Goal: Transaction & Acquisition: Purchase product/service

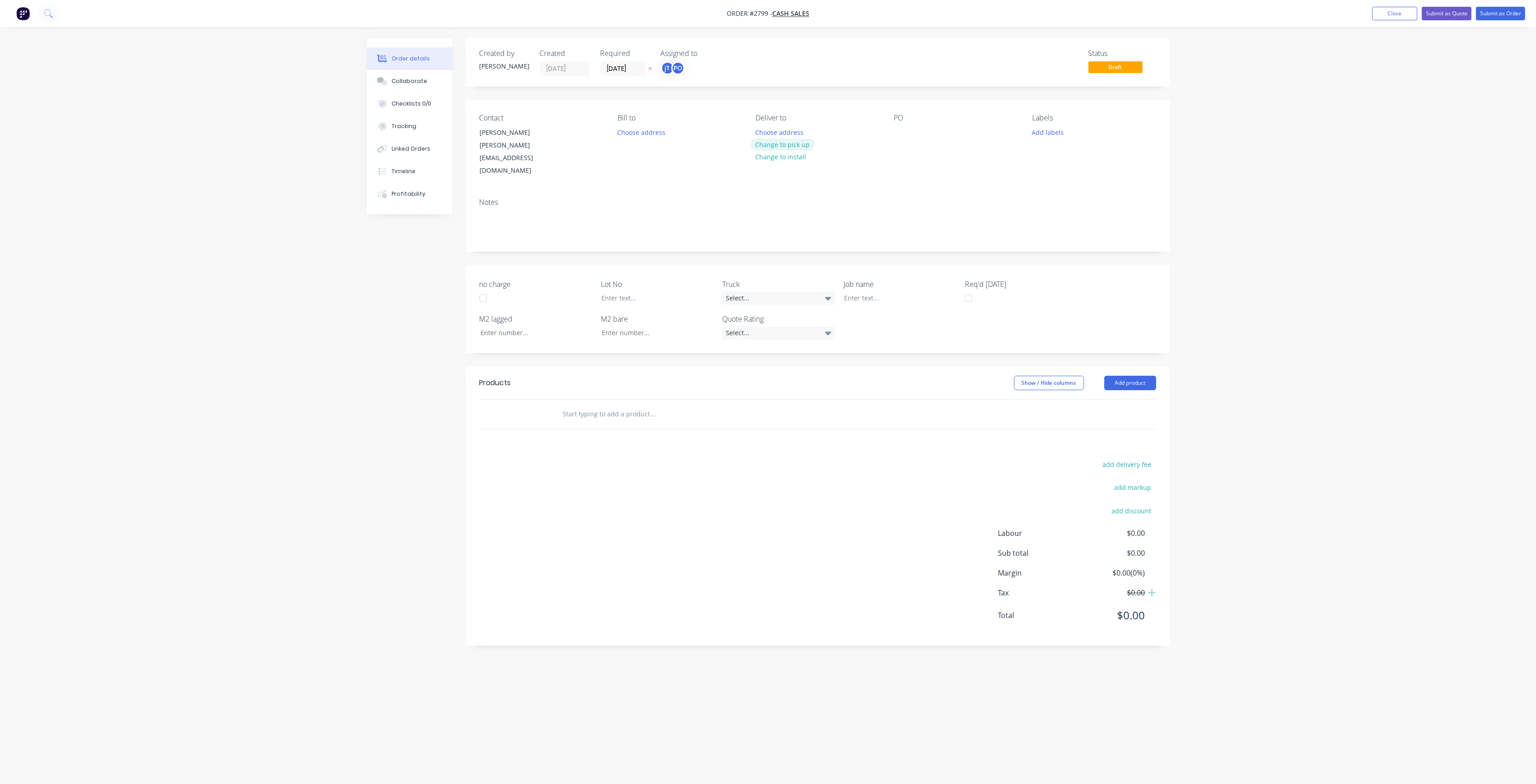
click at [793, 144] on button "Change to pick up" at bounding box center [782, 144] width 64 height 12
click at [905, 129] on div at bounding box center [901, 132] width 14 height 13
click at [1411, 15] on button "Close" at bounding box center [1395, 13] width 45 height 14
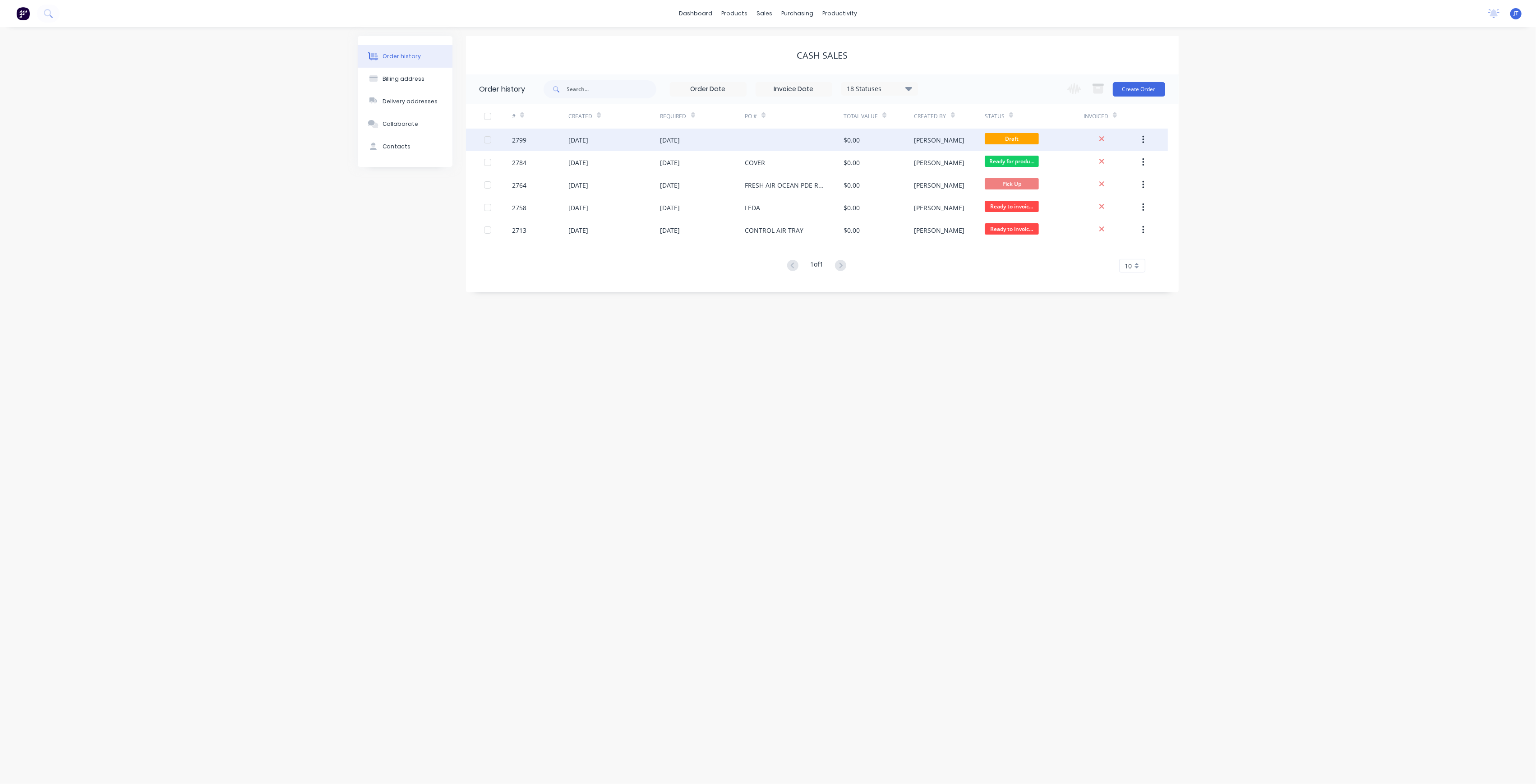
click at [813, 134] on div at bounding box center [794, 140] width 99 height 23
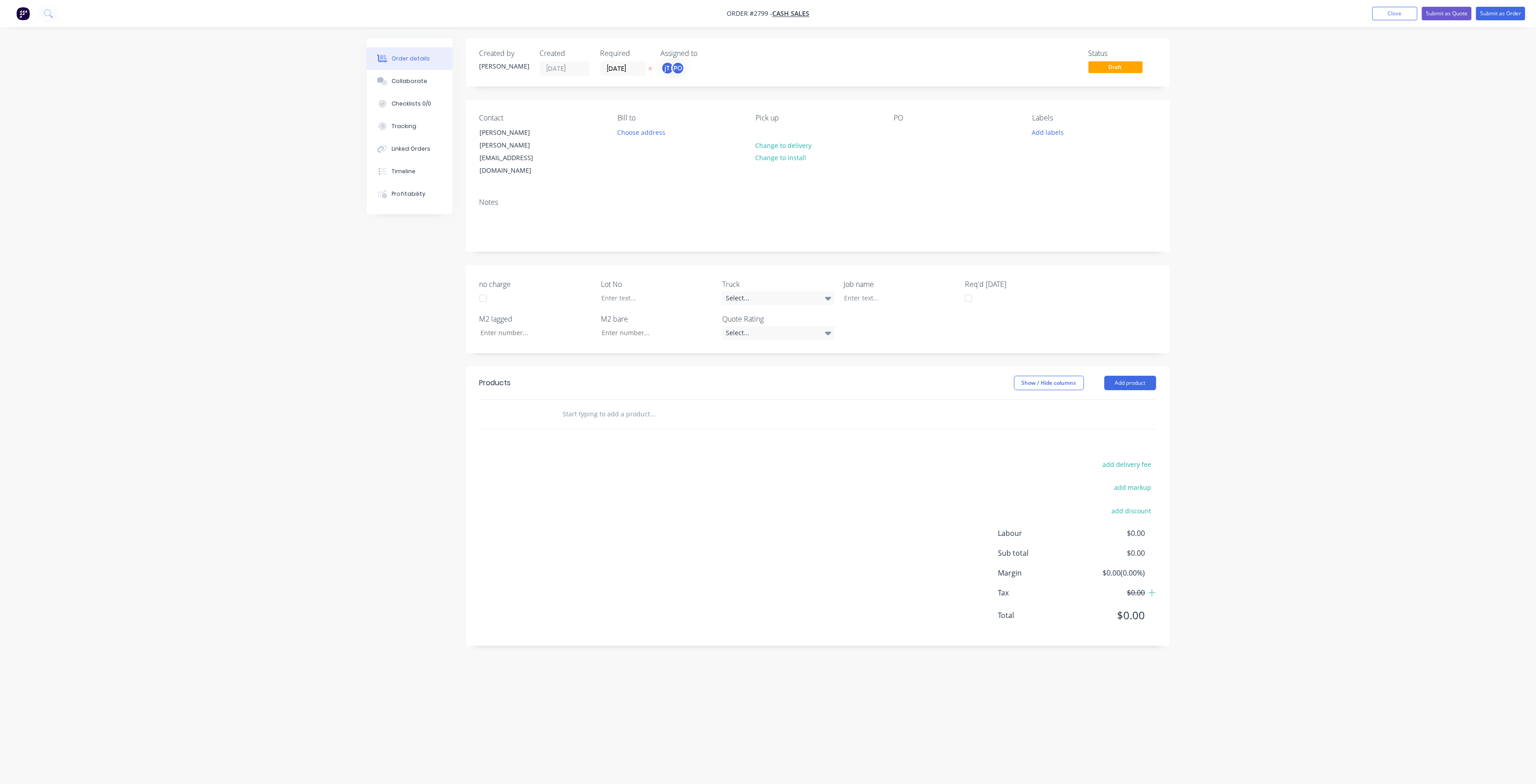
click at [893, 128] on div "Contact [PERSON_NAME] [PERSON_NAME][EMAIL_ADDRESS][DOMAIN_NAME] [PERSON_NAME] t…" at bounding box center [818, 145] width 704 height 91
click at [899, 130] on div at bounding box center [901, 132] width 14 height 13
click at [918, 139] on div "[PERSON_NAME] 0809-025" at bounding box center [926, 142] width 65 height 32
drag, startPoint x: 921, startPoint y: 139, endPoint x: 925, endPoint y: 142, distance: 5.0
click at [921, 140] on div "[PERSON_NAME] 0809-025" at bounding box center [926, 142] width 65 height 32
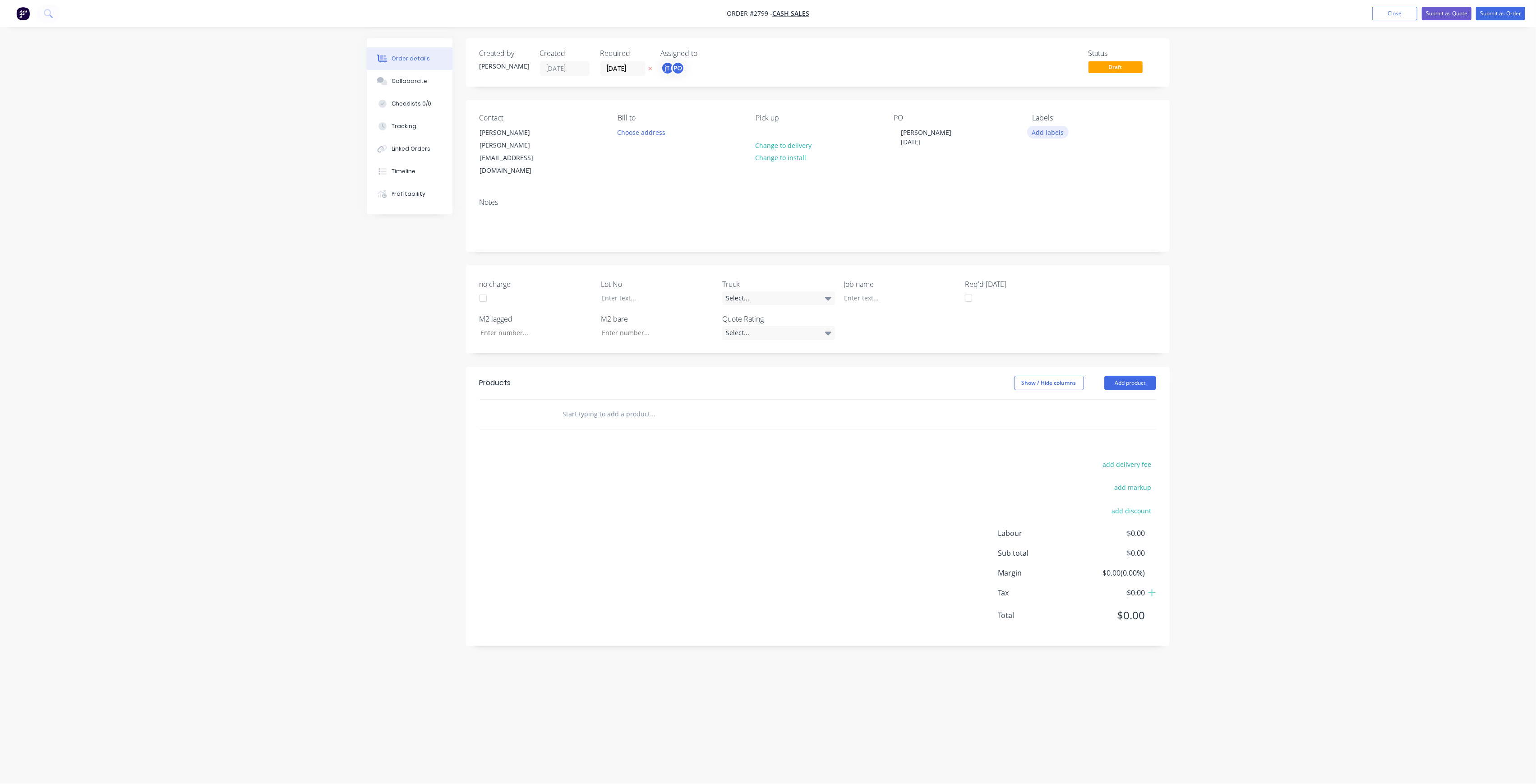
click at [1061, 131] on button "Add labels" at bounding box center [1048, 132] width 42 height 12
click at [1076, 162] on input "text" at bounding box center [1107, 159] width 94 height 18
click at [1048, 216] on div at bounding box center [1048, 213] width 18 height 18
click at [1086, 153] on input "lot-348" at bounding box center [1107, 154] width 94 height 18
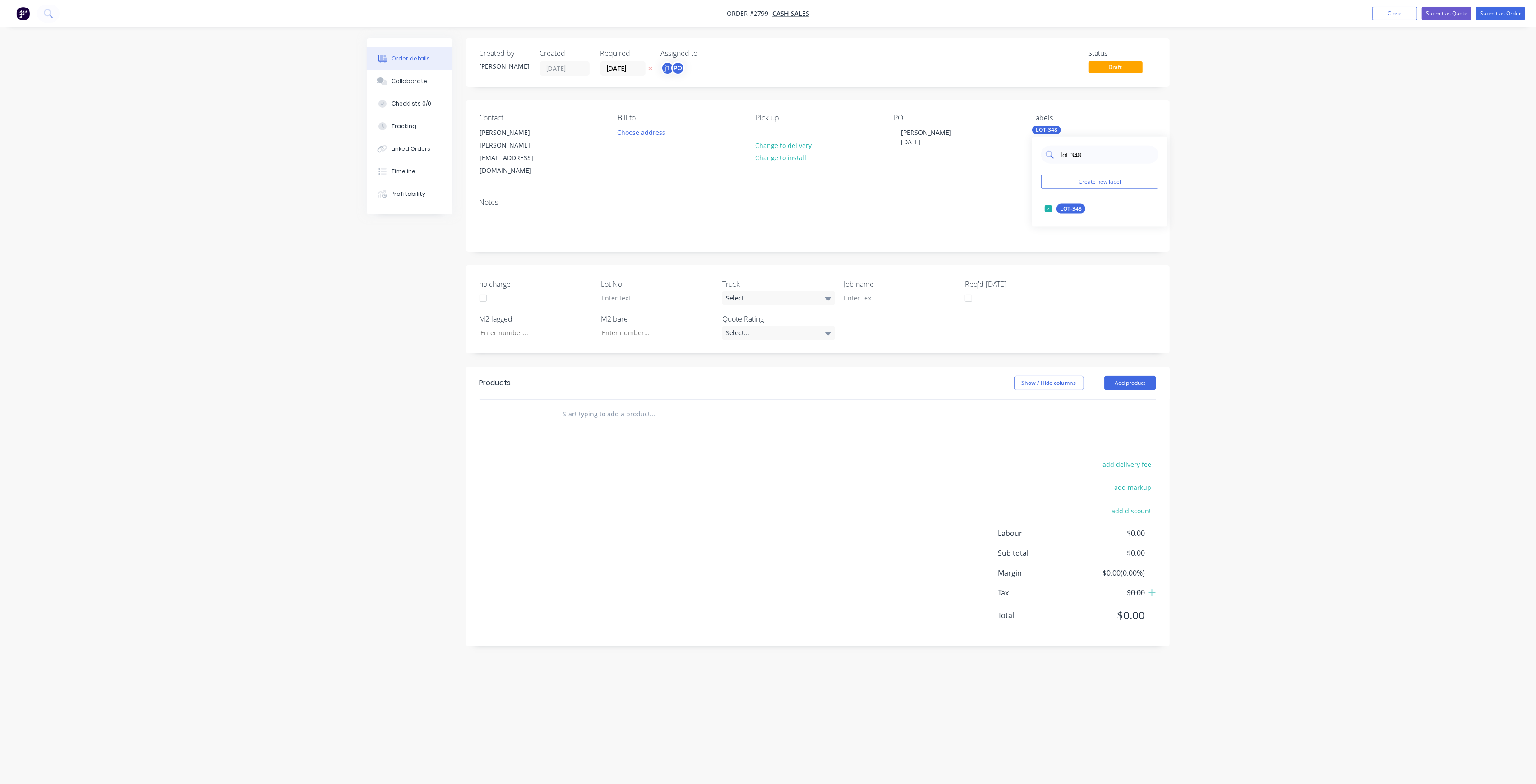
click at [1086, 153] on input "lot-348" at bounding box center [1107, 154] width 94 height 18
type input "c"
click at [1070, 246] on div "C-O-D" at bounding box center [1068, 244] width 23 height 10
click at [1218, 204] on div "Order details Collaborate Checklists 0/0 Tracking Linked Orders Timeline Profit…" at bounding box center [768, 392] width 1536 height 784
drag, startPoint x: 933, startPoint y: 140, endPoint x: 886, endPoint y: 132, distance: 47.7
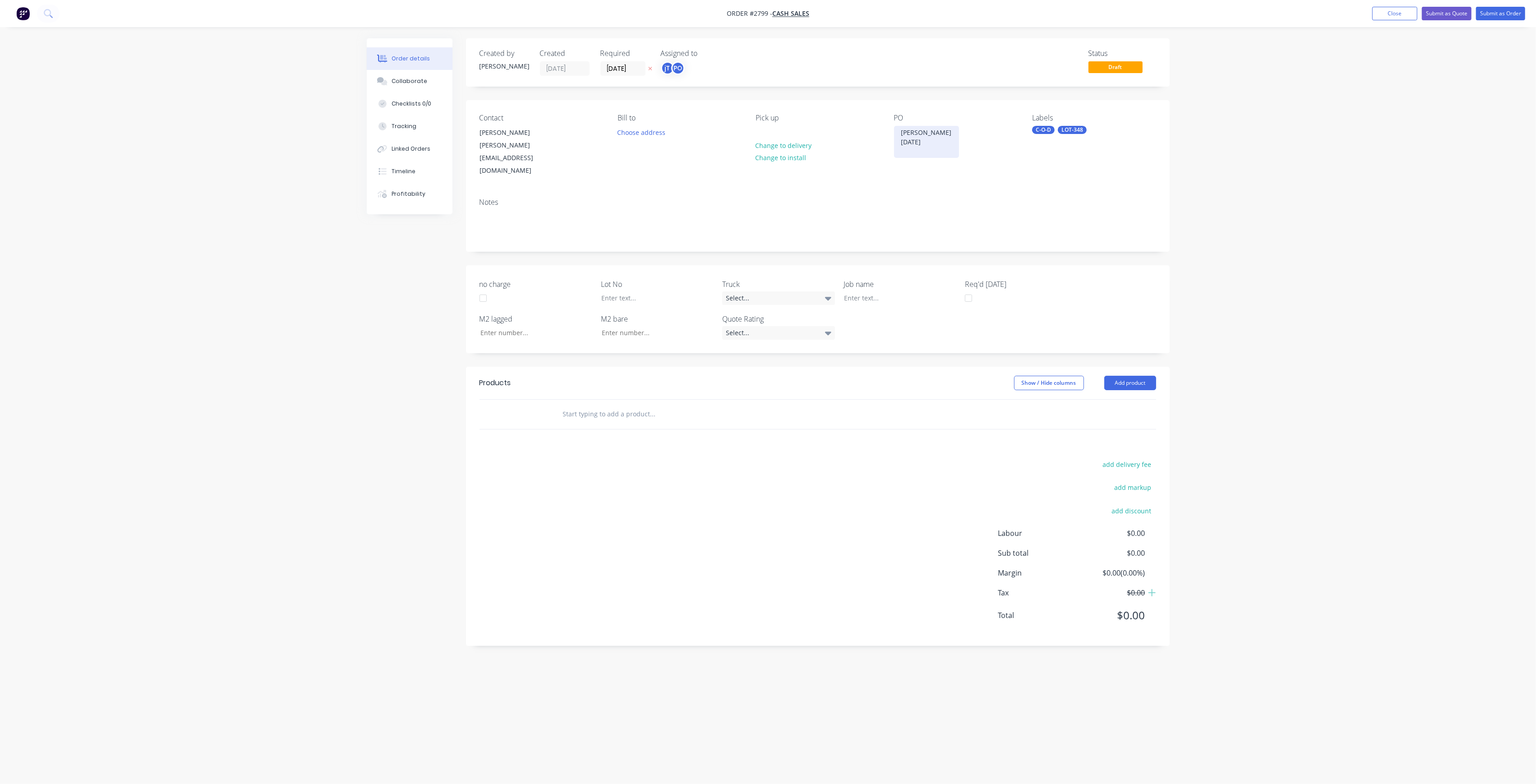
click at [886, 132] on div "Contact [PERSON_NAME] [PERSON_NAME][EMAIL_ADDRESS][DOMAIN_NAME] [PERSON_NAME] t…" at bounding box center [818, 145] width 704 height 91
copy div "[PERSON_NAME] [DATE]"
click at [891, 292] on div at bounding box center [893, 298] width 113 height 13
paste div
drag, startPoint x: 674, startPoint y: 281, endPoint x: 670, endPoint y: 278, distance: 5.0
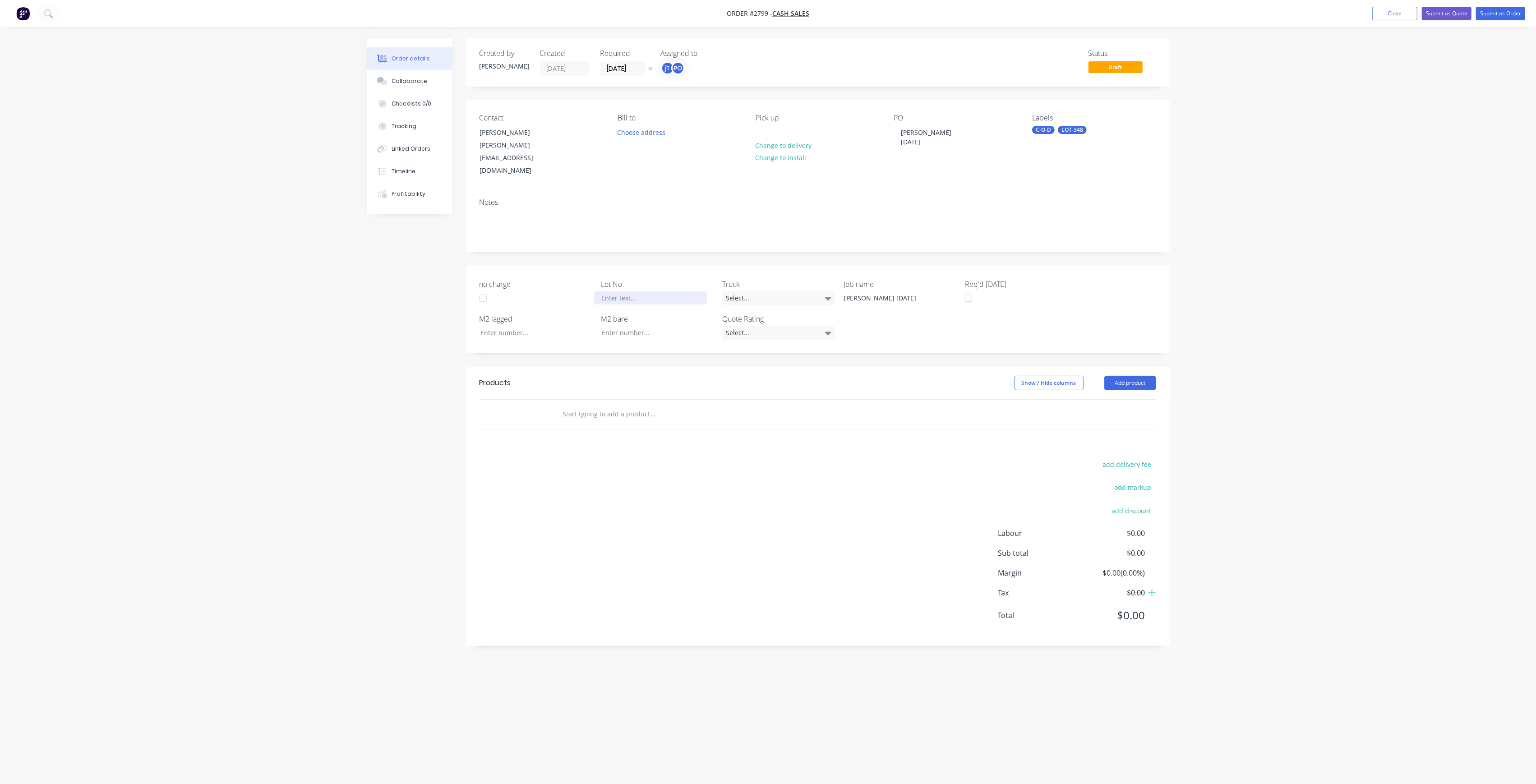
click at [674, 292] on div at bounding box center [650, 298] width 113 height 13
click at [705, 405] on input "text" at bounding box center [652, 414] width 181 height 18
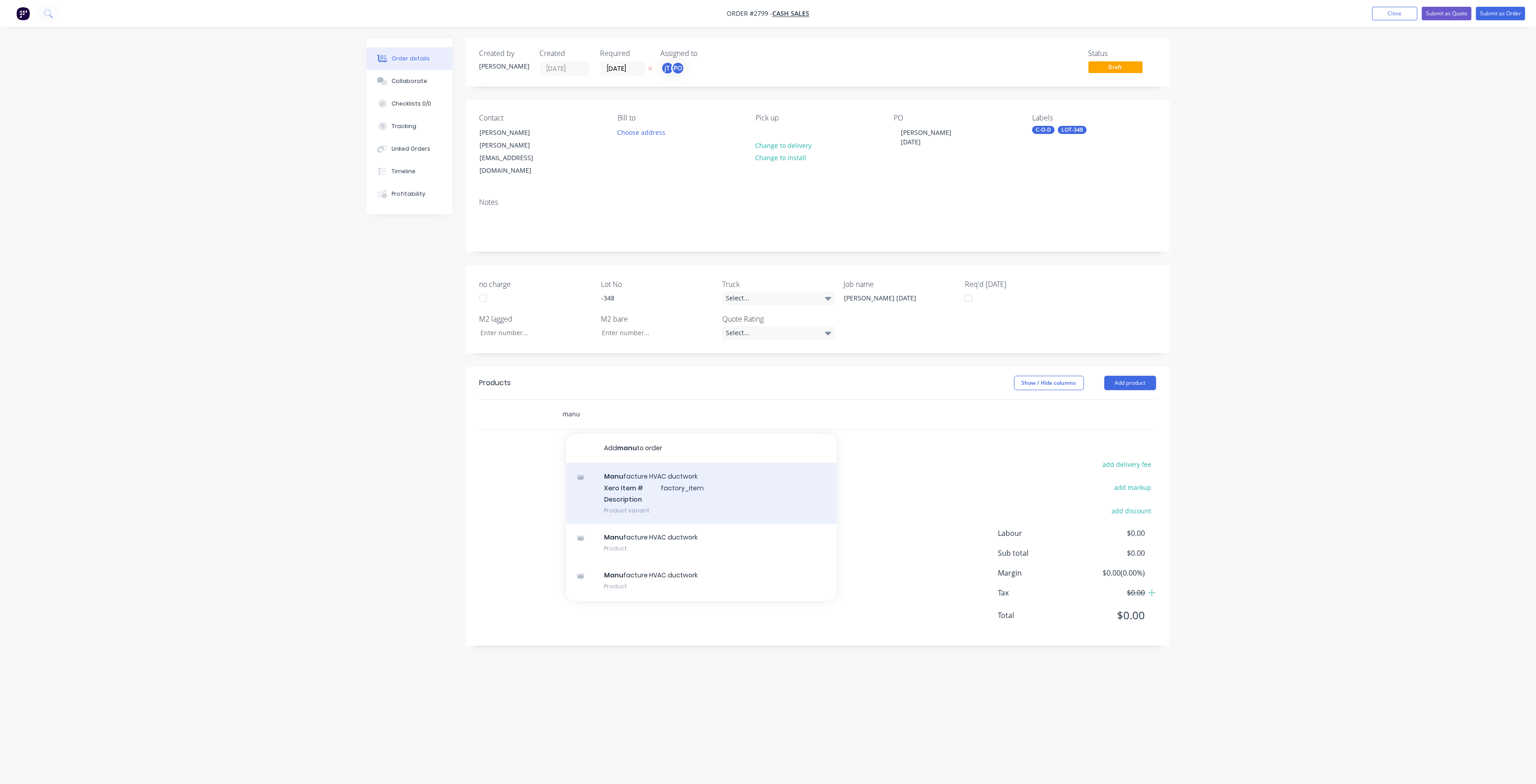
type input "manu"
click at [631, 473] on div "Manu facture HVAC ductwork Xero Item # factory_item Description Product variant" at bounding box center [701, 493] width 271 height 61
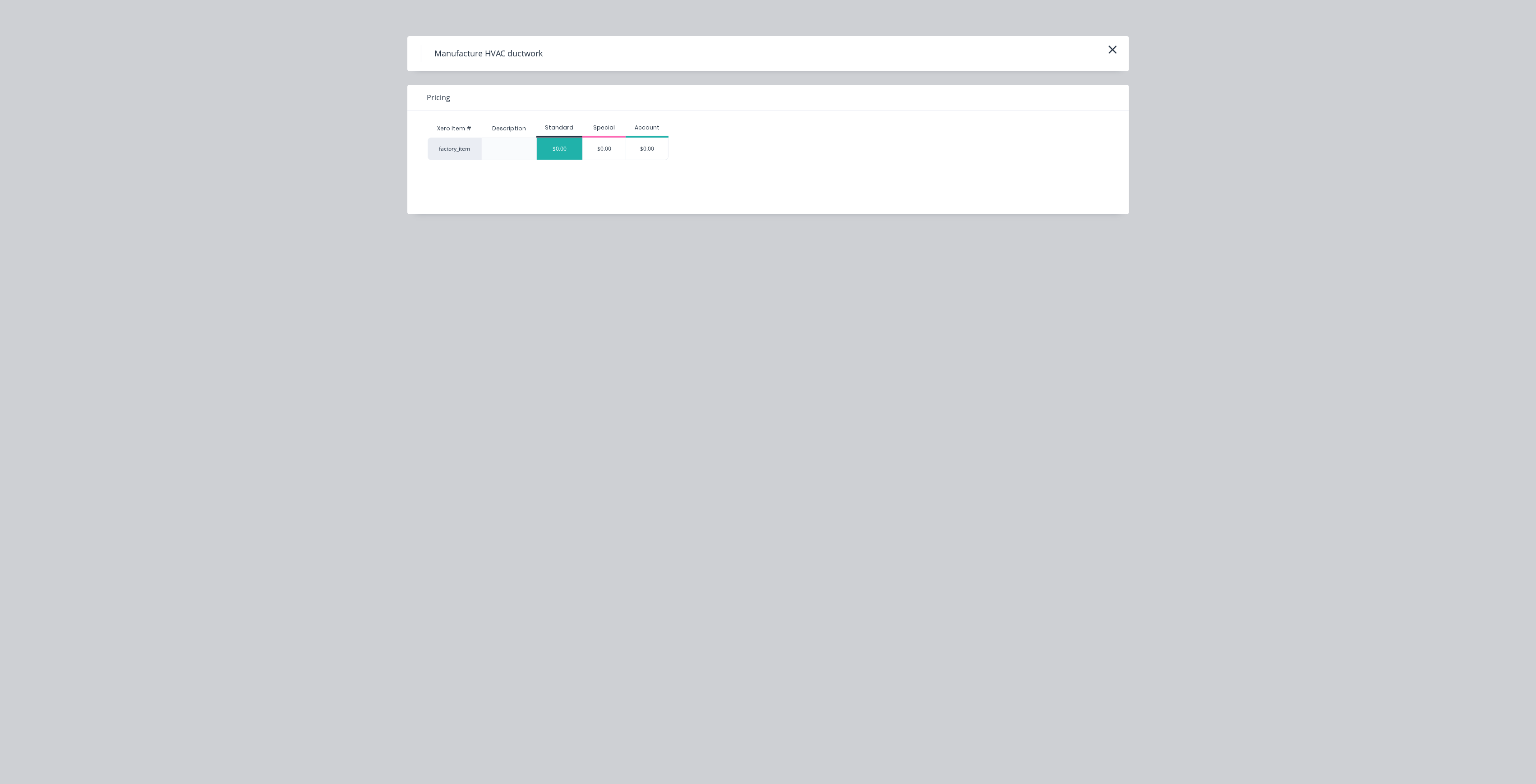
click at [568, 151] on div "$0.00" at bounding box center [559, 148] width 45 height 21
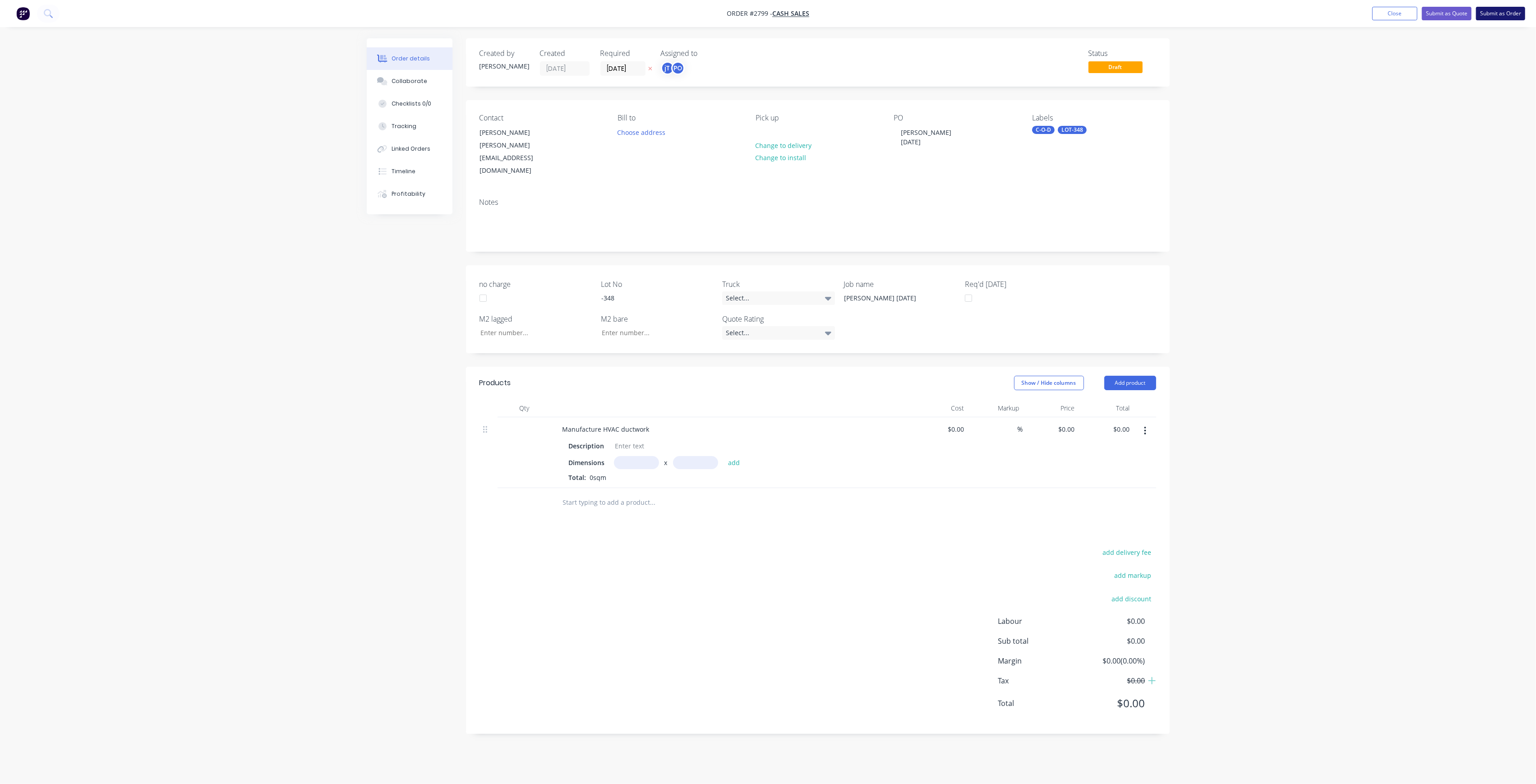
click at [1485, 13] on button "Submit as Order" at bounding box center [1500, 13] width 49 height 14
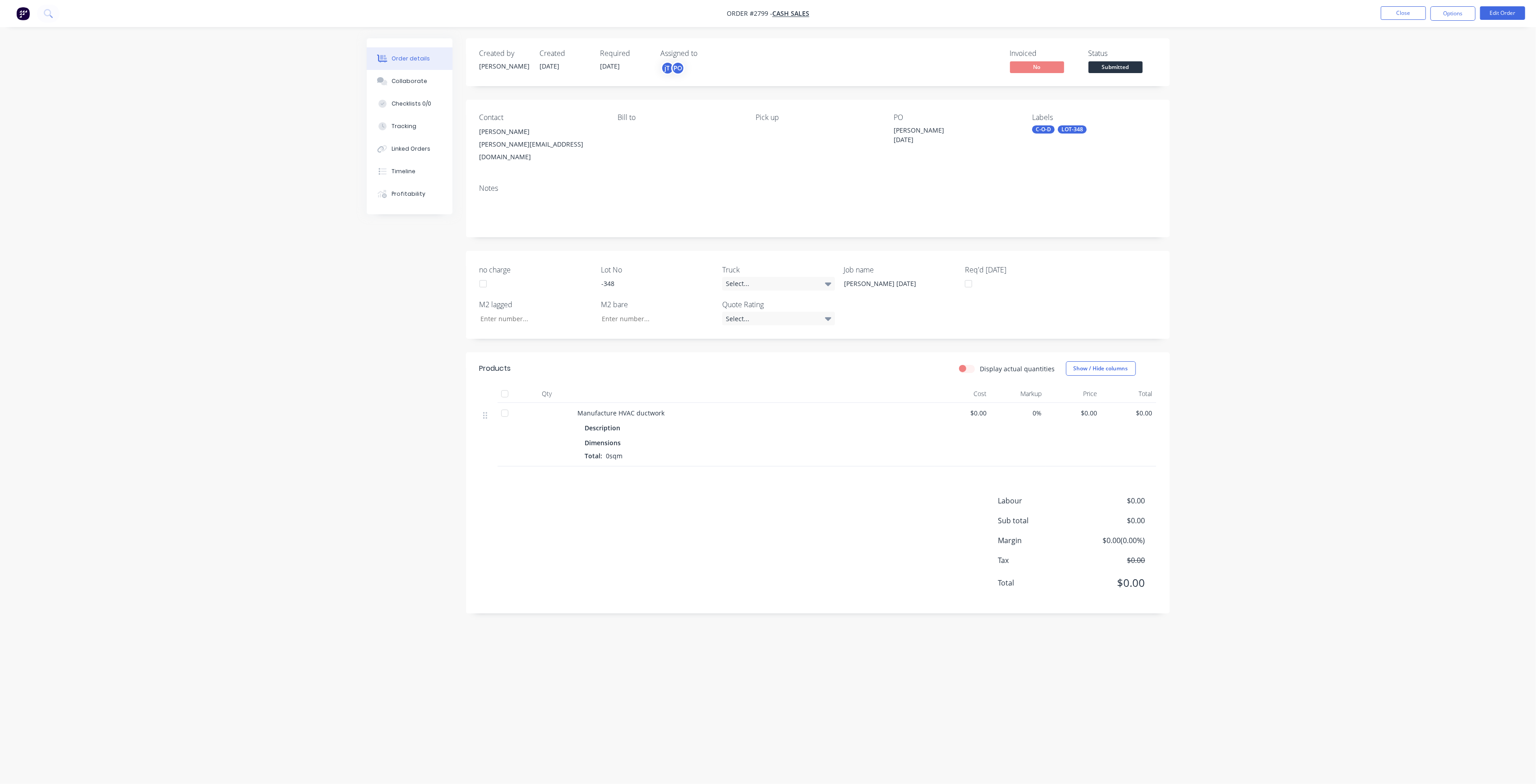
click at [1104, 77] on div "Created by [PERSON_NAME] Created [DATE] Required [DATE] Assigned to jT PO Invoi…" at bounding box center [818, 62] width 704 height 48
click at [1111, 62] on body "Order #2799 - Cash Sales Close Options Edit Order Order details Collaborate Che…" at bounding box center [768, 392] width 1536 height 784
click at [1111, 64] on span "Submitted" at bounding box center [1116, 67] width 54 height 11
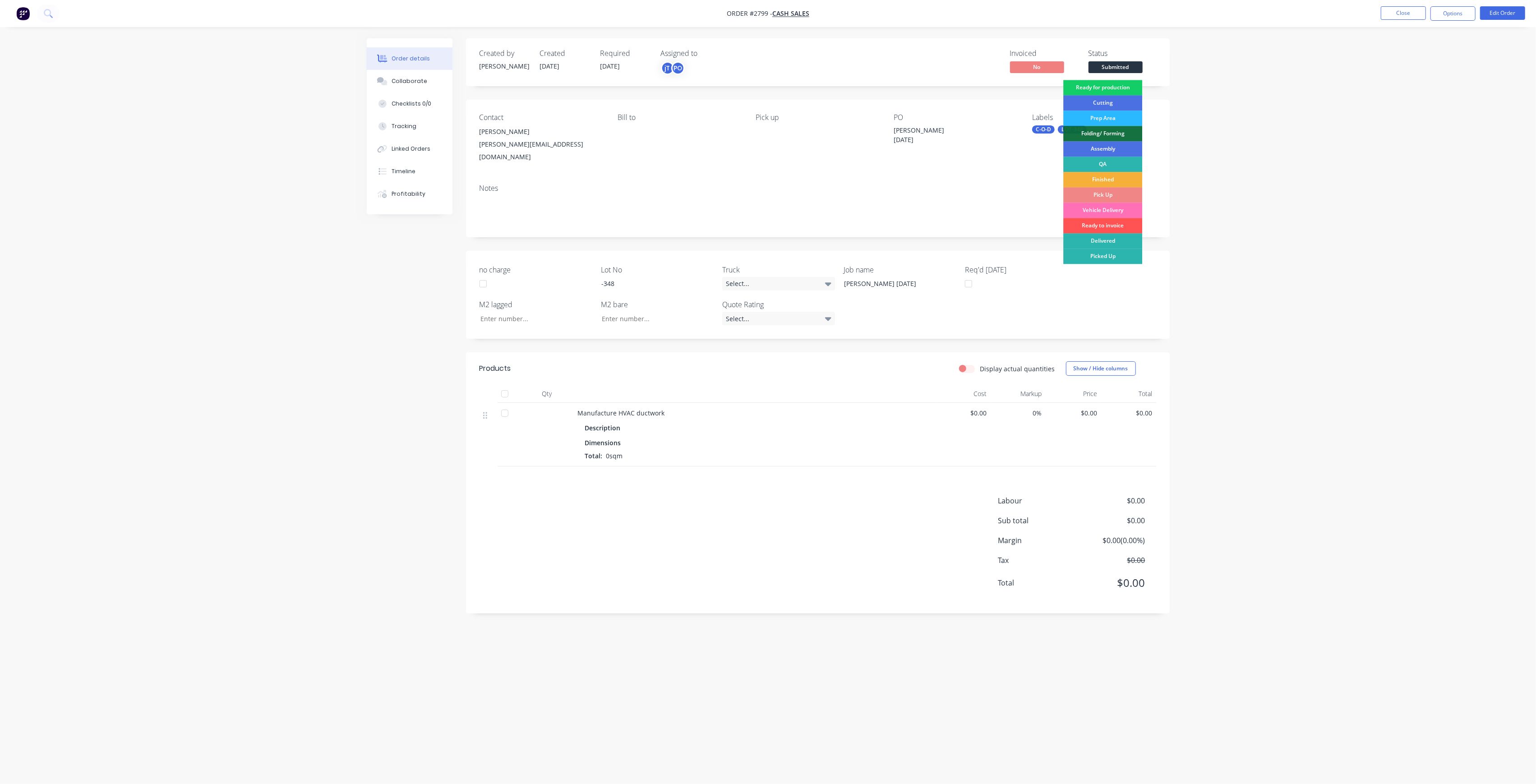
click at [1119, 83] on div "Ready for production" at bounding box center [1103, 88] width 79 height 16
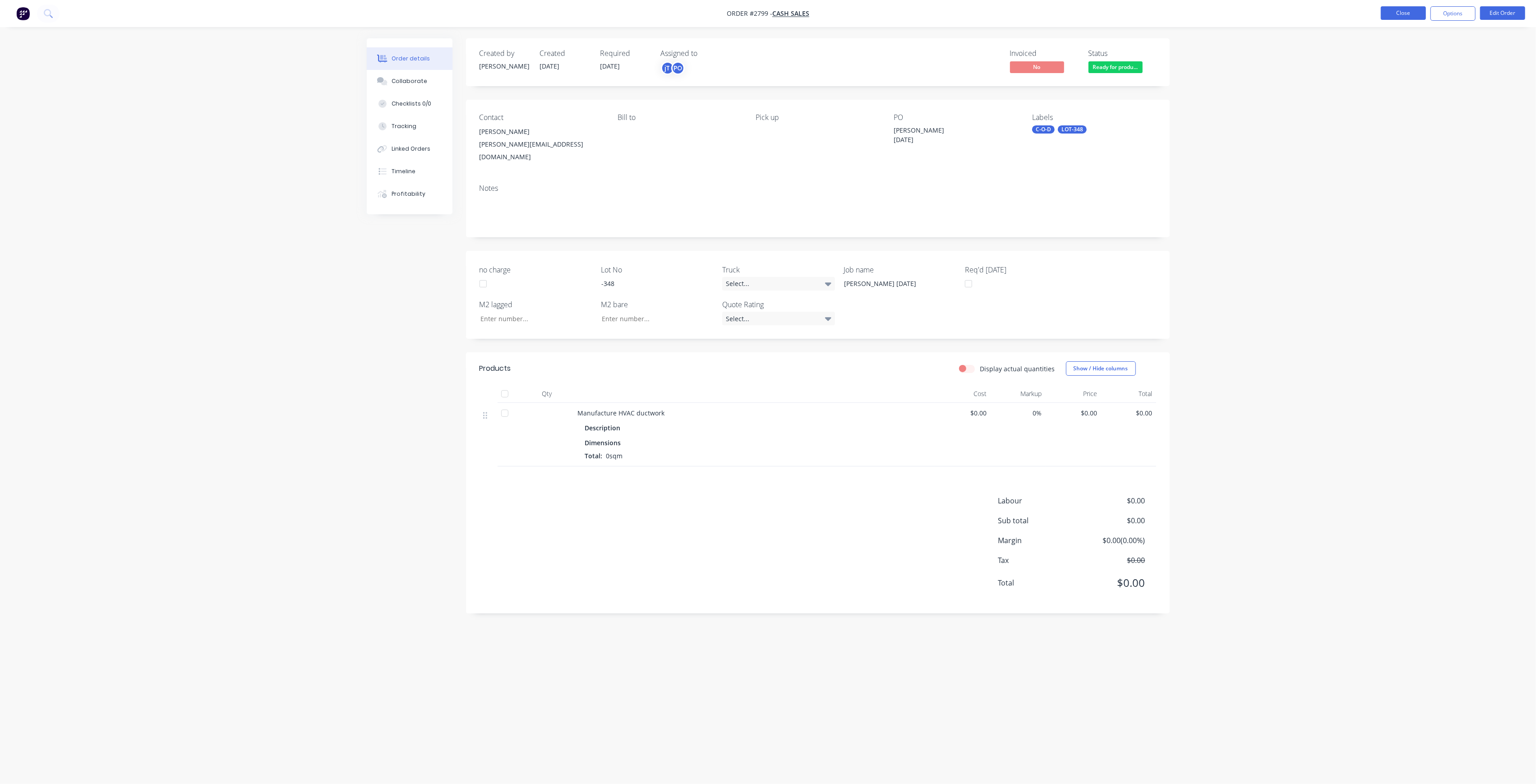
click at [1405, 16] on button "Close" at bounding box center [1404, 13] width 45 height 14
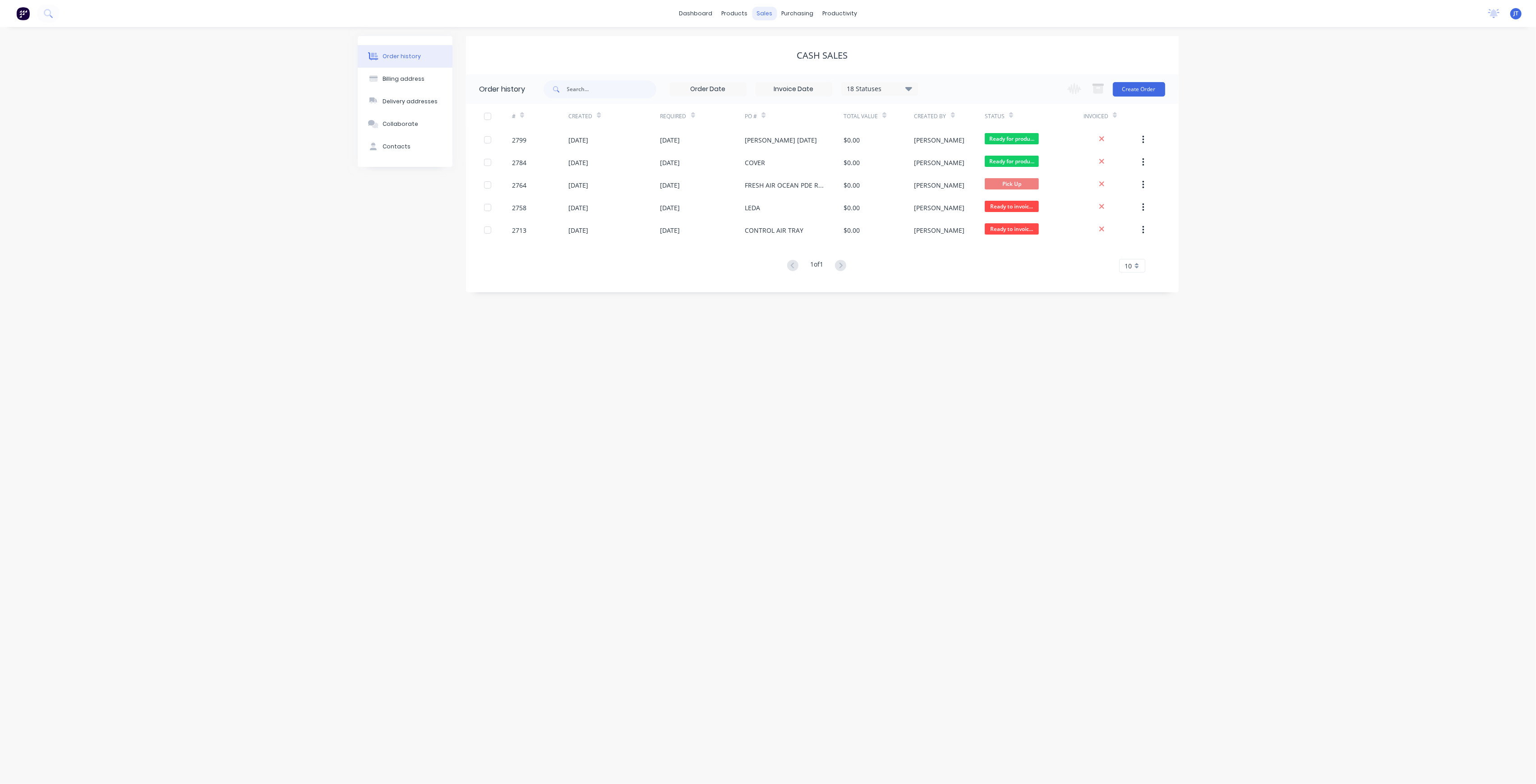
click at [755, 16] on div "sales" at bounding box center [764, 13] width 25 height 14
click at [809, 44] on div "Sales Orders" at bounding box center [798, 44] width 37 height 8
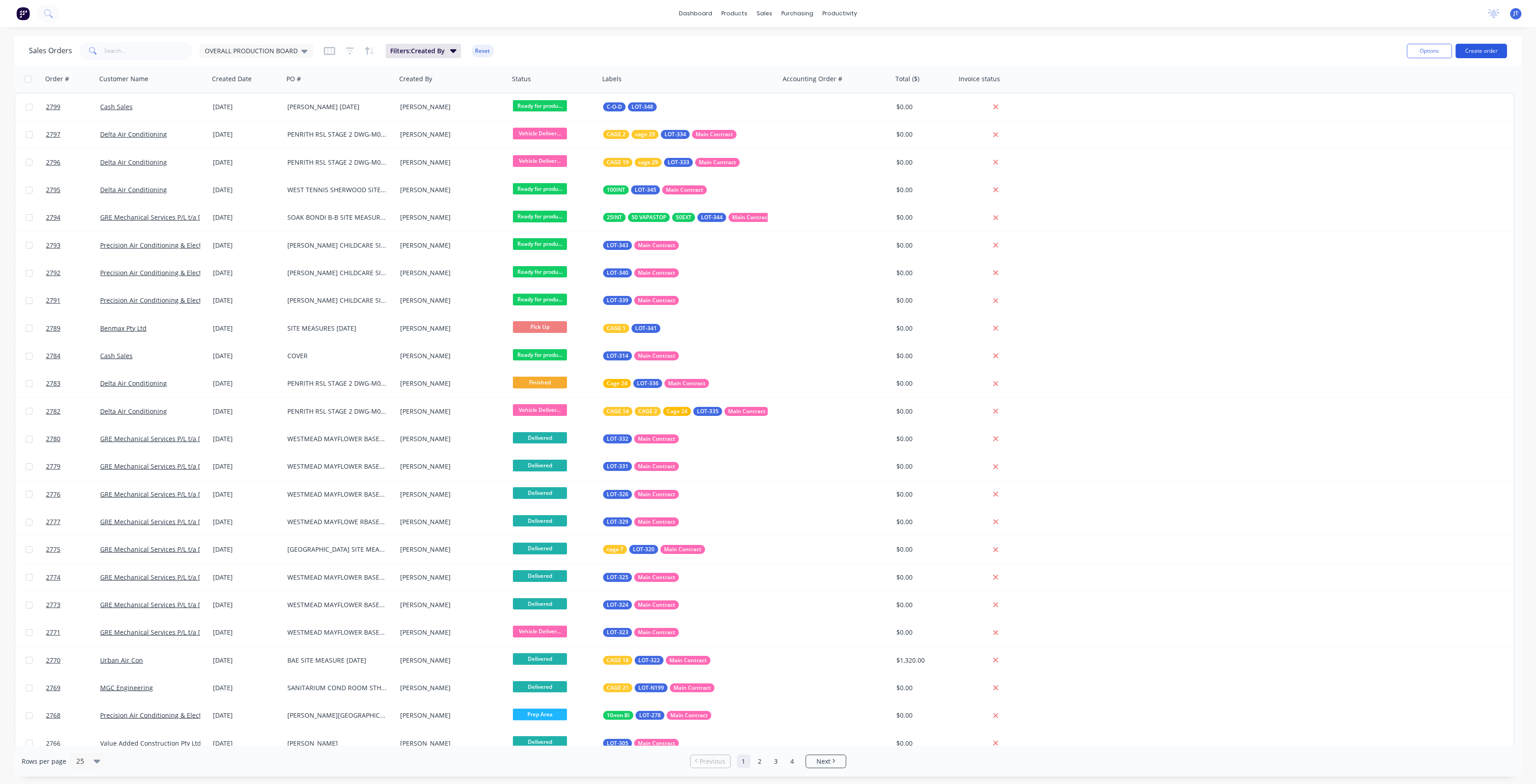
click at [1472, 49] on button "Create order" at bounding box center [1481, 51] width 51 height 14
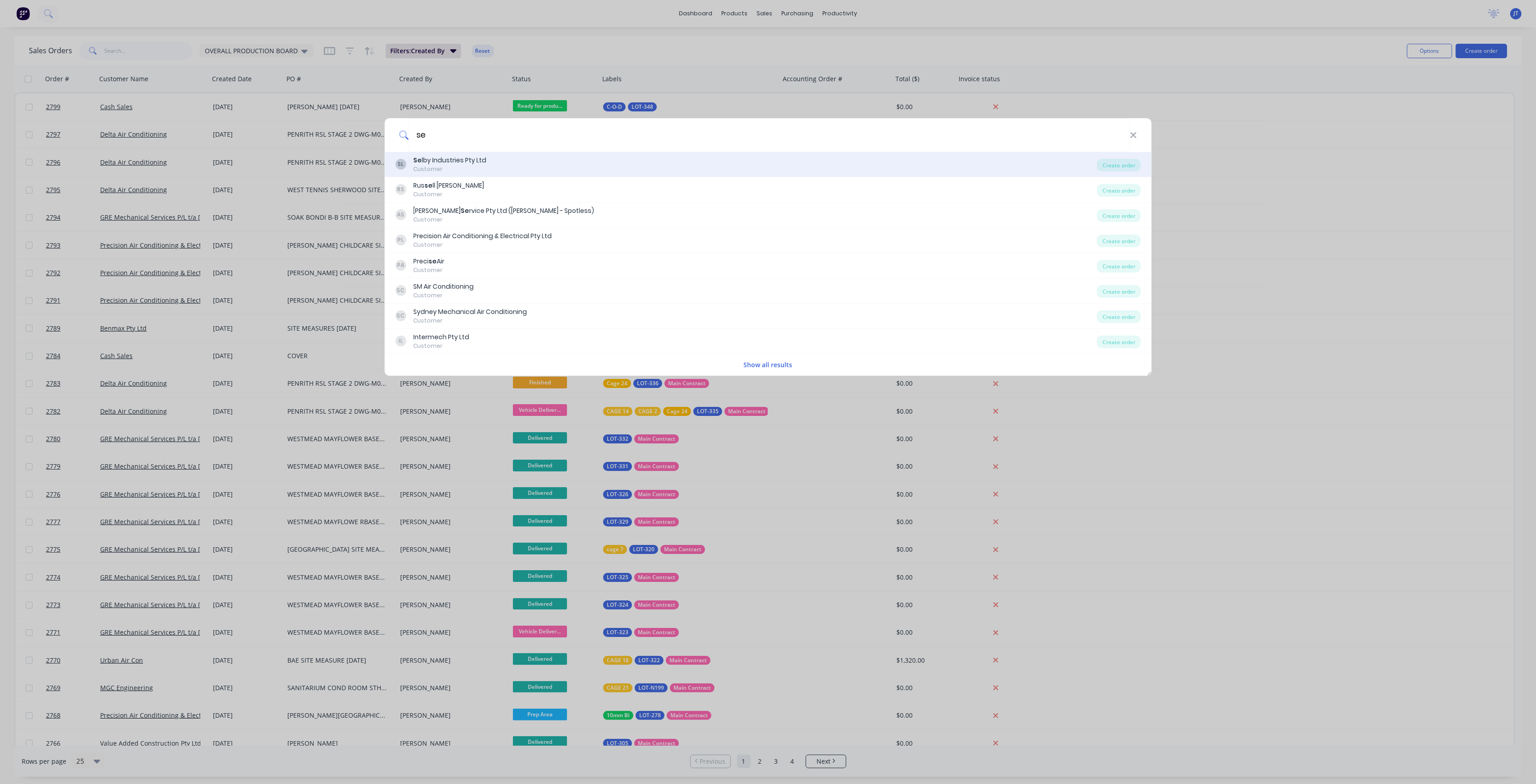
type input "se"
click at [462, 173] on div "Customer" at bounding box center [450, 169] width 73 height 8
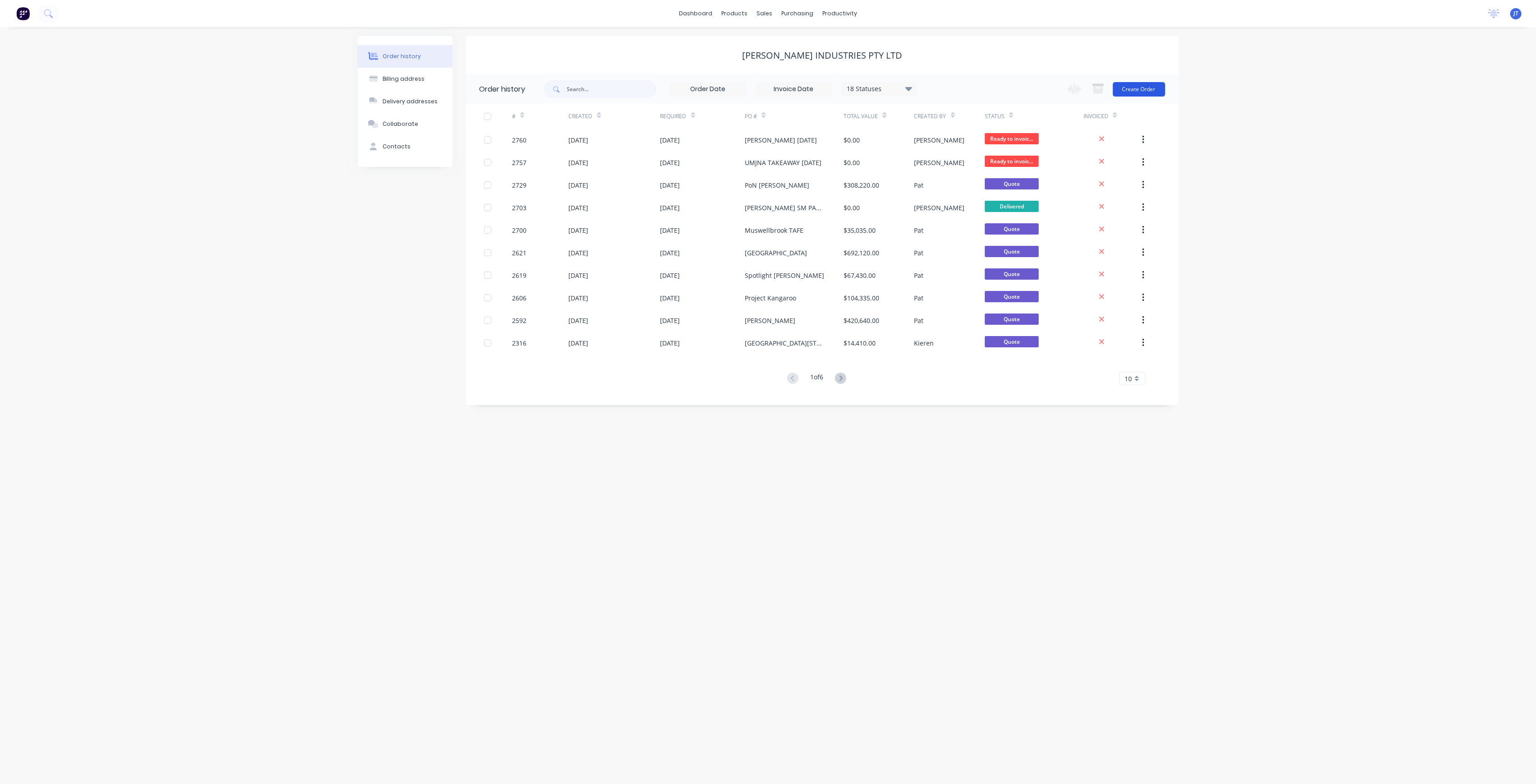
click at [1146, 92] on button "Create Order" at bounding box center [1139, 89] width 52 height 14
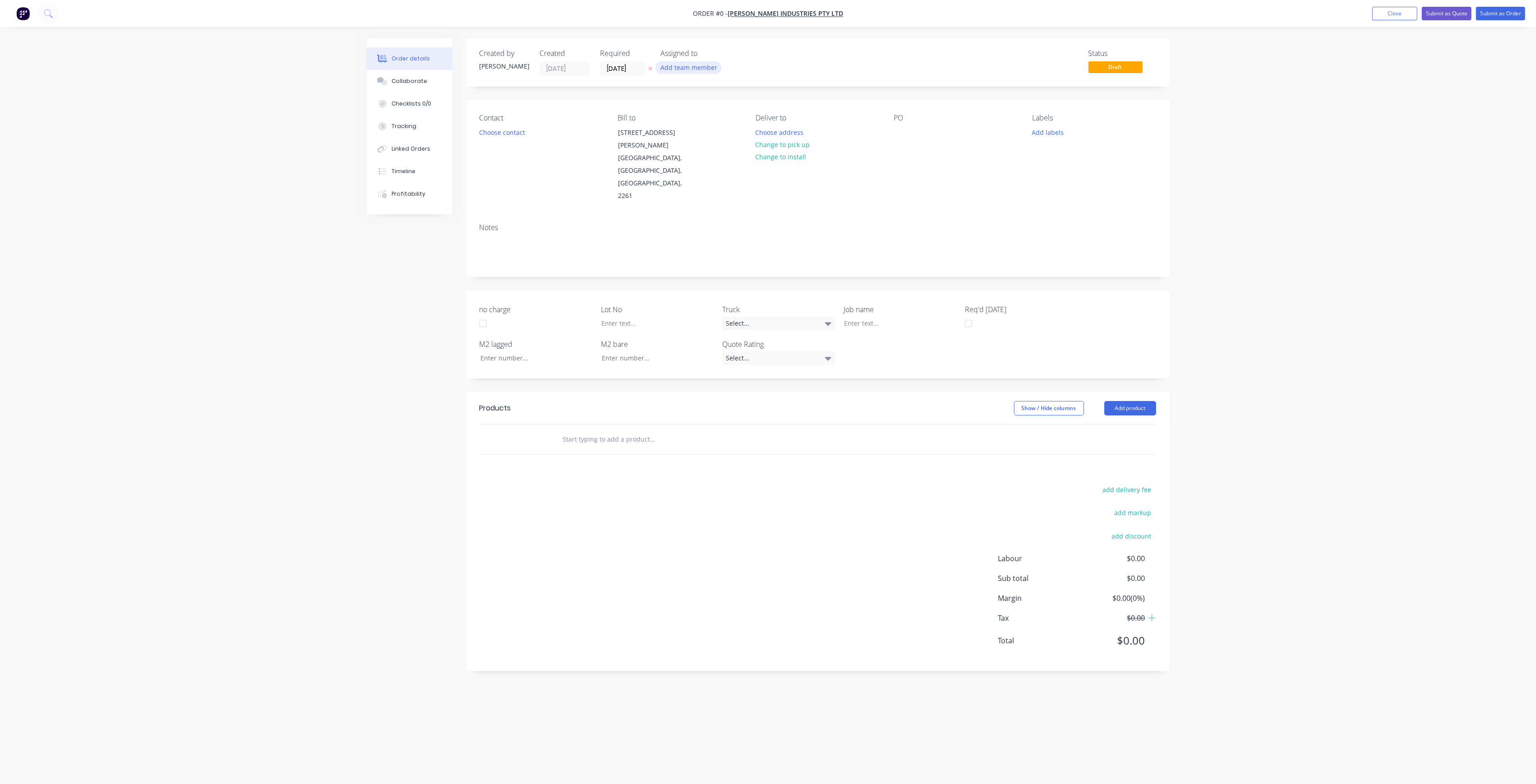
click at [707, 66] on button "Add team member" at bounding box center [688, 67] width 66 height 12
click at [693, 116] on div "[PERSON_NAME] (You)" at bounding box center [733, 117] width 90 height 10
click at [708, 182] on div "[PERSON_NAME]" at bounding box center [733, 181] width 90 height 10
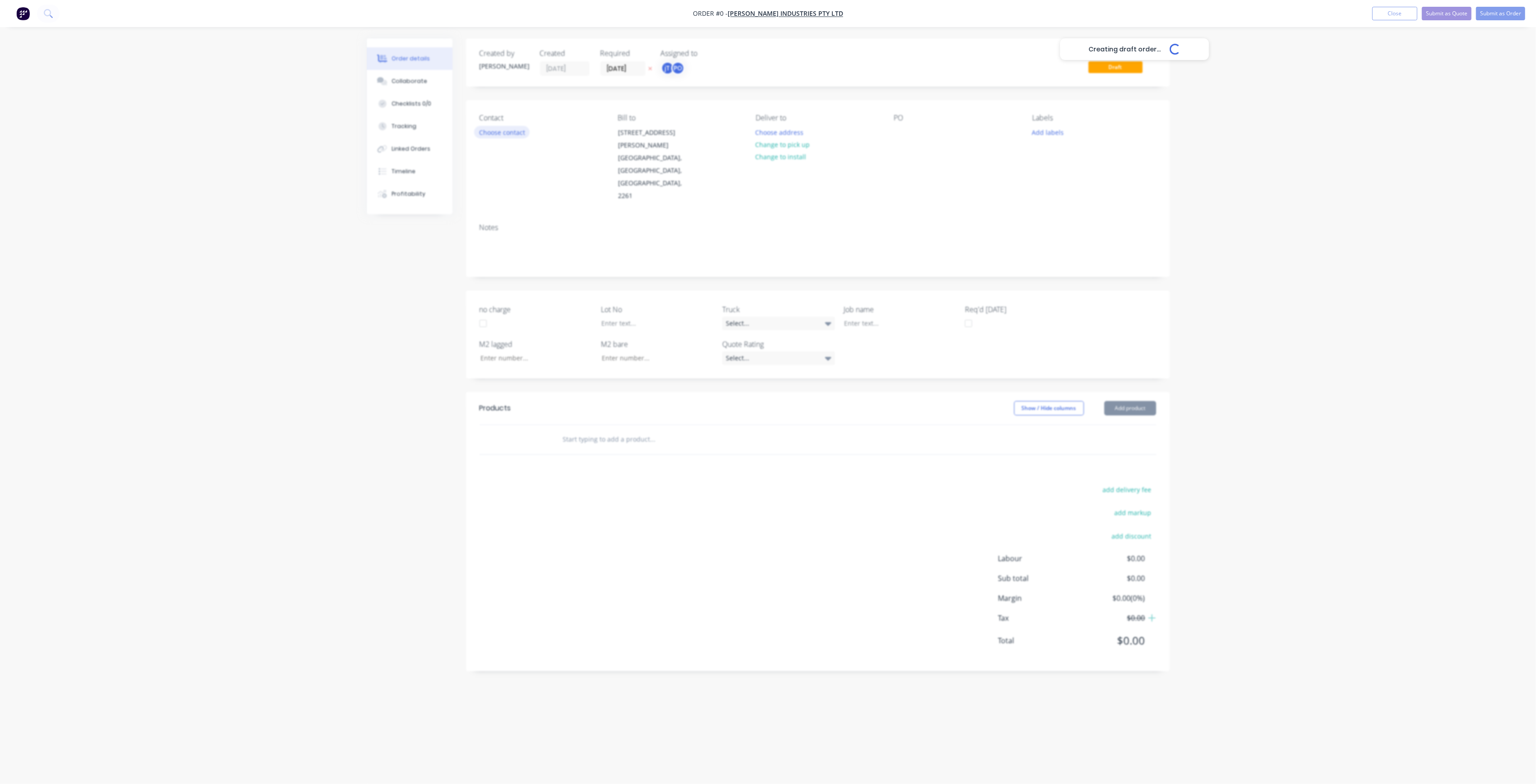
click at [499, 138] on div "Creating draft order... Loading... Order details Collaborate Checklists 0/0 Tra…" at bounding box center [768, 374] width 821 height 673
click at [499, 138] on button "Choose contact" at bounding box center [501, 132] width 55 height 12
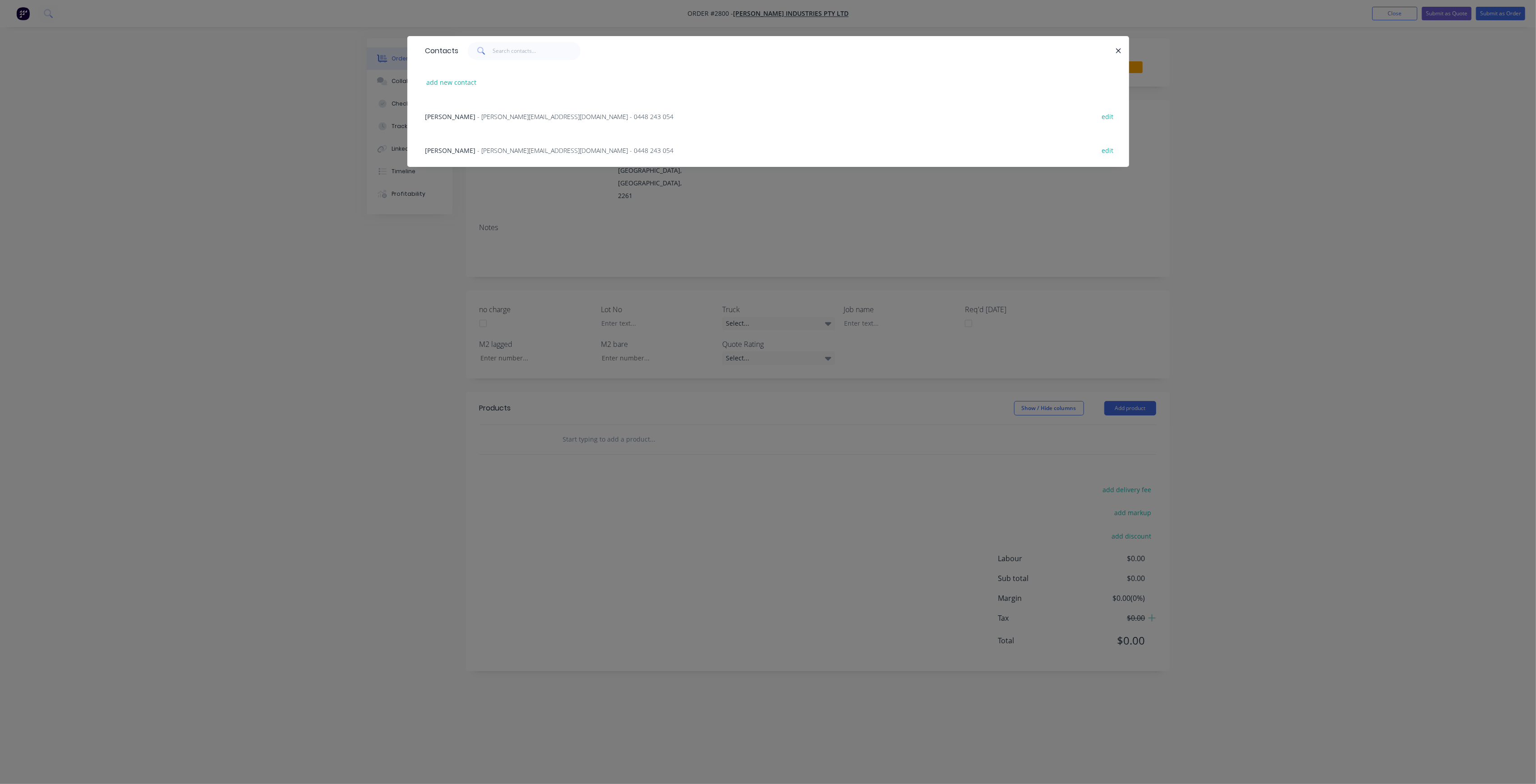
click at [506, 117] on span "- [PERSON_NAME][EMAIL_ADDRESS][DOMAIN_NAME] - 0448 243 054" at bounding box center [575, 116] width 196 height 8
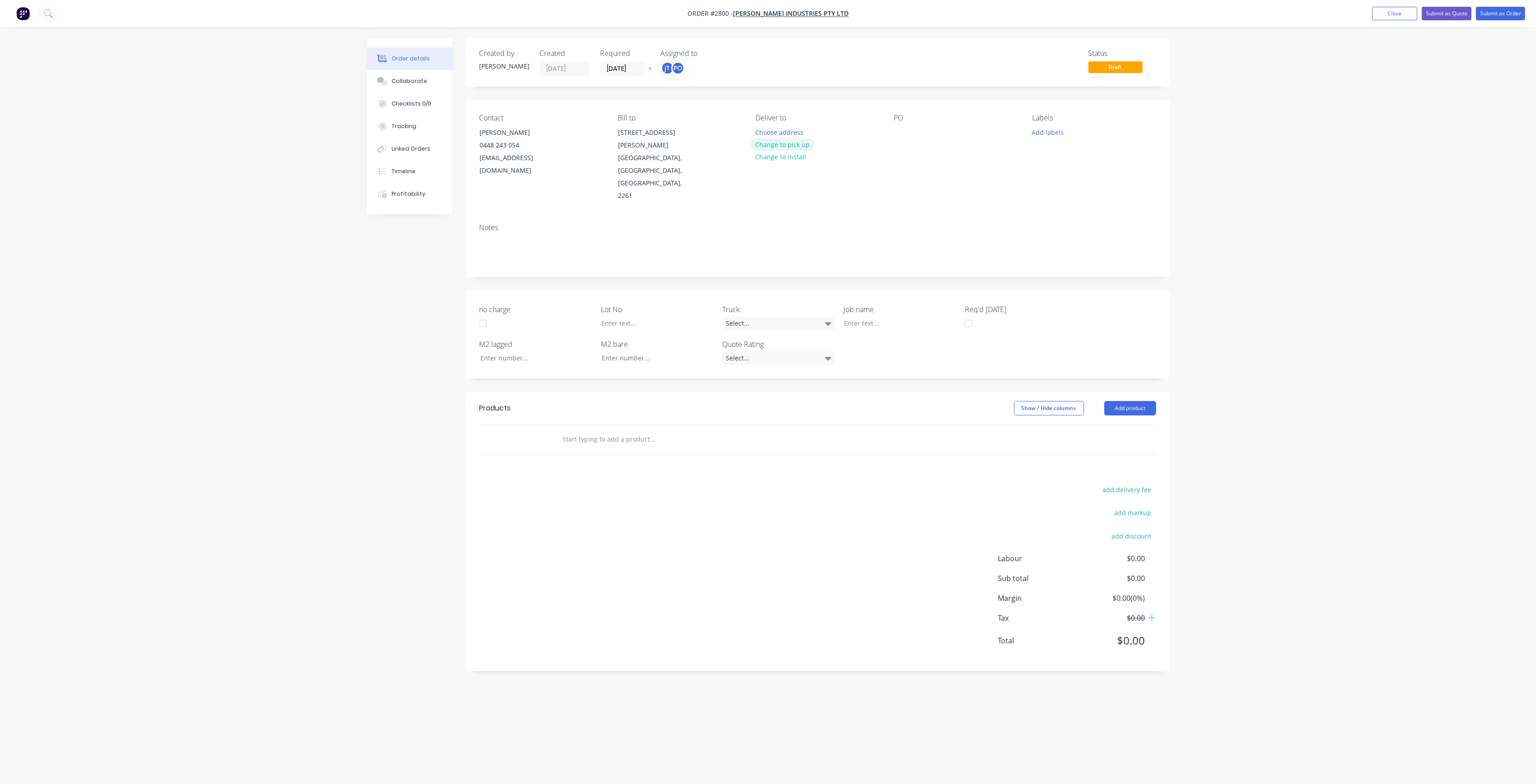
click at [789, 145] on button "Change to pick up" at bounding box center [782, 144] width 64 height 12
click at [900, 132] on div at bounding box center [901, 132] width 14 height 13
drag, startPoint x: 925, startPoint y: 138, endPoint x: 893, endPoint y: 134, distance: 32.2
click at [893, 134] on div "Contact [PERSON_NAME] [PHONE_NUMBER] [EMAIL_ADDRESS][DOMAIN_NAME] Bill to [STRE…" at bounding box center [818, 158] width 704 height 116
drag, startPoint x: 937, startPoint y: 143, endPoint x: 890, endPoint y: 125, distance: 50.3
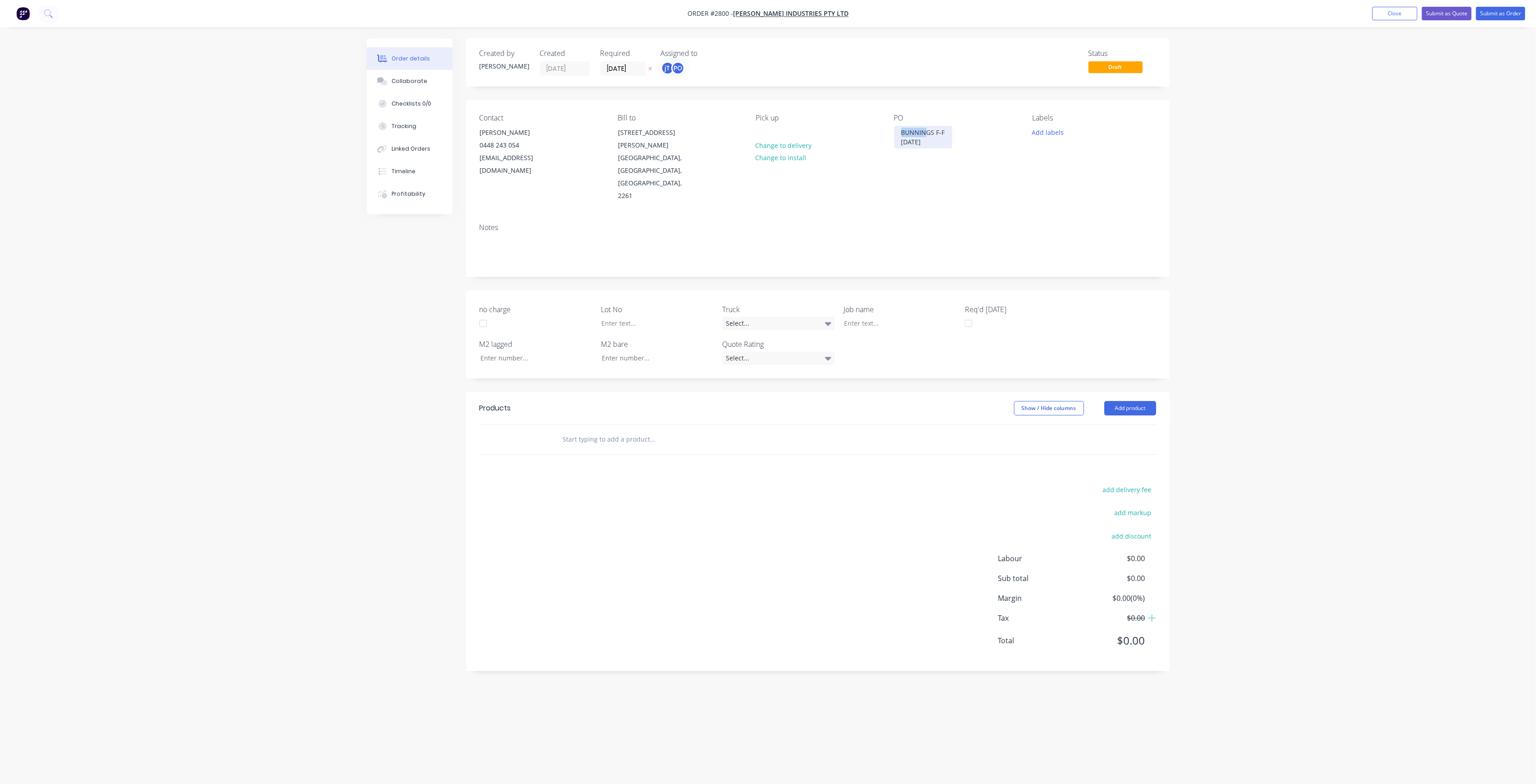
click at [890, 125] on div "Contact [PERSON_NAME] [PHONE_NUMBER] [EMAIL_ADDRESS][DOMAIN_NAME] Bill to [STRE…" at bounding box center [818, 158] width 704 height 116
copy div "BUNNINGS F-F [DATE]"
click at [870, 317] on div at bounding box center [893, 323] width 113 height 13
paste div
click at [888, 317] on div "BUNNINGS F-F08-09-25" at bounding box center [893, 323] width 113 height 13
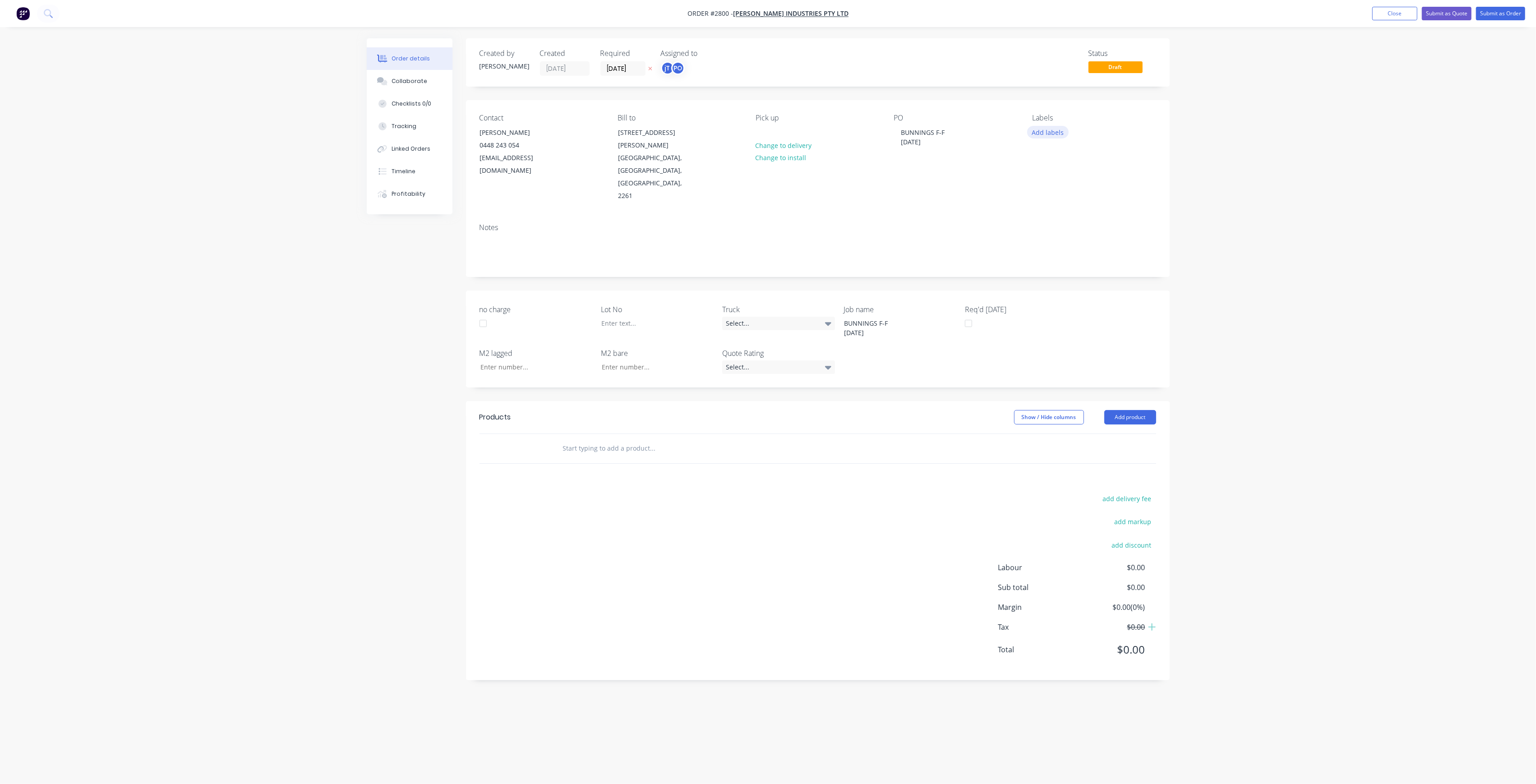
click at [1054, 127] on button "Add labels" at bounding box center [1048, 132] width 42 height 12
click at [1077, 166] on input "text" at bounding box center [1107, 159] width 94 height 18
type input "LOT-346"
click at [1066, 207] on button "LOT-346" at bounding box center [1065, 212] width 48 height 13
click at [656, 317] on div at bounding box center [650, 323] width 113 height 13
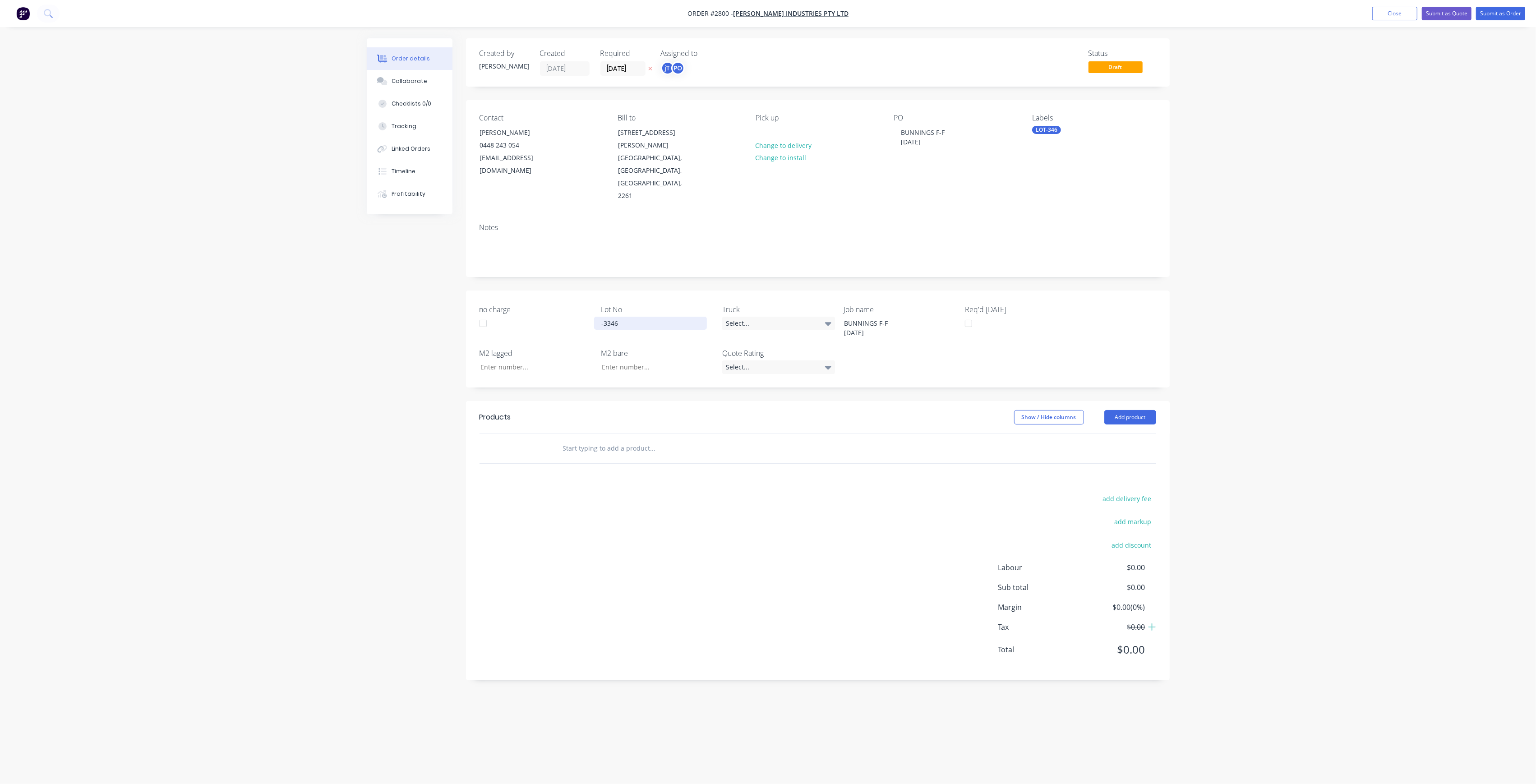
click at [607, 317] on div "-3346" at bounding box center [650, 323] width 113 height 13
drag, startPoint x: 645, startPoint y: 396, endPoint x: 648, endPoint y: 413, distance: 17.3
click at [645, 405] on div "Products Show / Hide columns Add product" at bounding box center [818, 432] width 704 height 63
click at [648, 439] on input "text" at bounding box center [652, 448] width 181 height 18
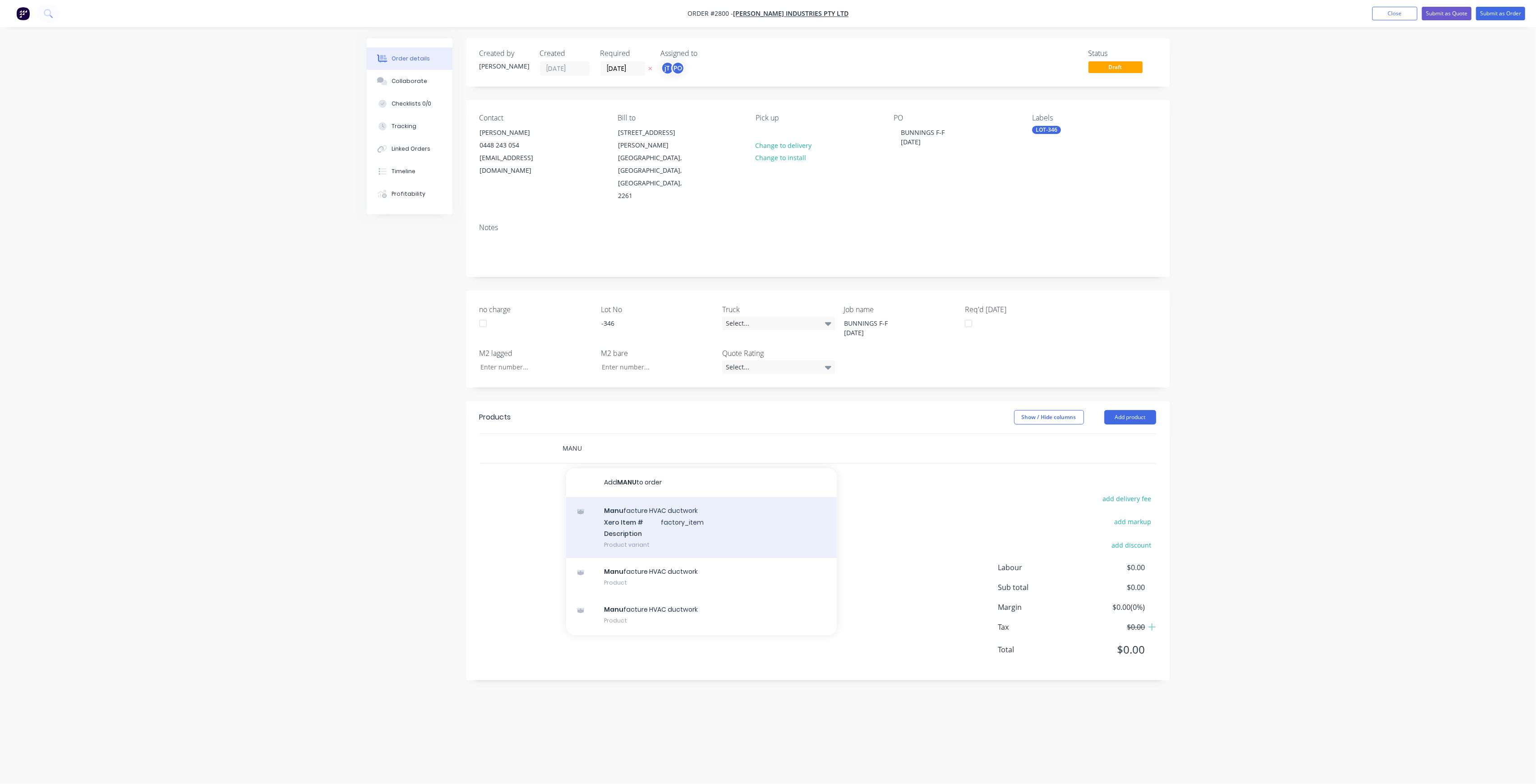
type input "MANU"
click at [661, 515] on div "Manu facture HVAC ductwork Xero Item # factory_item Description Product variant" at bounding box center [701, 528] width 271 height 61
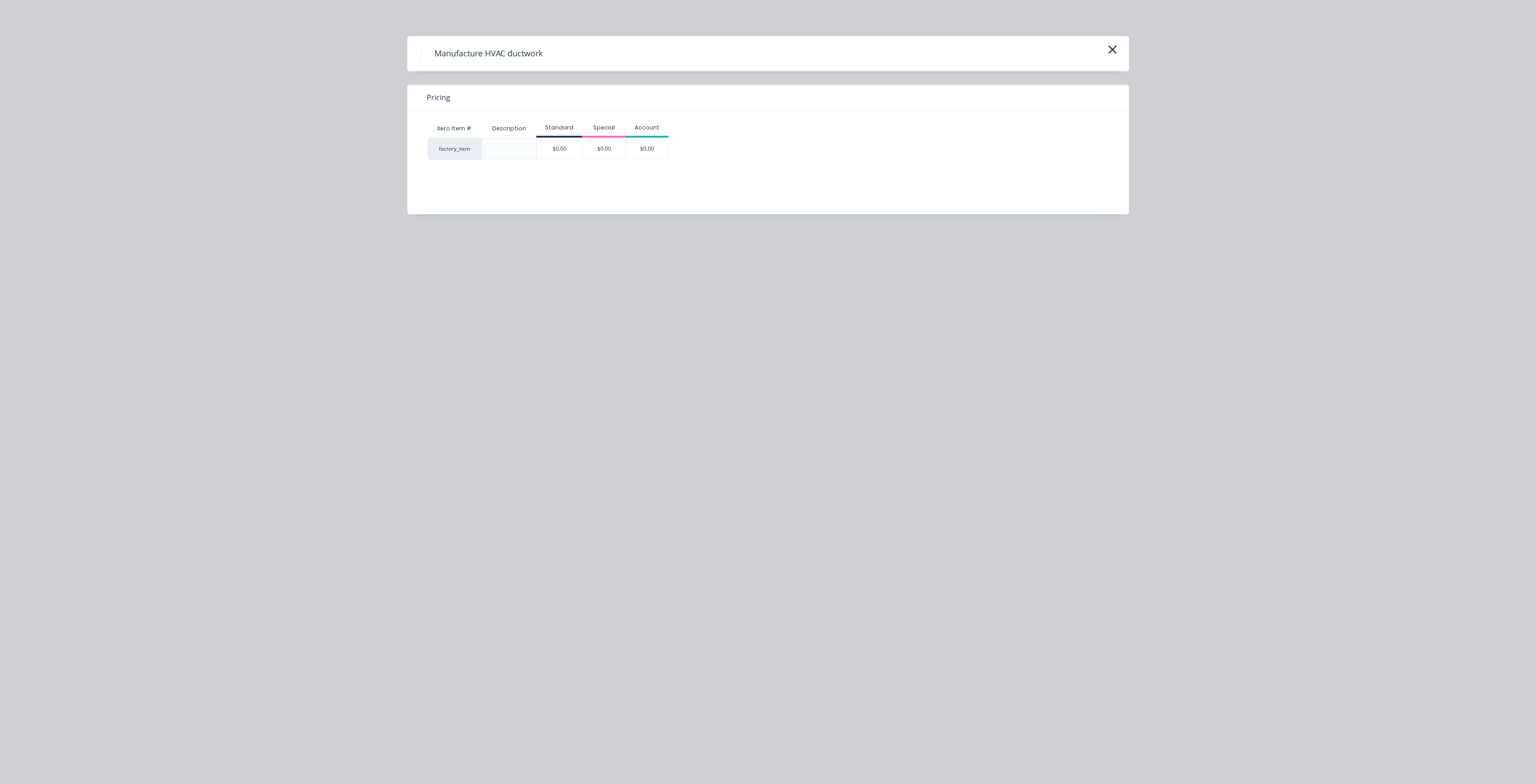
click at [567, 163] on div "Xero Item # Description Standard Special Account factory_item $0.00 $0.00 $0.00" at bounding box center [761, 155] width 708 height 90
click at [565, 160] on div "Xero Item # Description Standard Special Account factory_item $0.00 $0.00 $0.00" at bounding box center [761, 155] width 708 height 90
click at [563, 154] on div "$0.00" at bounding box center [559, 148] width 45 height 21
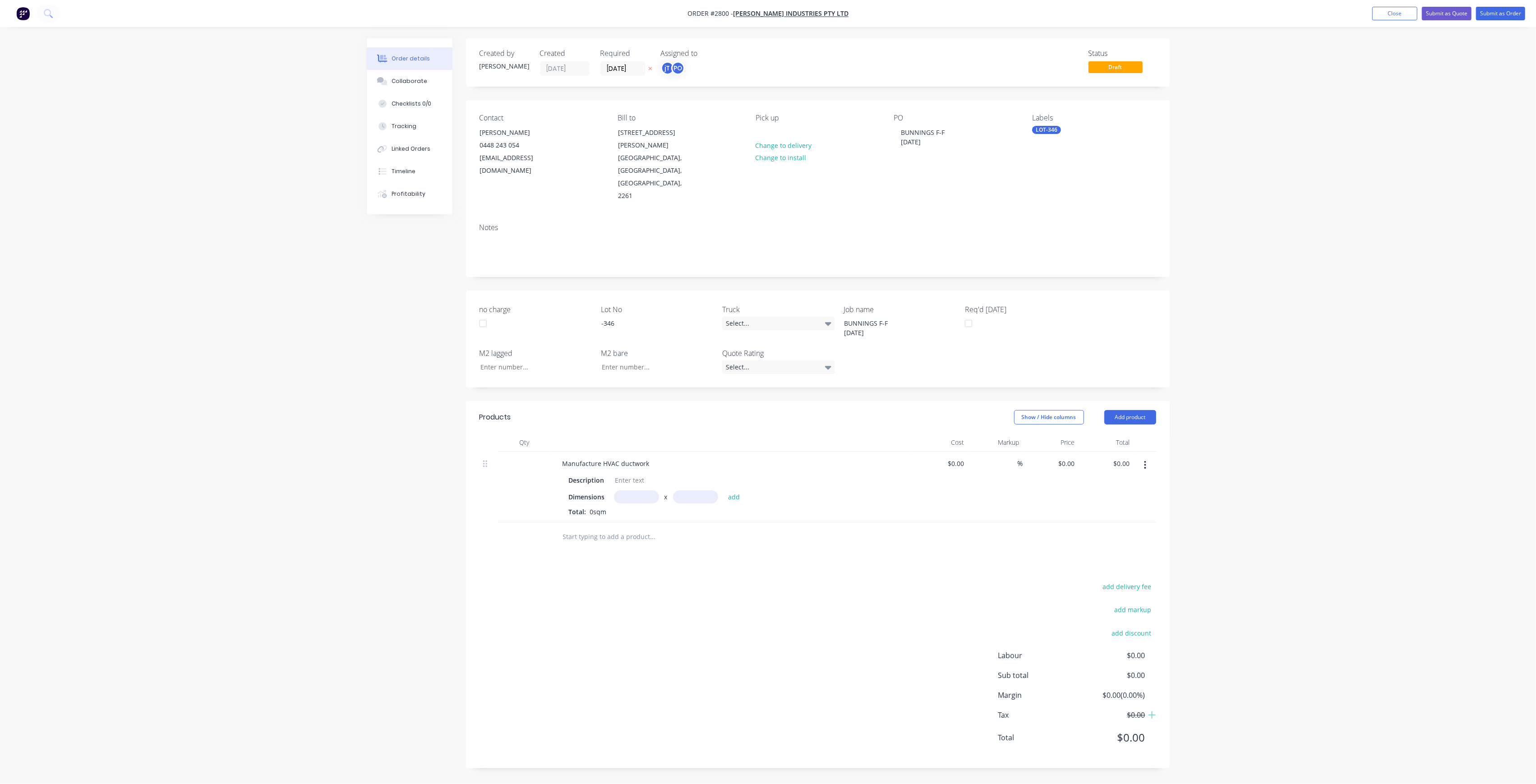
click at [1507, 21] on nav "Order #2800 - [PERSON_NAME] Industries Pty Ltd Add product Close Submit as Quot…" at bounding box center [768, 13] width 1536 height 27
click at [1504, 17] on button "Submit as Order" at bounding box center [1500, 13] width 49 height 14
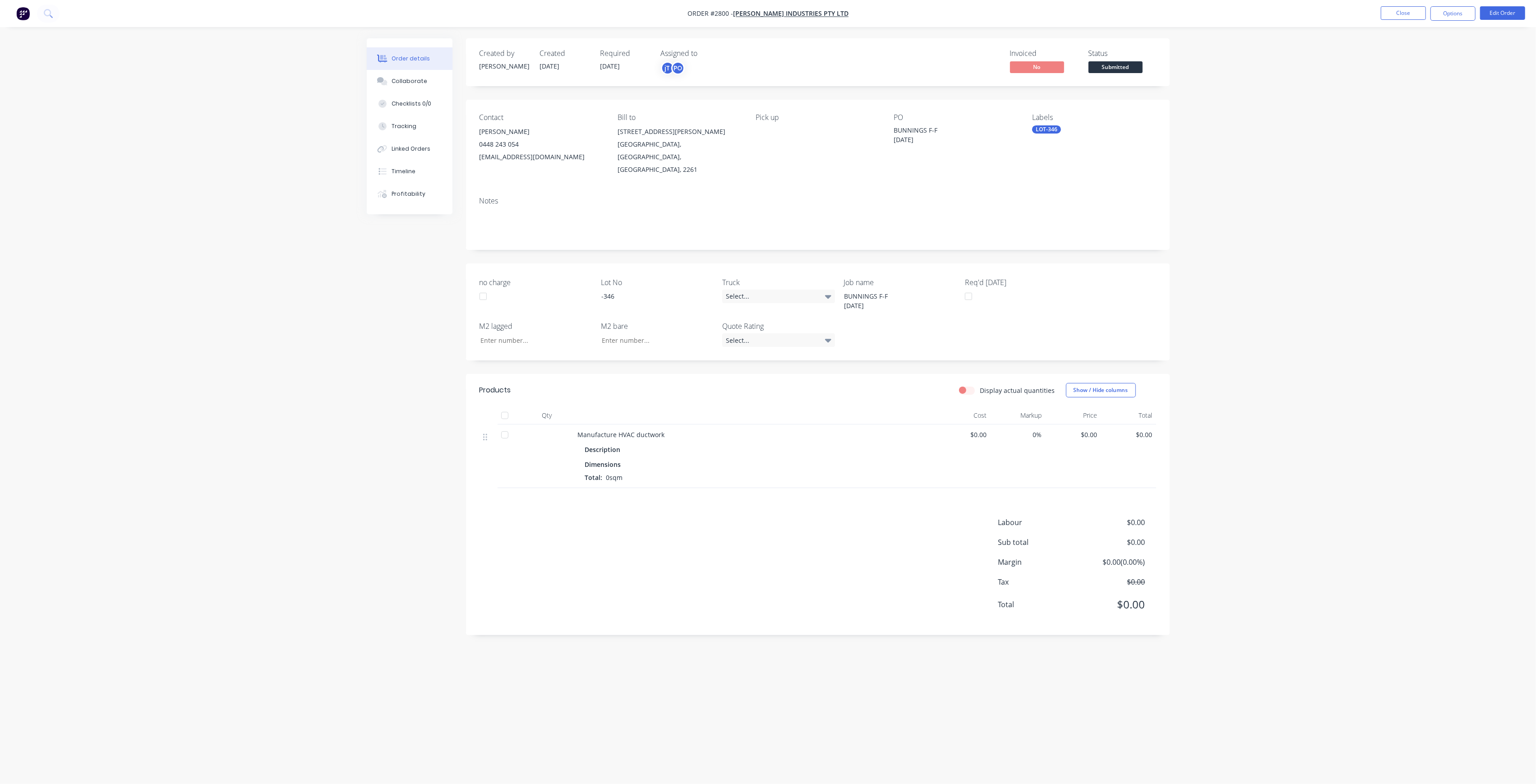
click at [1114, 62] on span "Submitted" at bounding box center [1116, 67] width 54 height 11
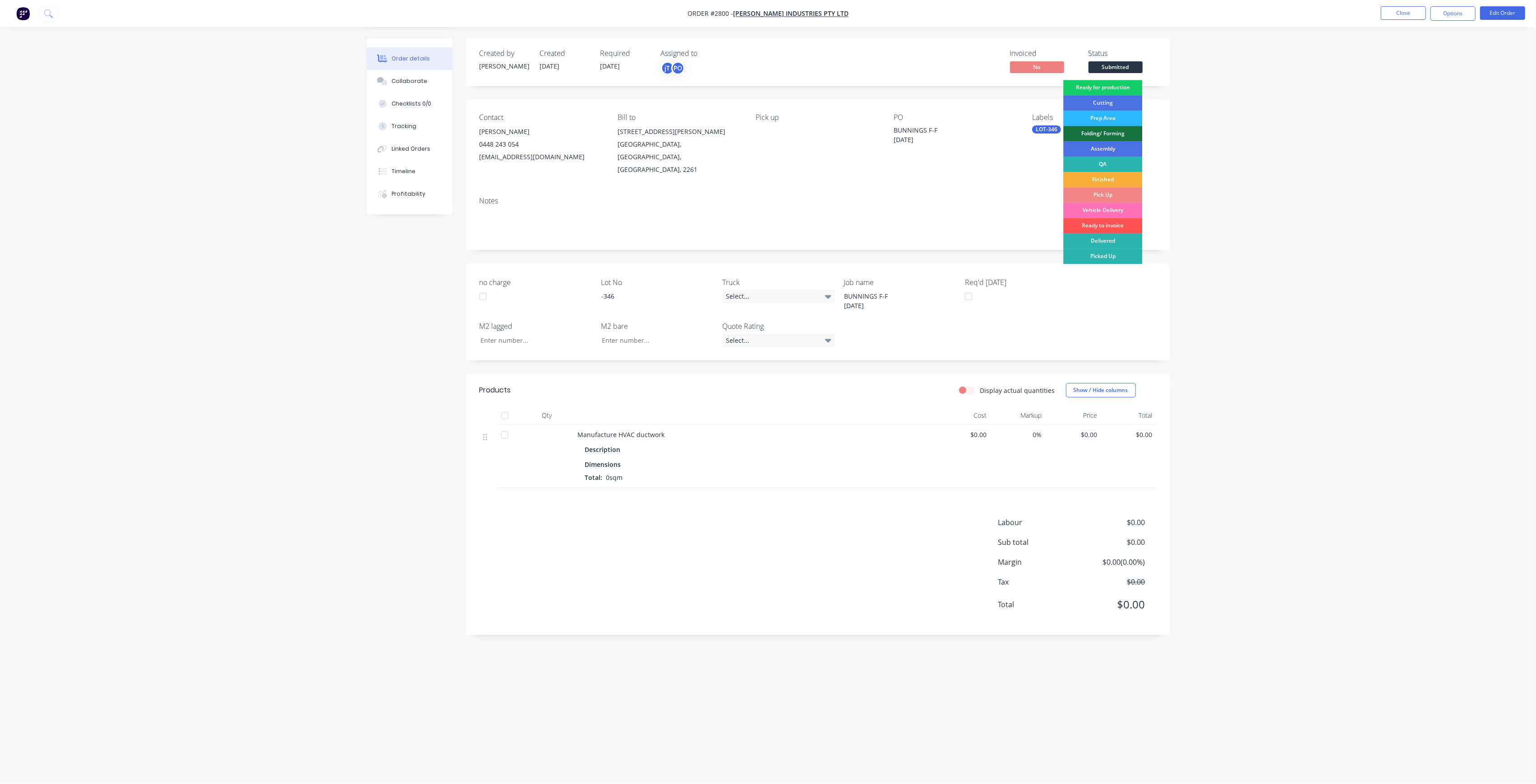
click at [1135, 91] on div "Ready for production" at bounding box center [1103, 88] width 79 height 16
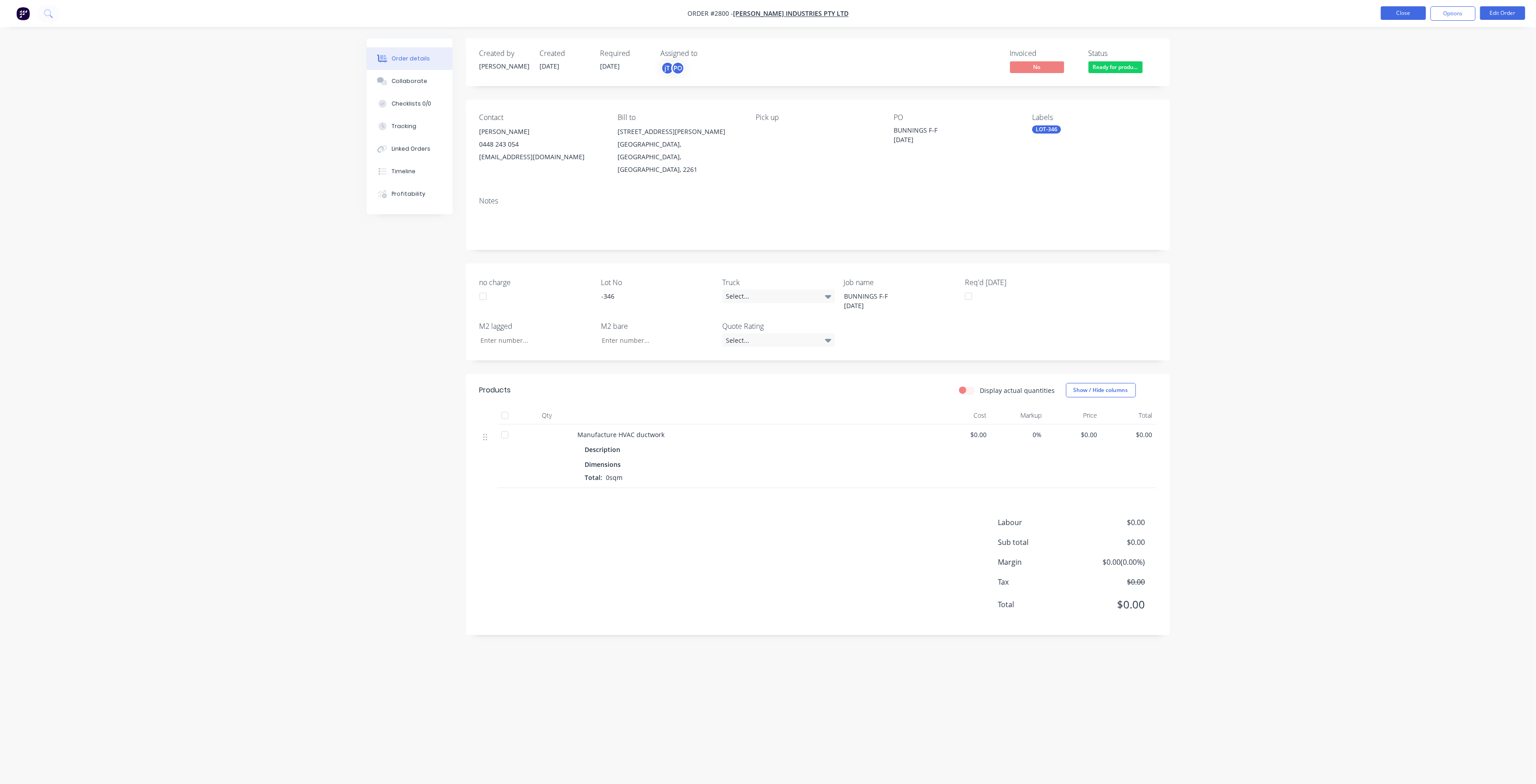
click at [1387, 18] on button "Close" at bounding box center [1404, 13] width 45 height 14
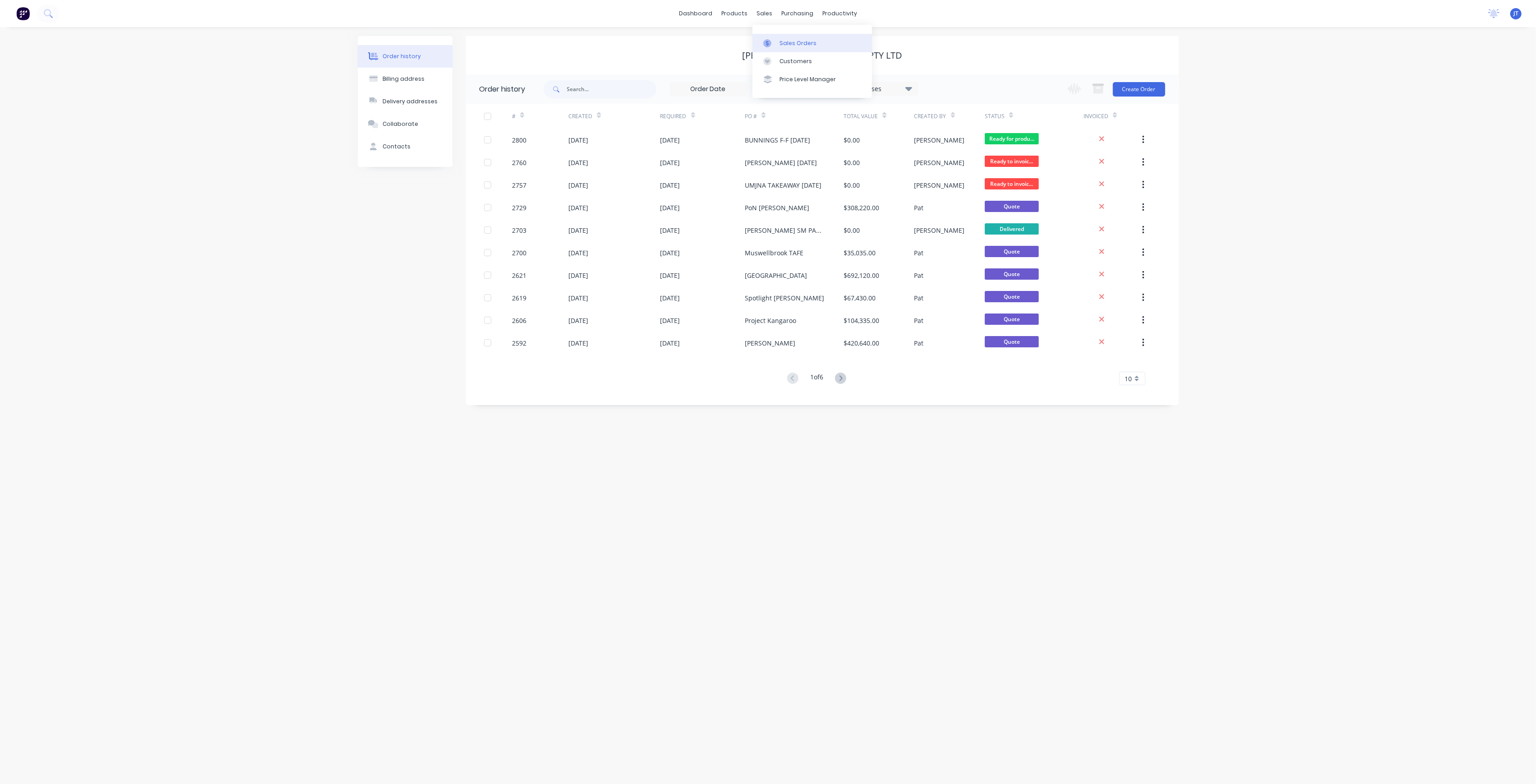
click at [801, 39] on div "Sales Orders" at bounding box center [798, 44] width 37 height 8
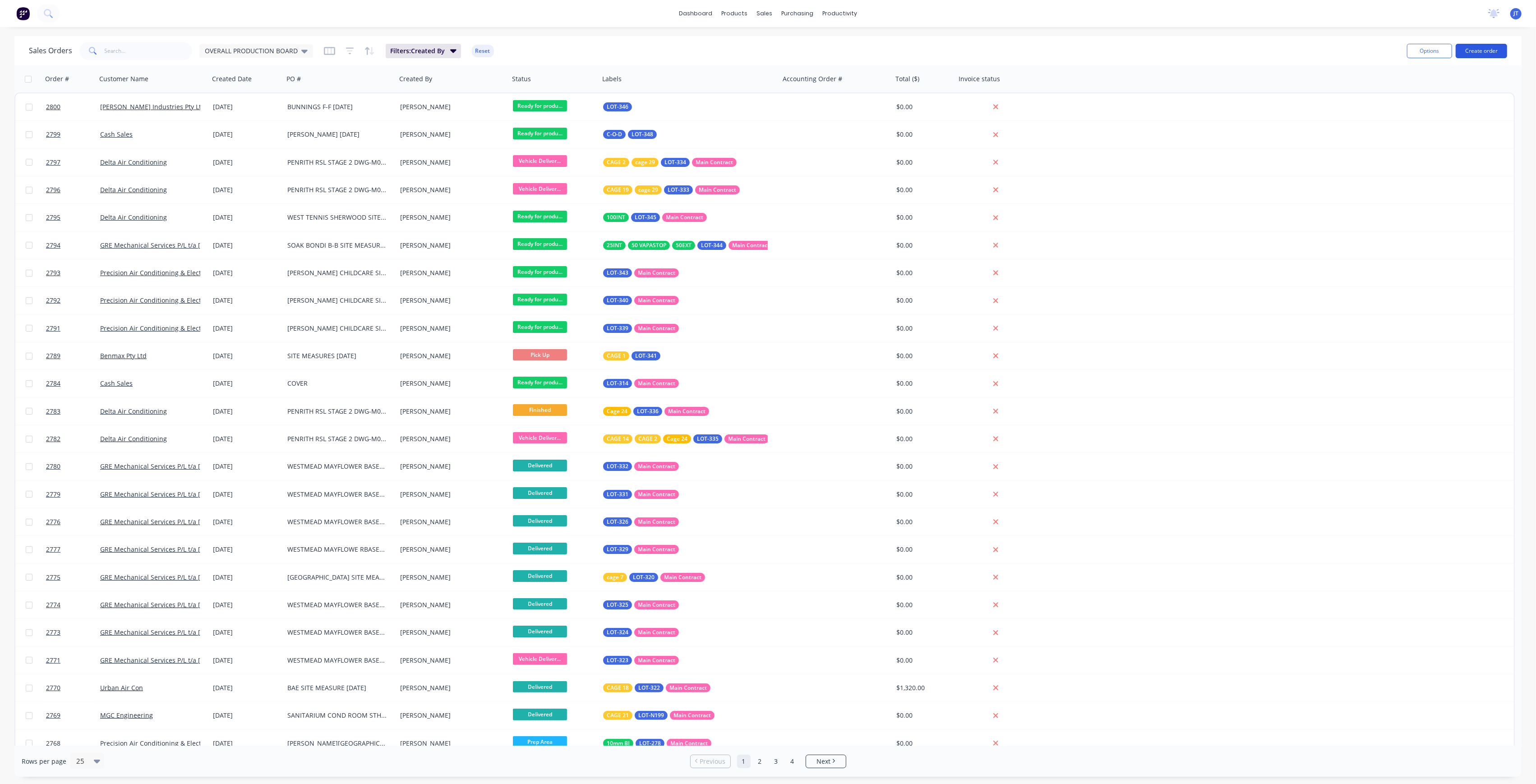
click at [1500, 51] on button "Create order" at bounding box center [1481, 51] width 51 height 14
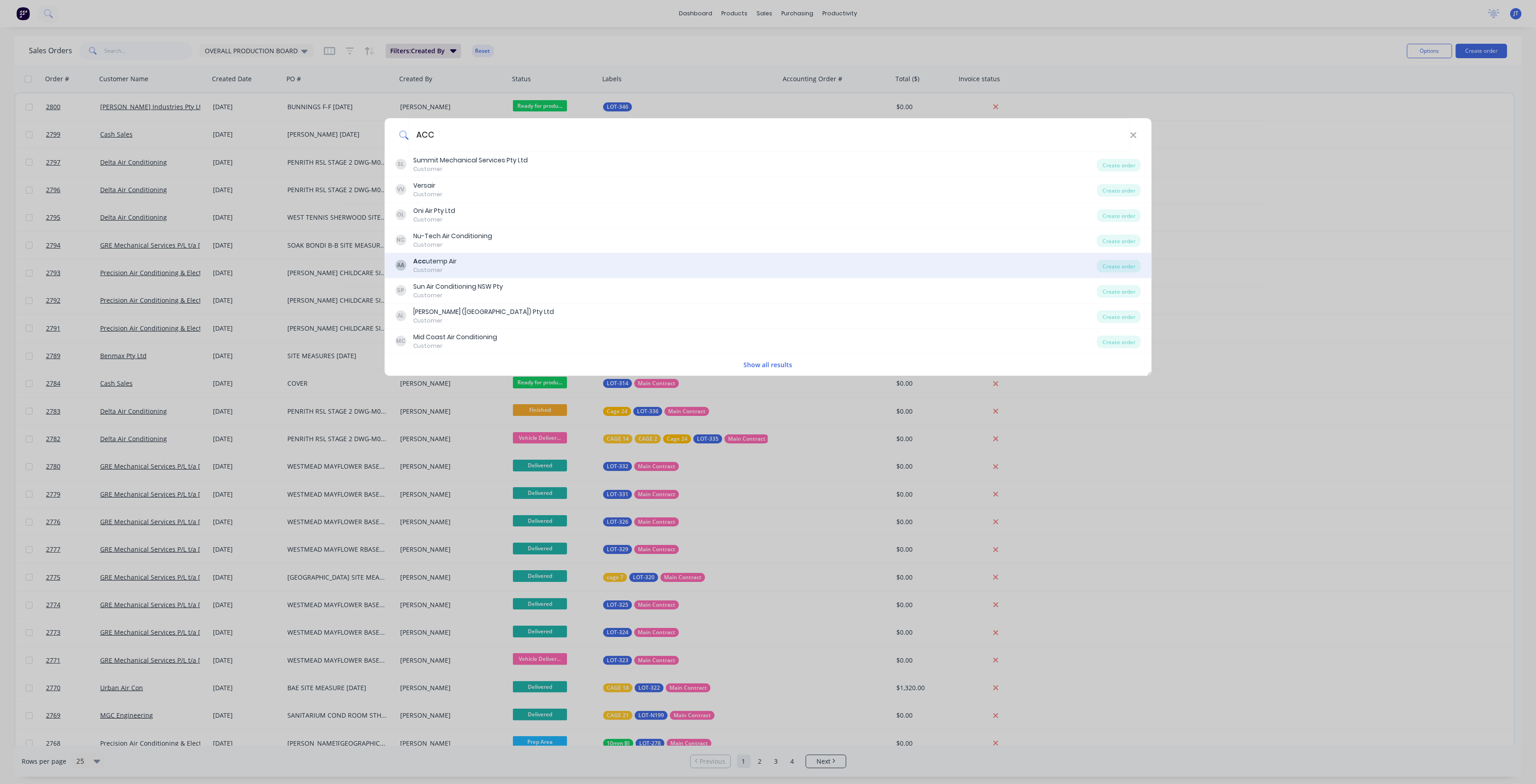
type input "ACC"
click at [482, 269] on div "AA Acc utemp Air Customer" at bounding box center [746, 265] width 702 height 18
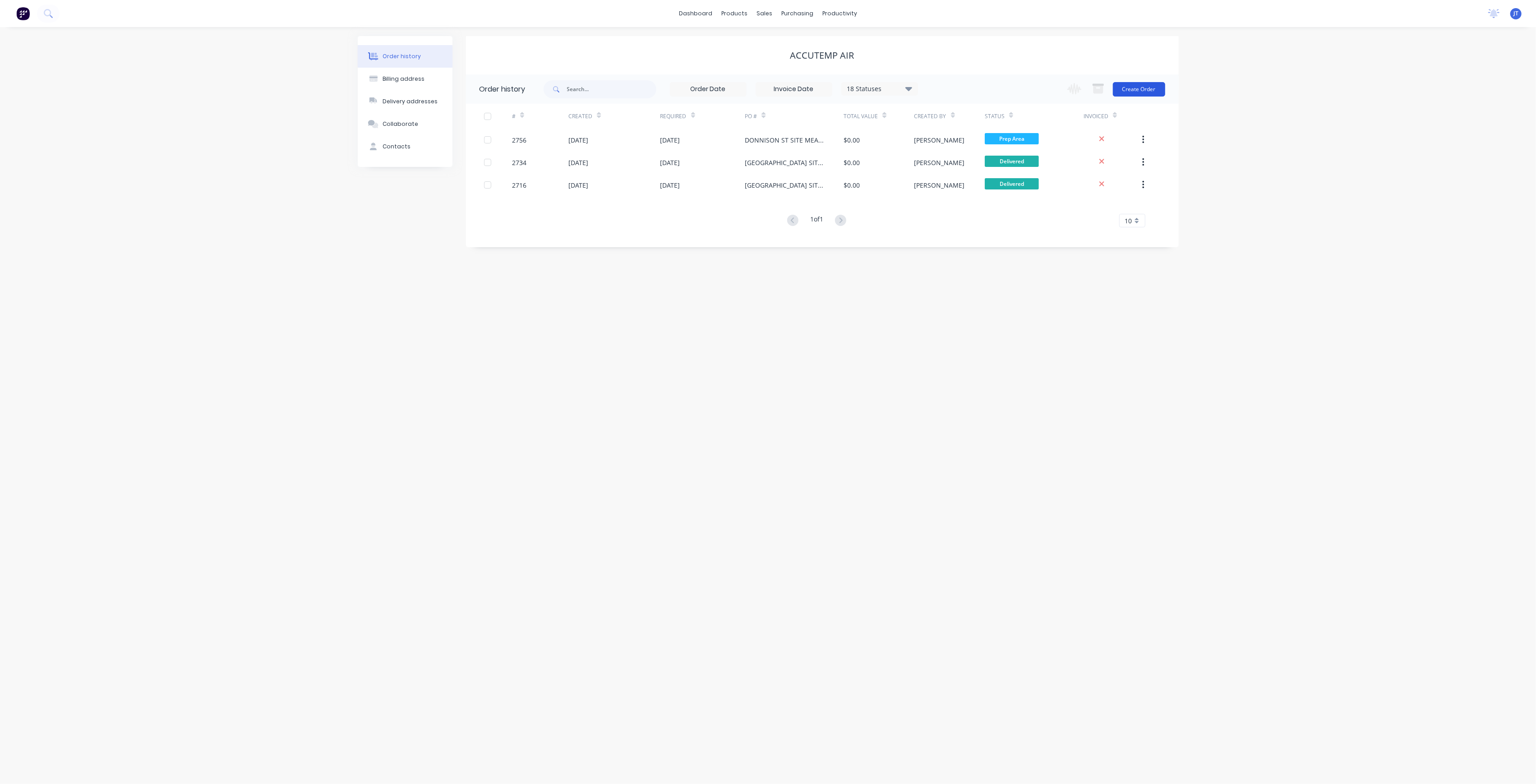
click at [1150, 95] on button "Create Order" at bounding box center [1139, 89] width 52 height 14
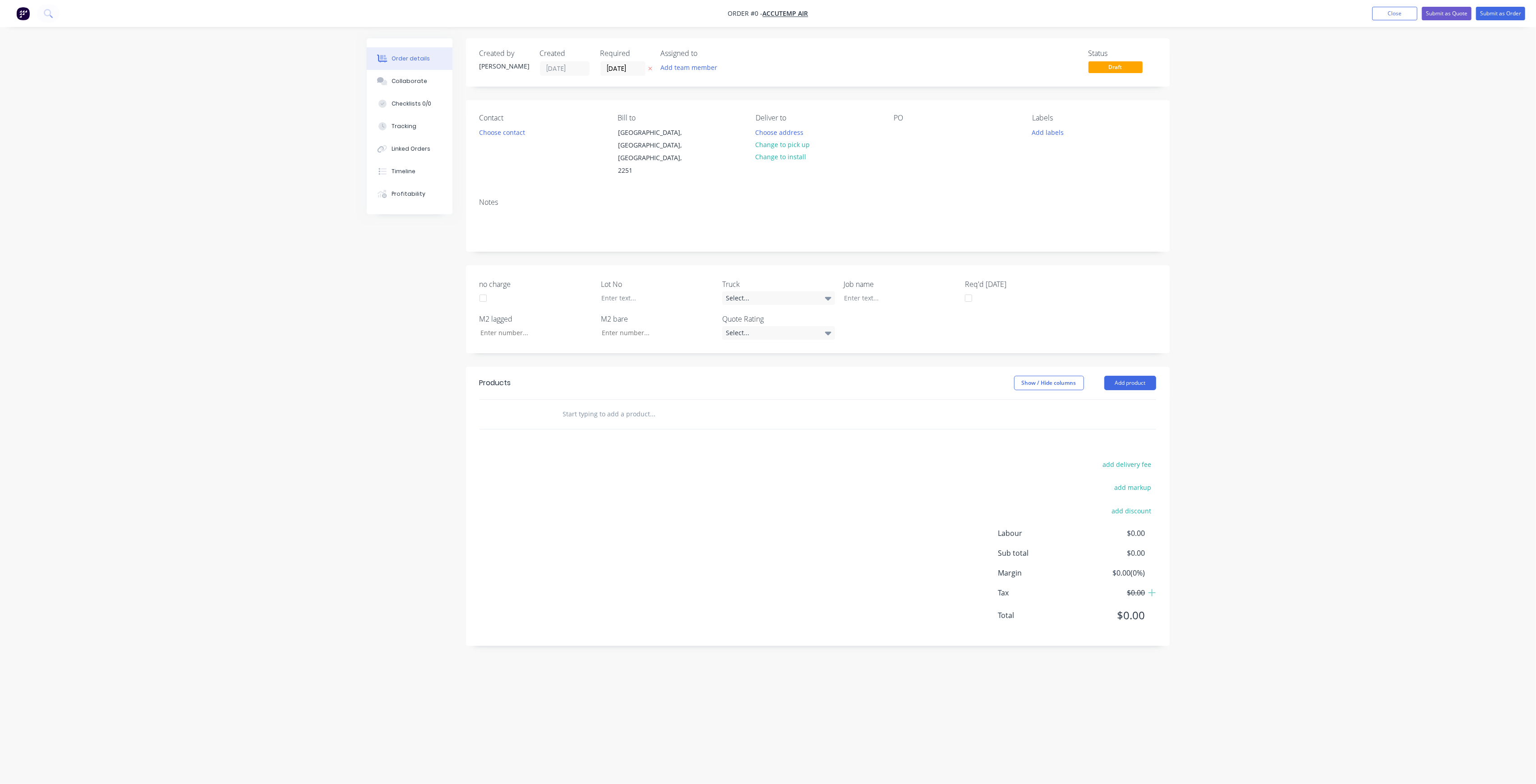
click at [666, 60] on div "Assigned to Add team member" at bounding box center [705, 62] width 90 height 27
click at [673, 69] on button "Add team member" at bounding box center [688, 67] width 66 height 12
click at [719, 125] on button "[PERSON_NAME] (You)" at bounding box center [728, 117] width 135 height 18
click at [738, 175] on button "[PERSON_NAME]" at bounding box center [728, 181] width 135 height 18
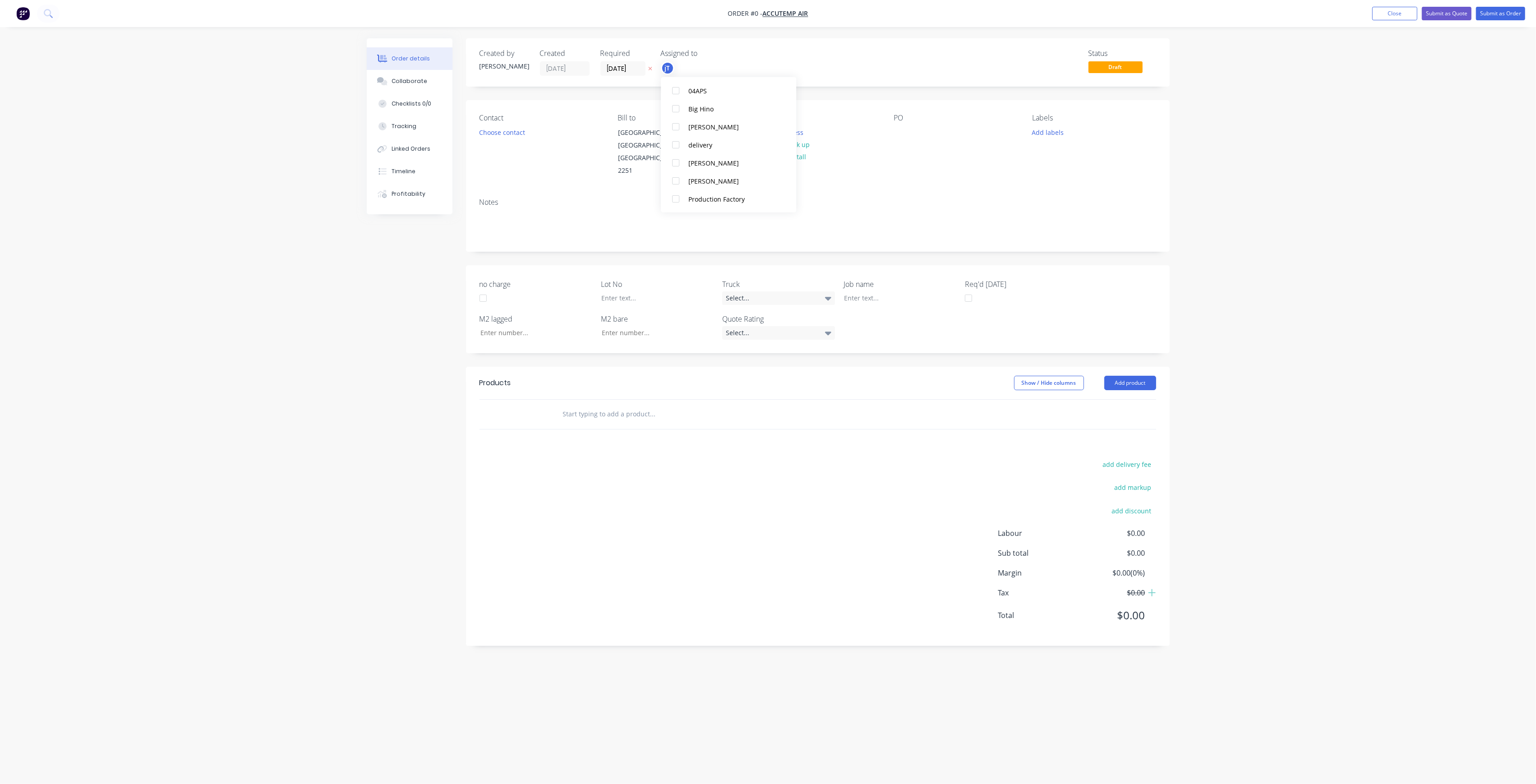
scroll to position [0, 0]
click at [801, 117] on div "Creating draft order... Loading... Order details Collaborate Checklists 0/0 Tra…" at bounding box center [768, 374] width 821 height 673
click at [805, 135] on button "Choose address" at bounding box center [779, 132] width 58 height 12
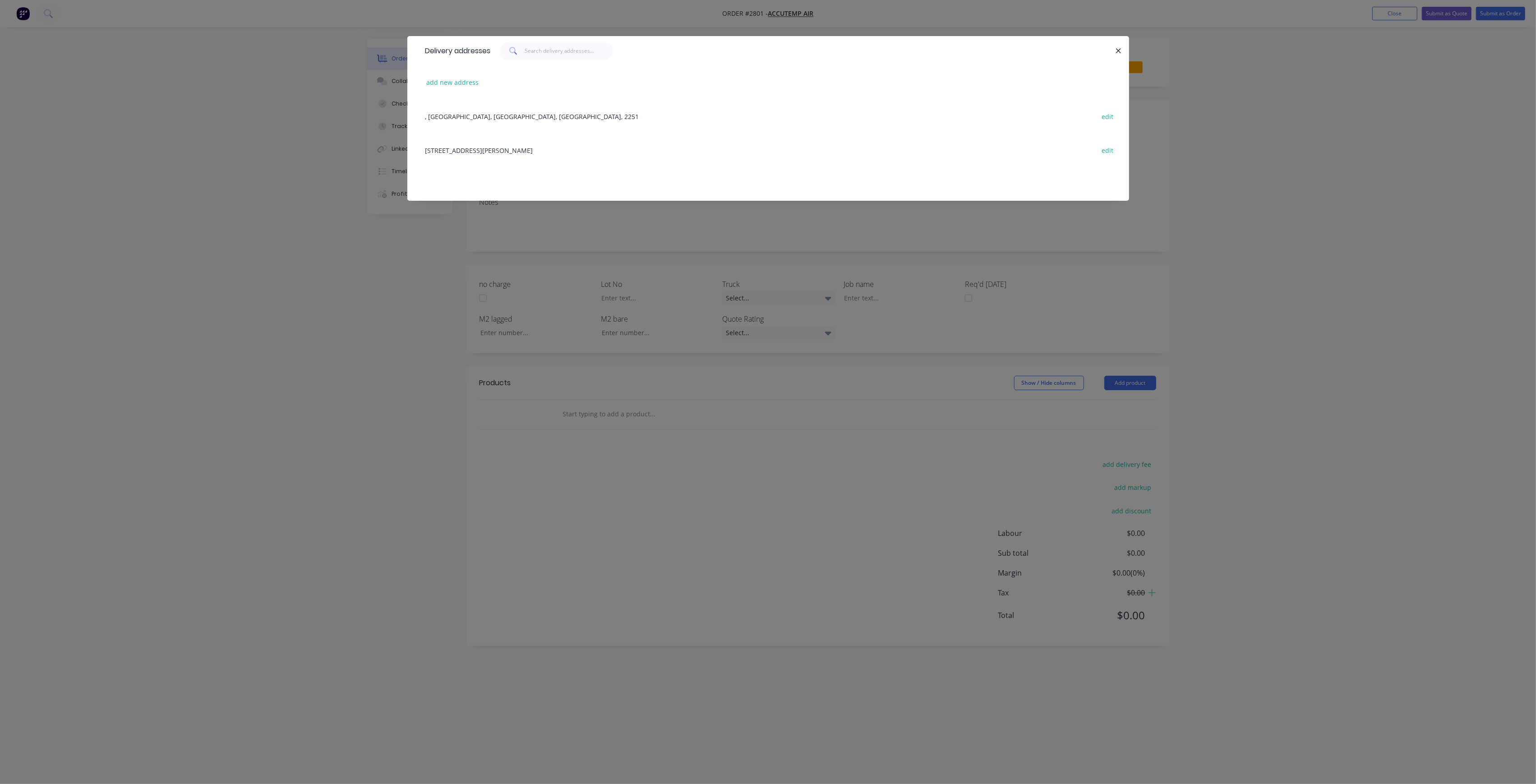
drag, startPoint x: 555, startPoint y: 224, endPoint x: 679, endPoint y: 195, distance: 127.3
click at [556, 223] on div "Delivery addresses add new address , [GEOGRAPHIC_DATA], [STREET_ADDRESS][PERSON…" at bounding box center [768, 392] width 1536 height 784
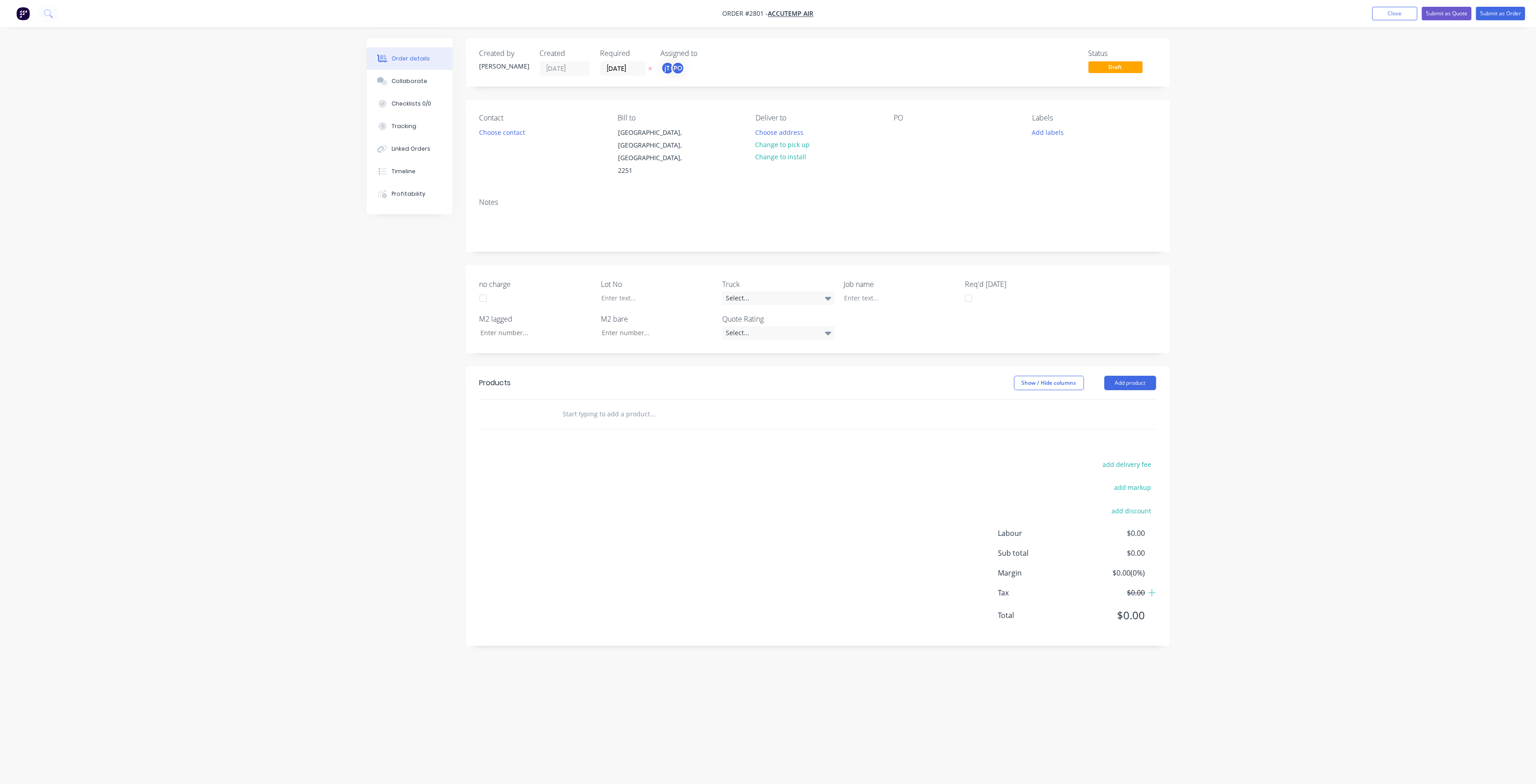
click at [899, 125] on div "PO" at bounding box center [955, 145] width 123 height 64
click at [902, 132] on div at bounding box center [901, 132] width 14 height 13
drag, startPoint x: 931, startPoint y: 138, endPoint x: 890, endPoint y: 131, distance: 41.6
click at [890, 131] on div "Contact Choose contact [PERSON_NAME] to [PERSON_NAME][GEOGRAPHIC_DATA], [GEOGRA…" at bounding box center [818, 145] width 704 height 91
copy div "DONNISON ST [DATE]"
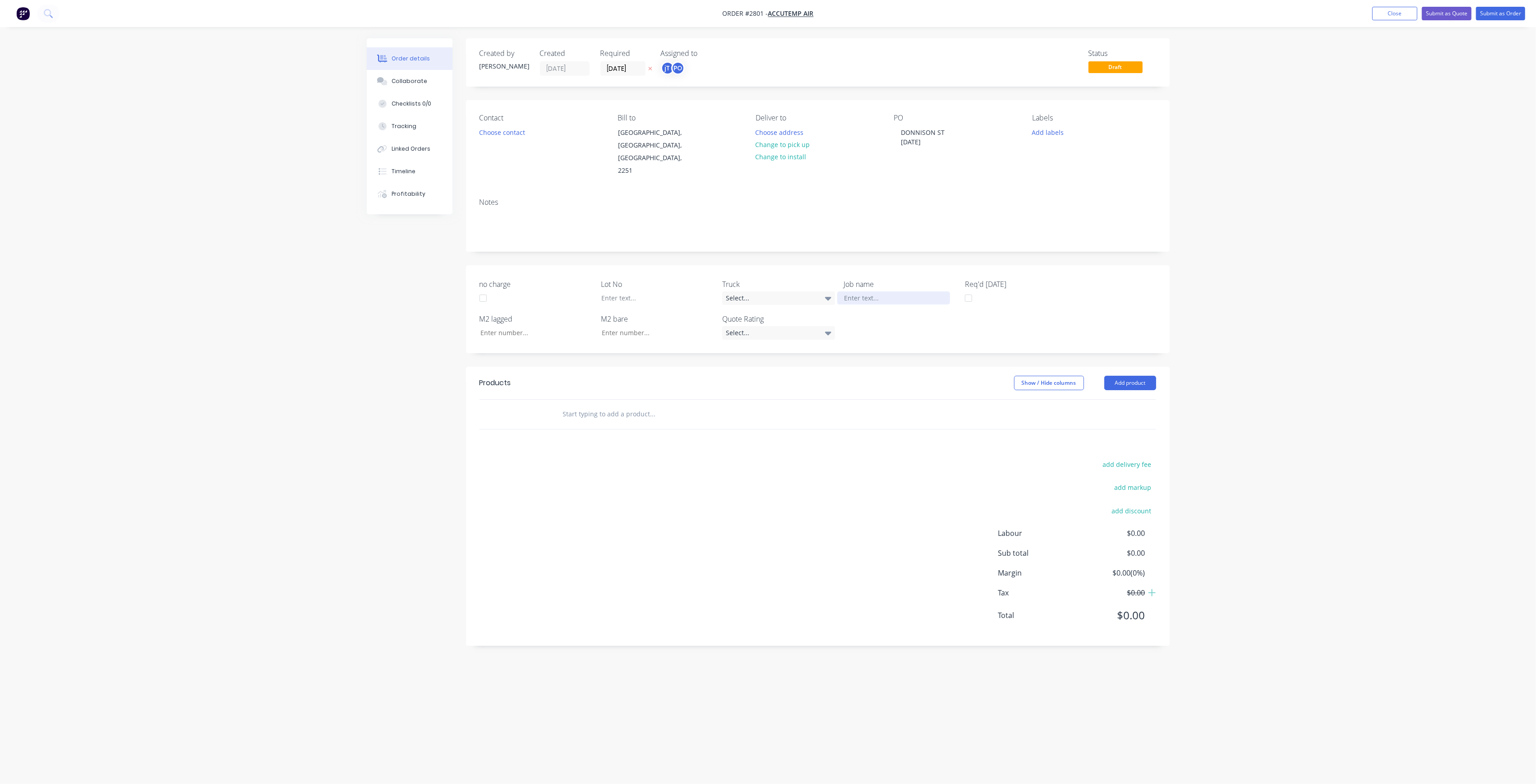
click at [851, 292] on div at bounding box center [893, 298] width 113 height 13
paste div
click at [887, 292] on div "DONNISON ST08-09-25" at bounding box center [893, 298] width 113 height 13
click at [679, 292] on div at bounding box center [650, 298] width 113 height 13
click at [1055, 138] on button "Add labels" at bounding box center [1048, 132] width 42 height 12
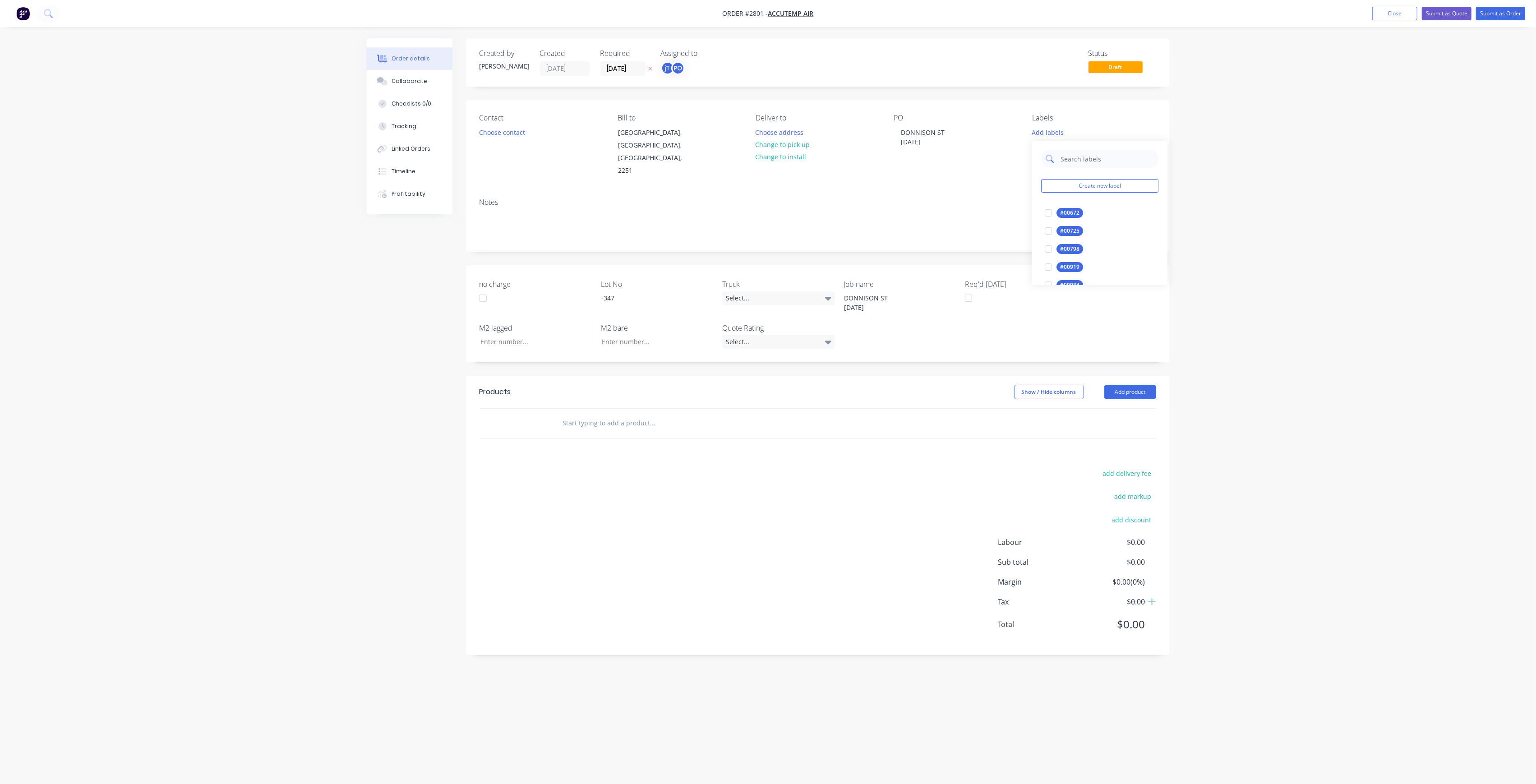
click at [1117, 161] on input "text" at bounding box center [1107, 159] width 94 height 18
click at [1062, 214] on div "LOT-347" at bounding box center [1071, 213] width 29 height 10
click at [1100, 154] on input "LOT-347" at bounding box center [1107, 154] width 94 height 18
click at [1100, 156] on input "LOT-347" at bounding box center [1107, 154] width 94 height 18
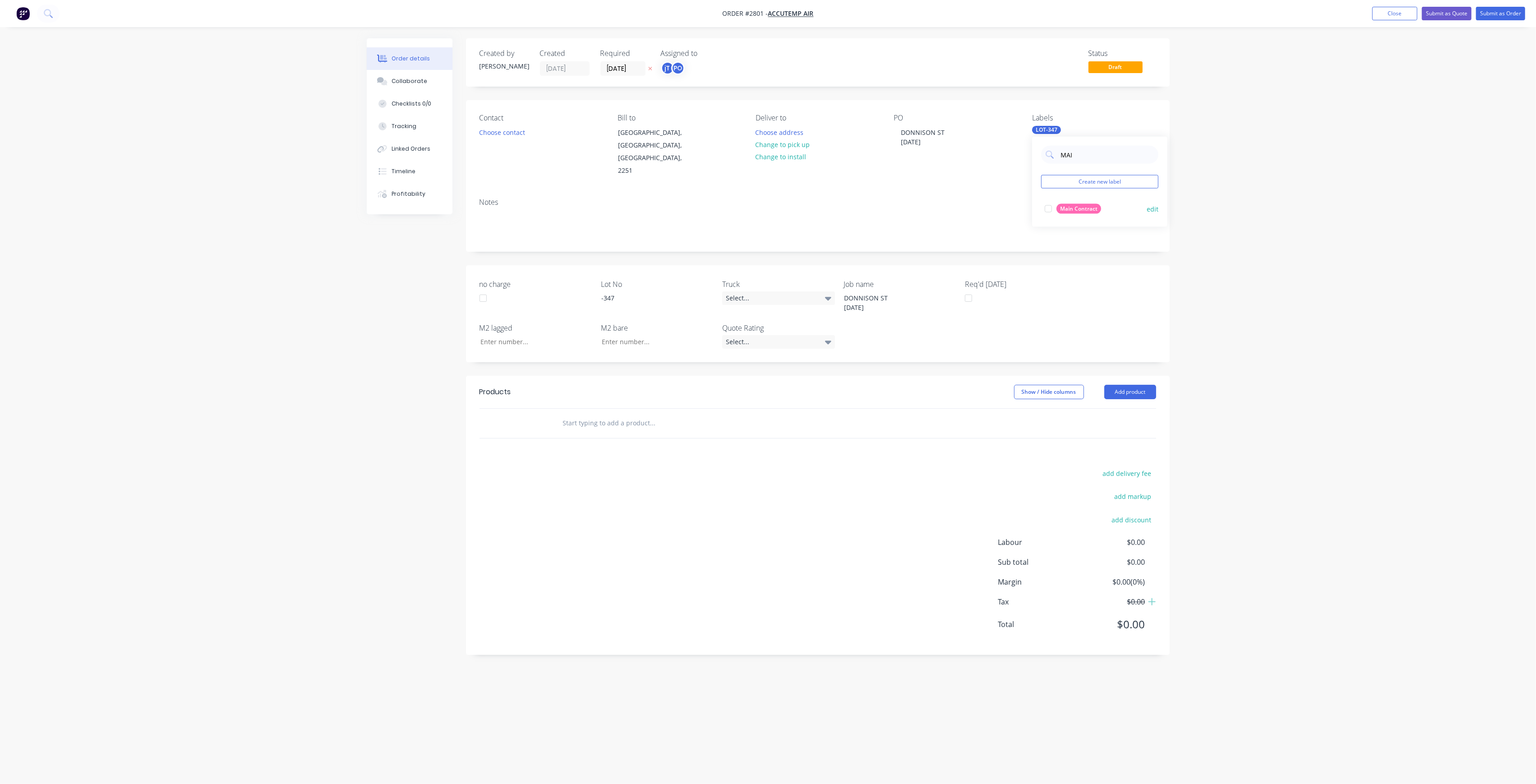
type input "MAI"
click at [1079, 203] on button "Main Contract" at bounding box center [1073, 209] width 64 height 13
click at [1160, 168] on div "MAI Create new label Main Contract edit" at bounding box center [1100, 181] width 135 height 90
click at [630, 414] on input "text" at bounding box center [652, 423] width 181 height 18
type input "MANU"
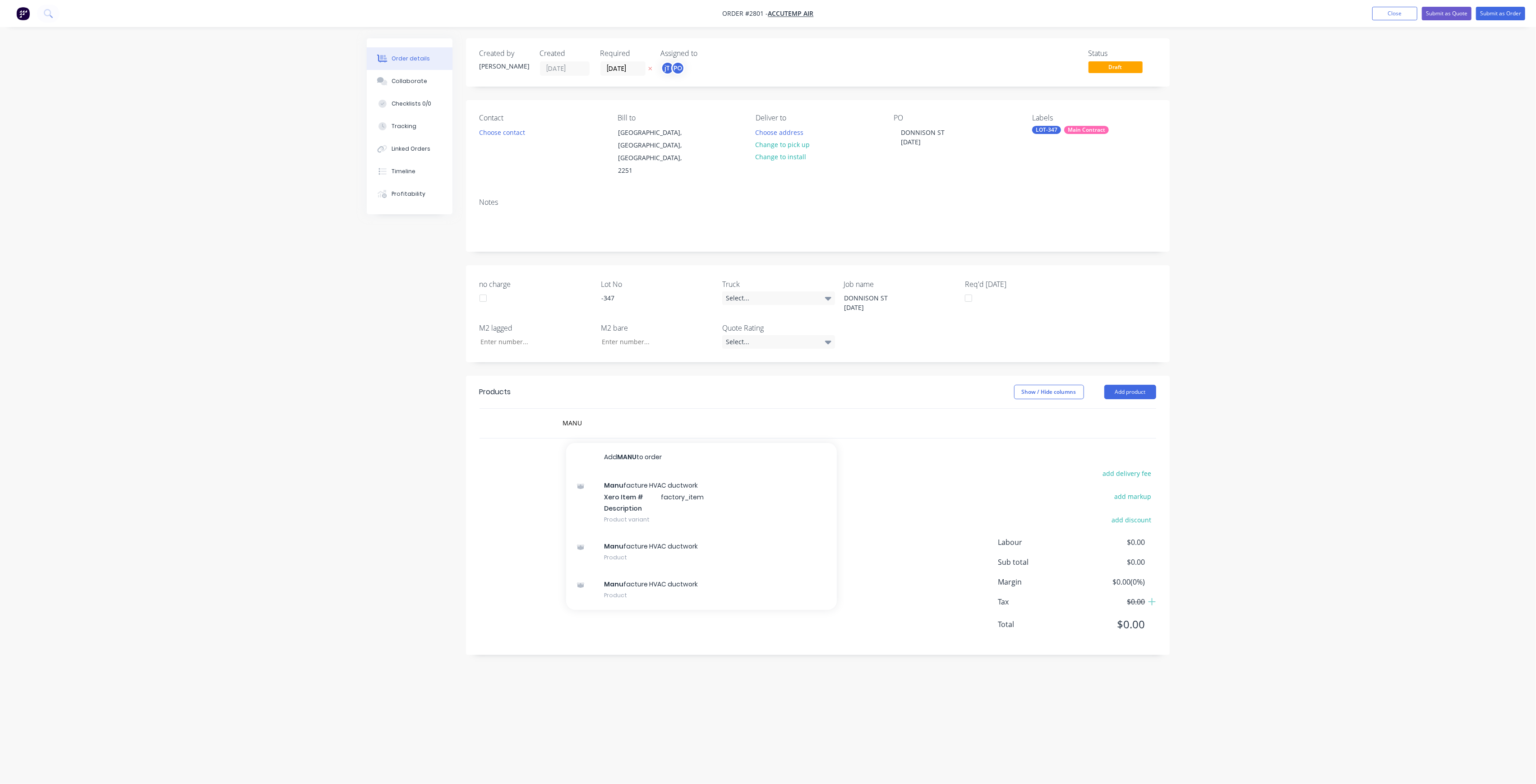
click at [618, 478] on div "Manu facture HVAC ductwork Xero Item # factory_item Description Product variant" at bounding box center [701, 502] width 271 height 61
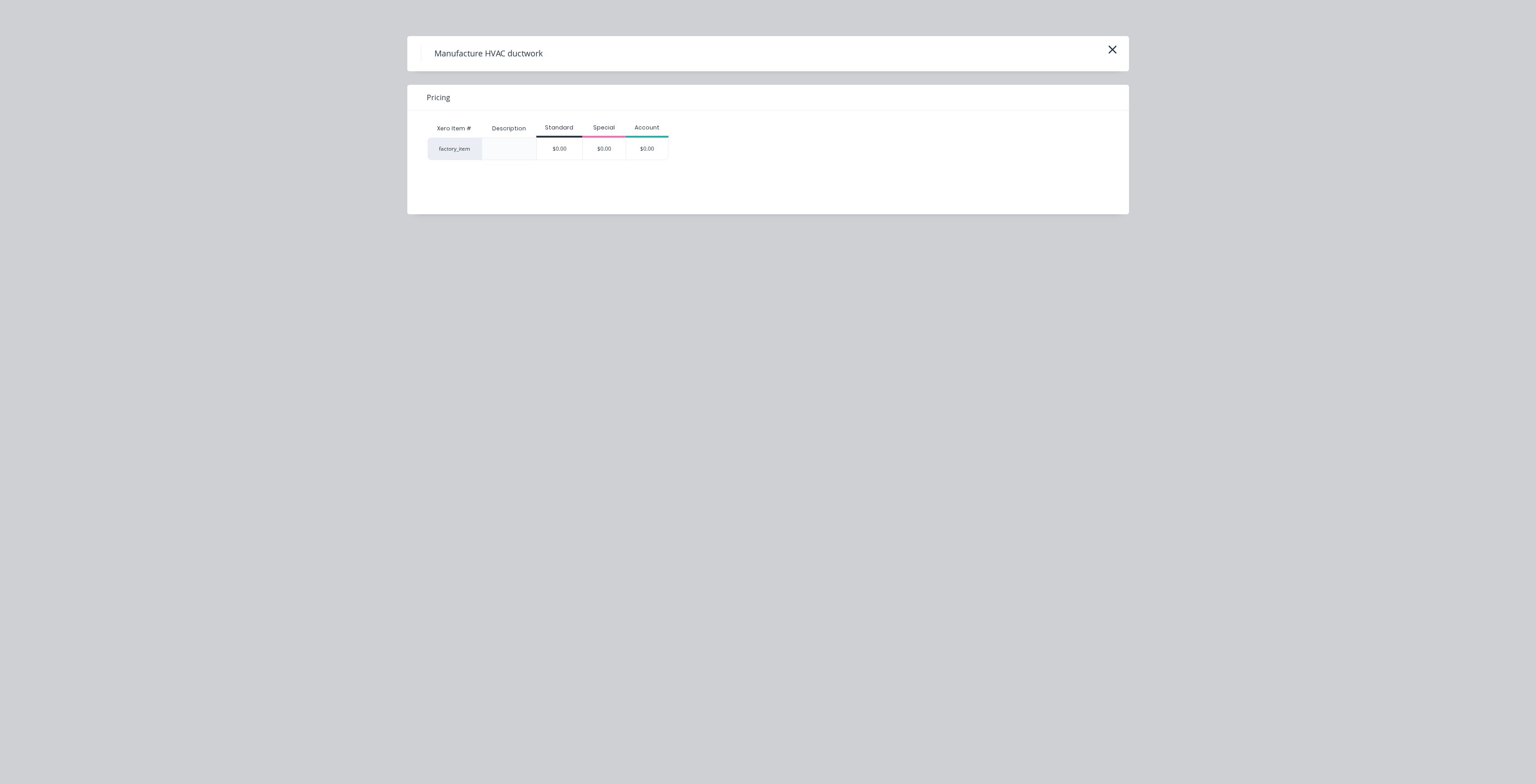
click at [558, 148] on div "$0.00" at bounding box center [559, 148] width 45 height 21
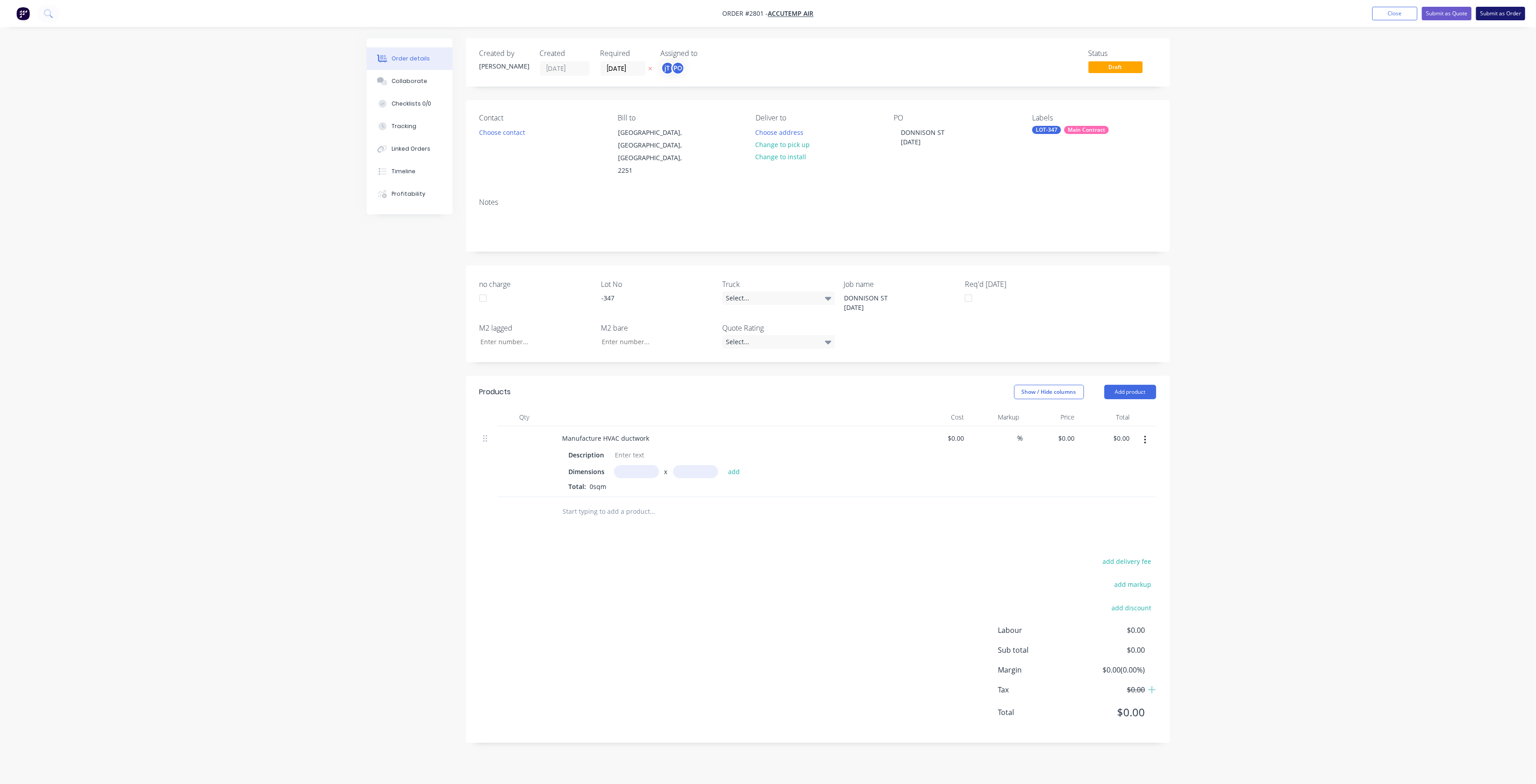
click at [1509, 11] on button "Submit as Order" at bounding box center [1500, 13] width 49 height 14
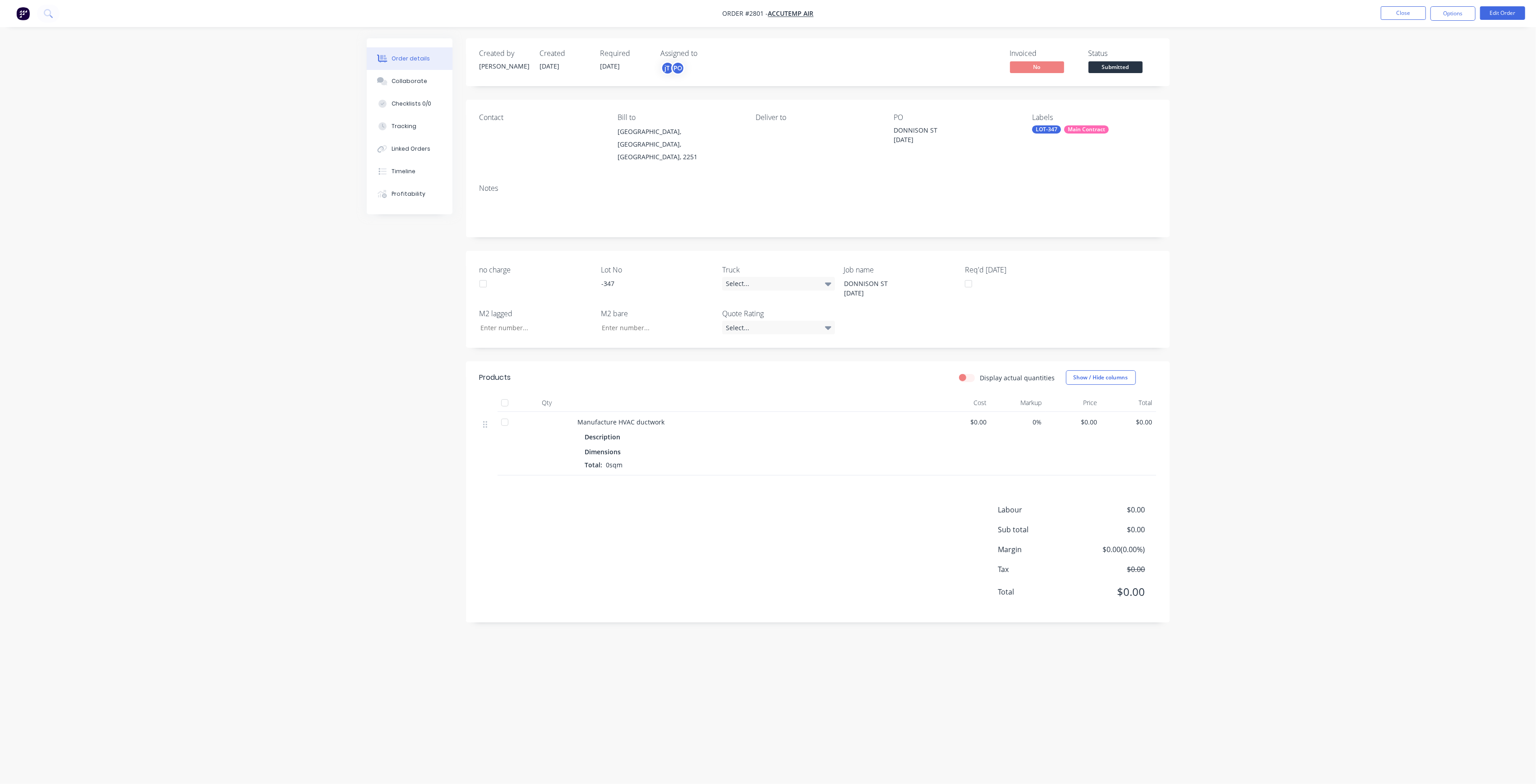
click at [1134, 72] on span "Submitted" at bounding box center [1116, 67] width 54 height 11
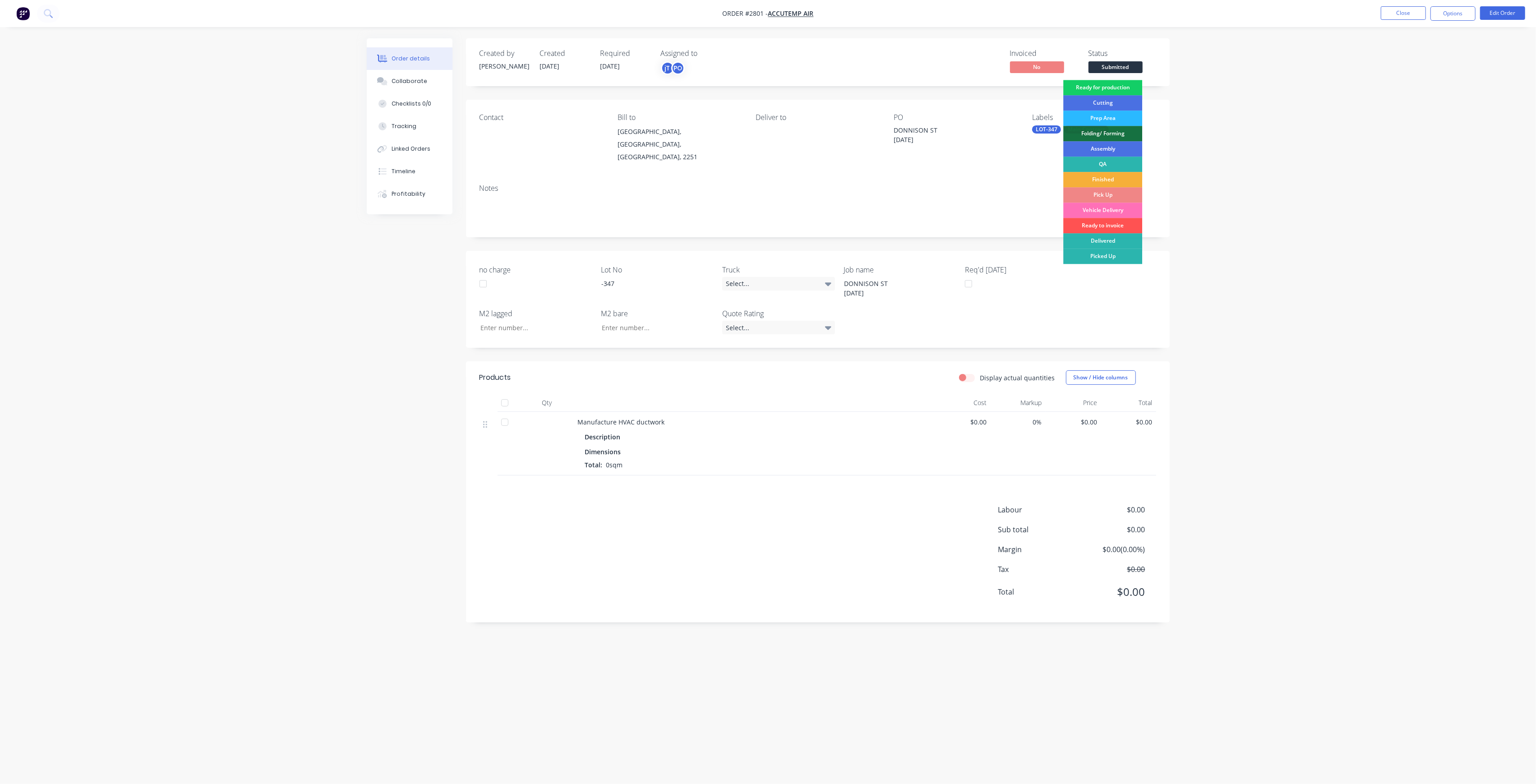
click at [1136, 88] on div "Ready for production" at bounding box center [1103, 88] width 79 height 16
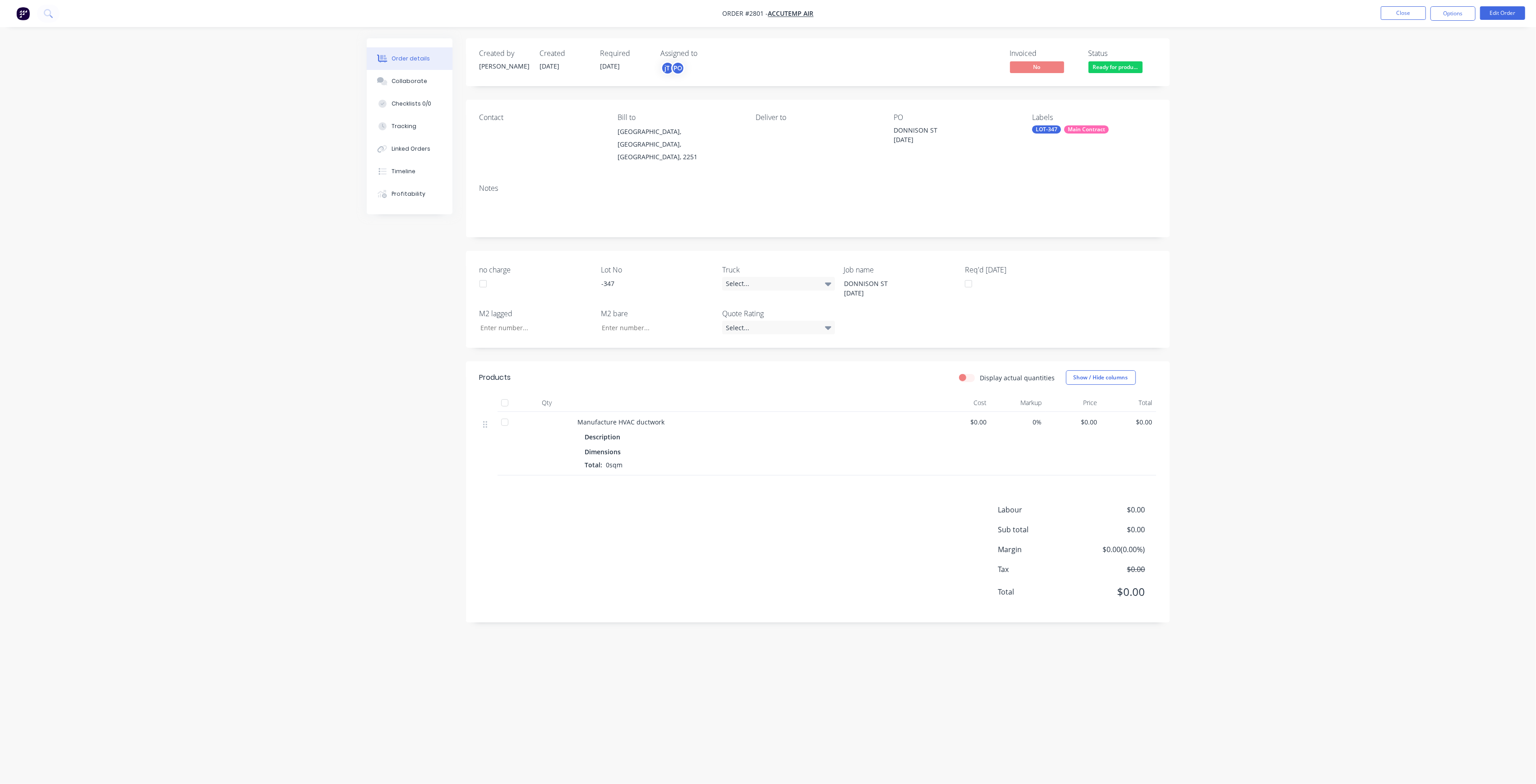
click at [1398, 21] on nav "Order #2801 - Accutemp Air Close Options Edit Order" at bounding box center [768, 13] width 1536 height 27
click at [1396, 13] on button "Close" at bounding box center [1404, 13] width 45 height 14
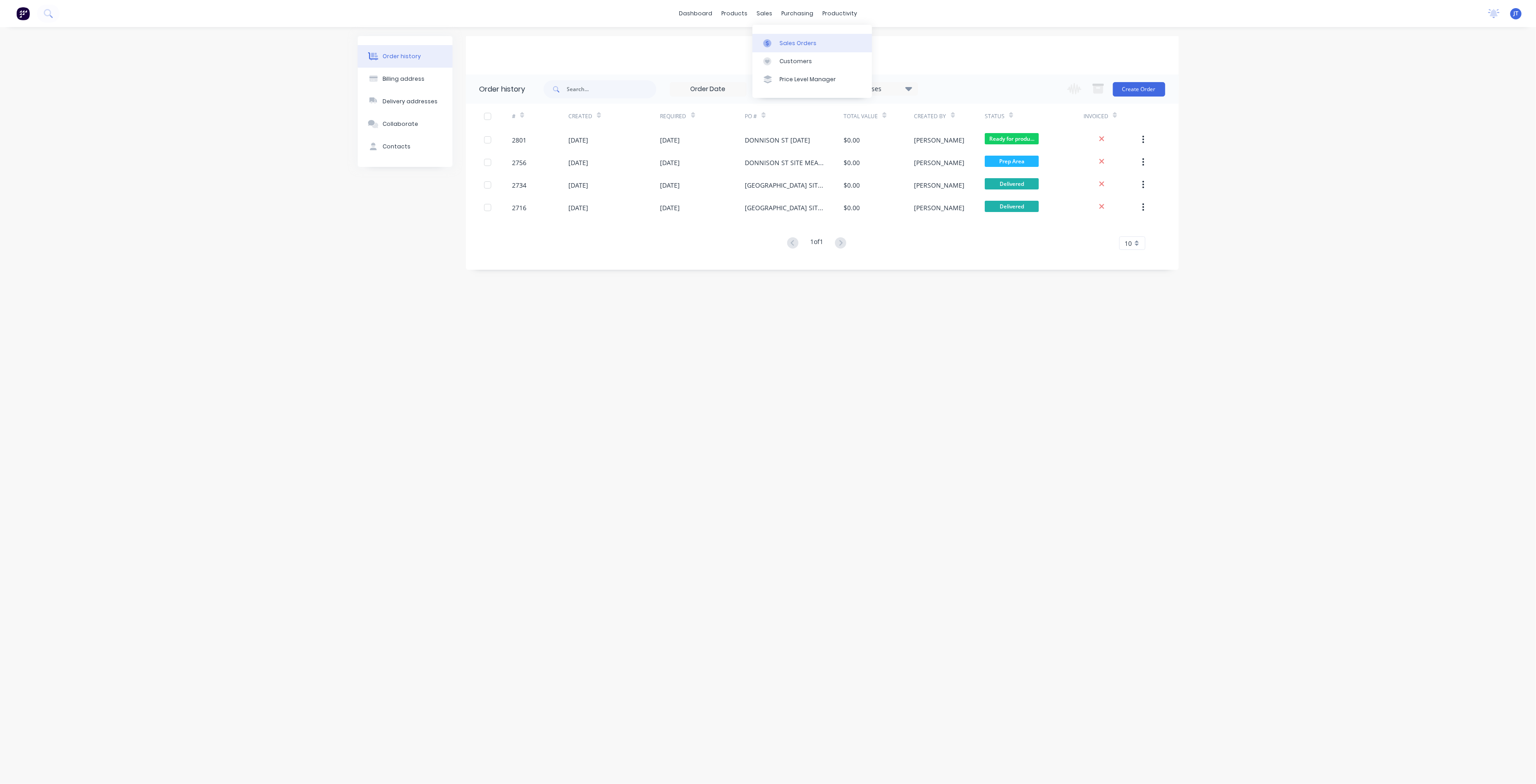
click at [775, 36] on link "Sales Orders" at bounding box center [812, 43] width 119 height 18
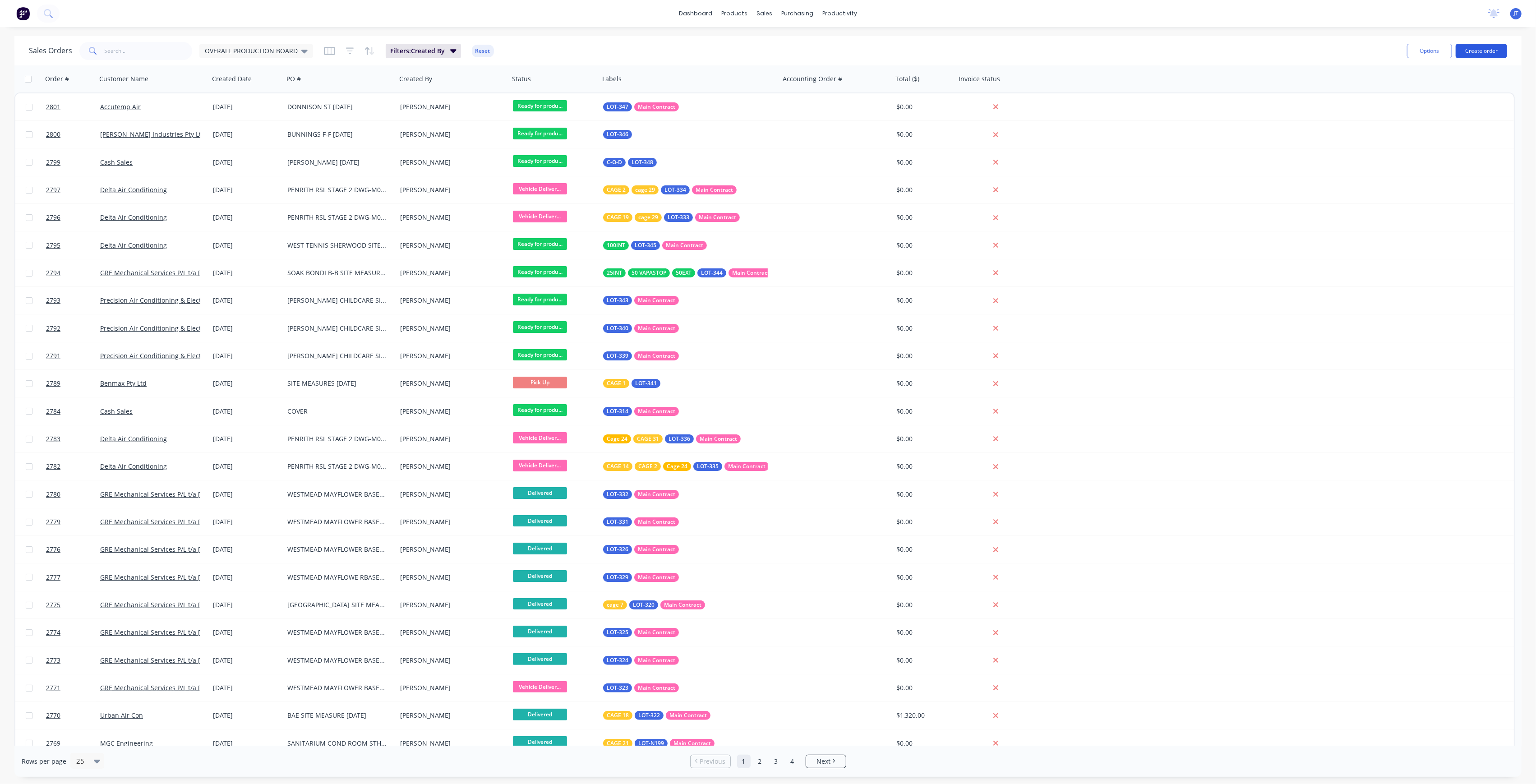
click at [1470, 54] on button "Create order" at bounding box center [1481, 51] width 51 height 14
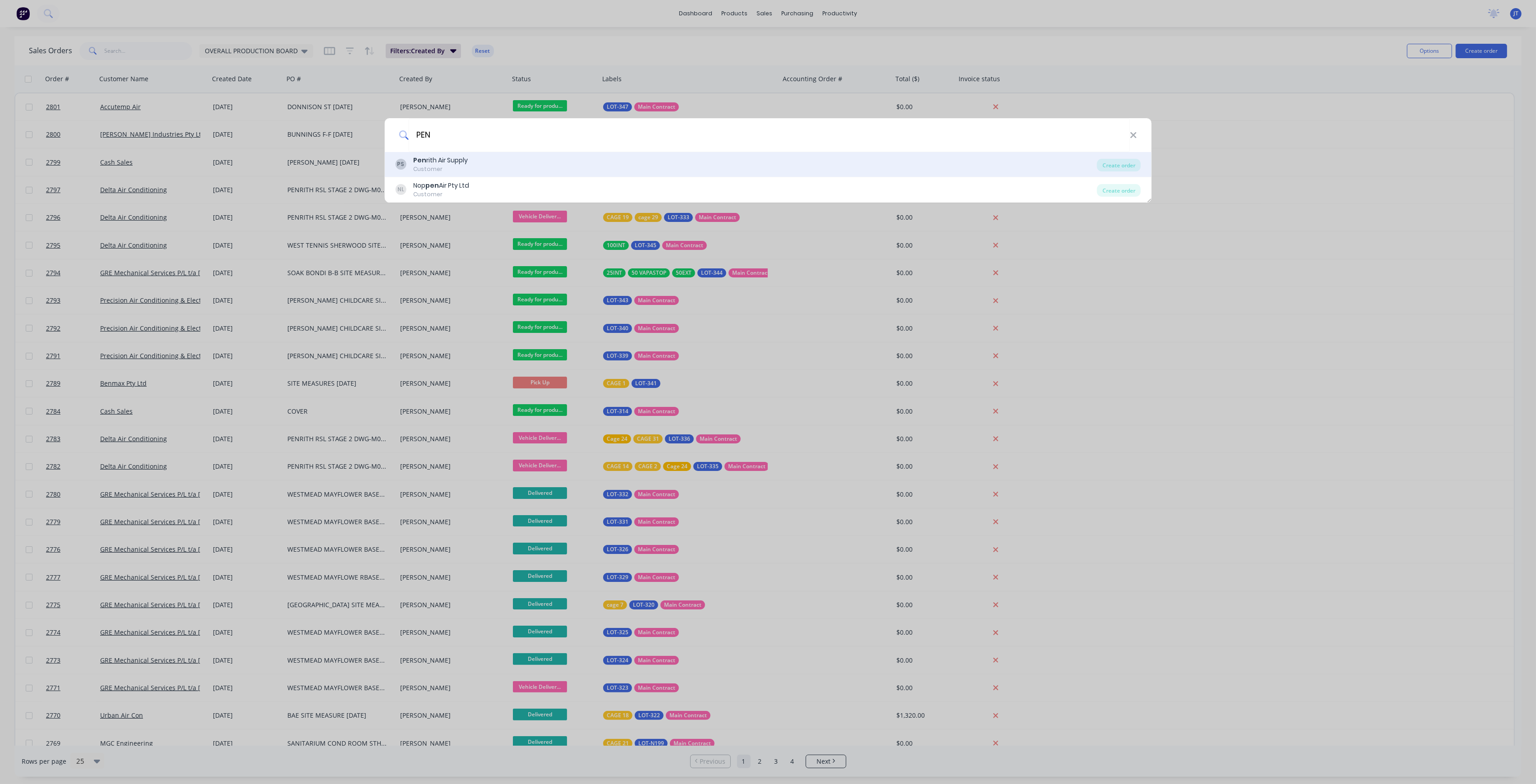
type input "PEN"
click at [549, 163] on div "PS Pen rith Air Supply Customer" at bounding box center [746, 165] width 702 height 18
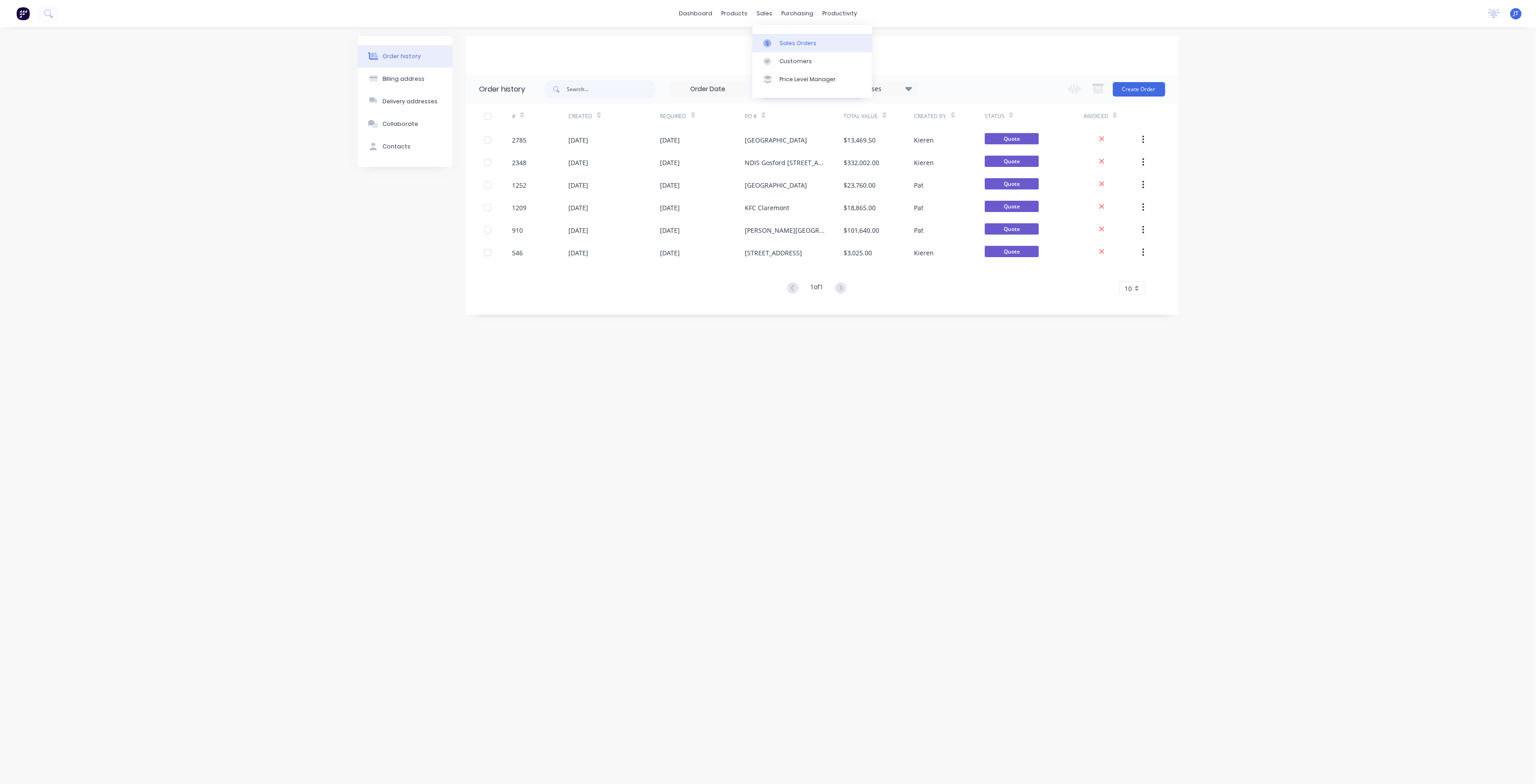
click at [767, 44] on icon at bounding box center [767, 44] width 8 height 8
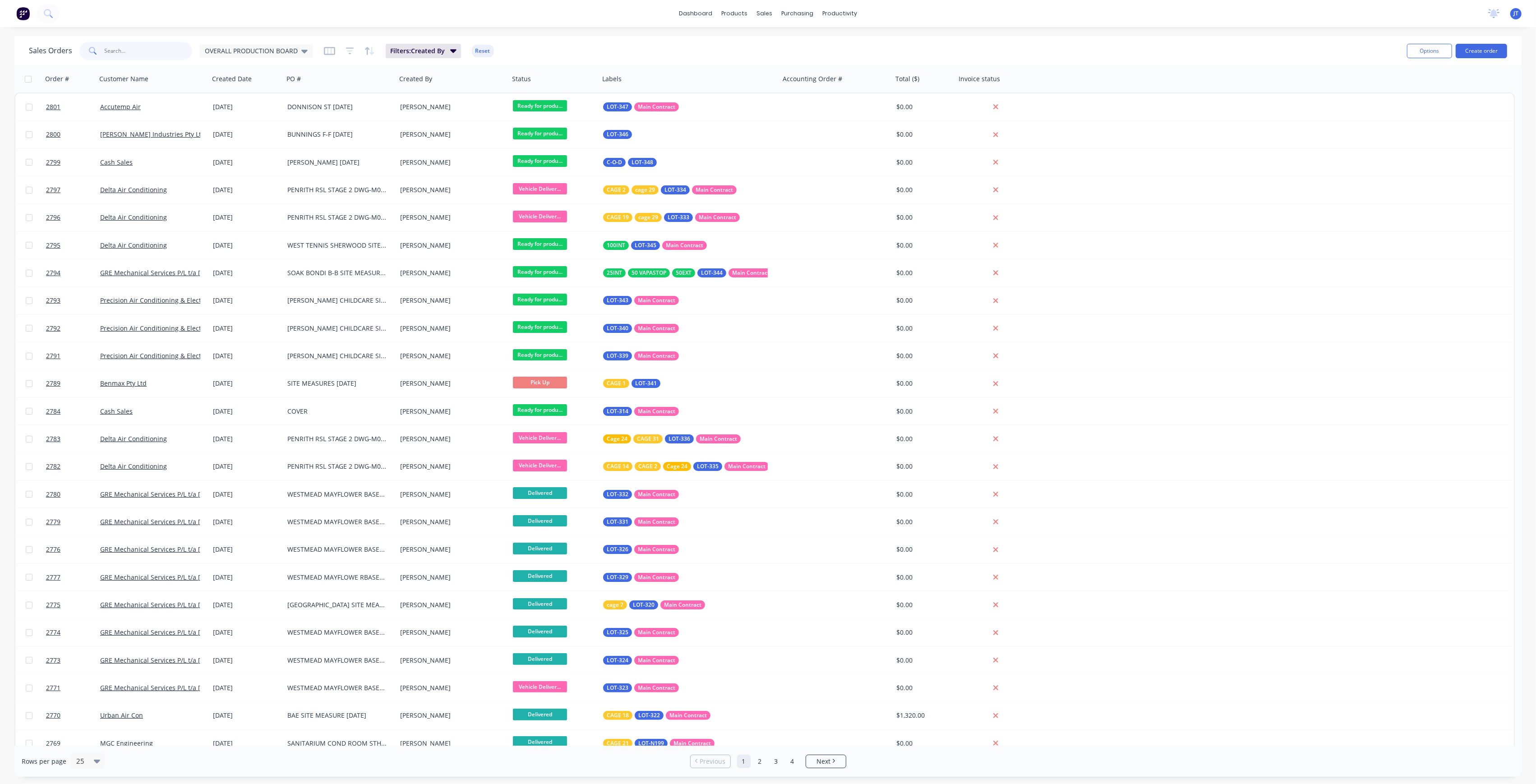
click at [165, 49] on input "text" at bounding box center [149, 51] width 88 height 18
click at [1484, 44] on button "Create order" at bounding box center [1481, 51] width 51 height 14
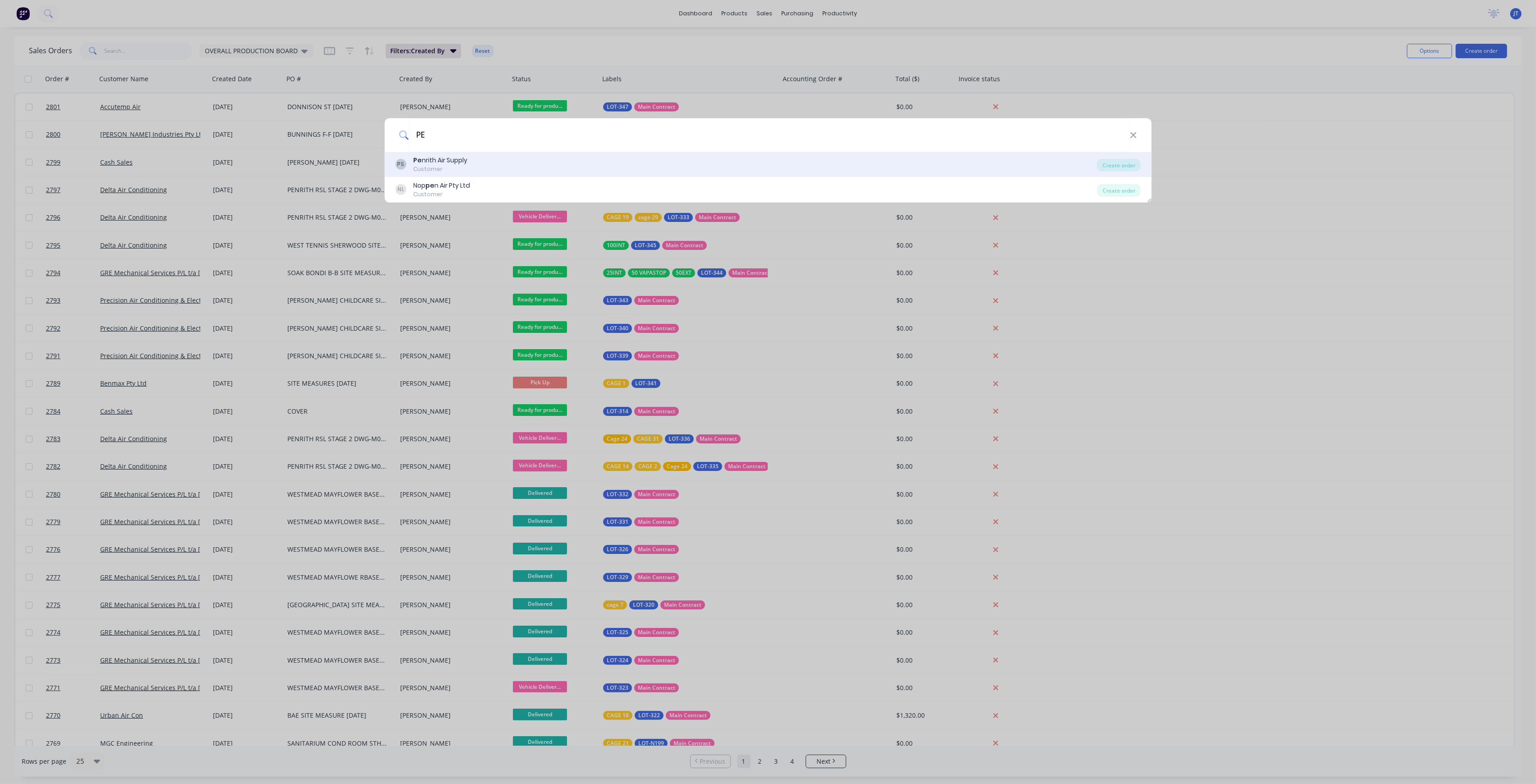
type input "P"
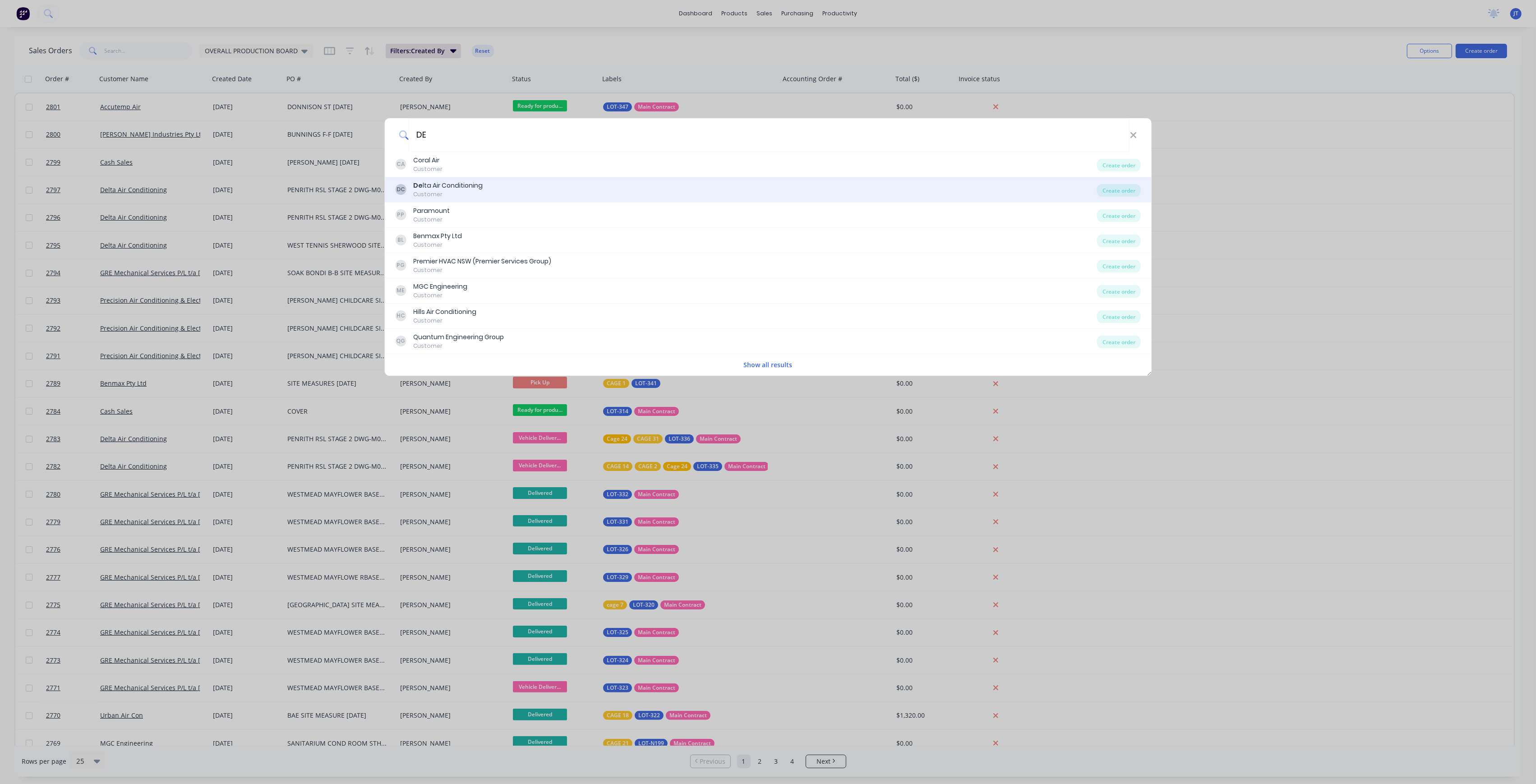
type input "DE"
click at [501, 179] on div "DC De lta Air Conditioning Customer Create order" at bounding box center [768, 190] width 767 height 25
click at [800, 193] on div "DC De lta Air Conditioning Customer" at bounding box center [746, 190] width 702 height 18
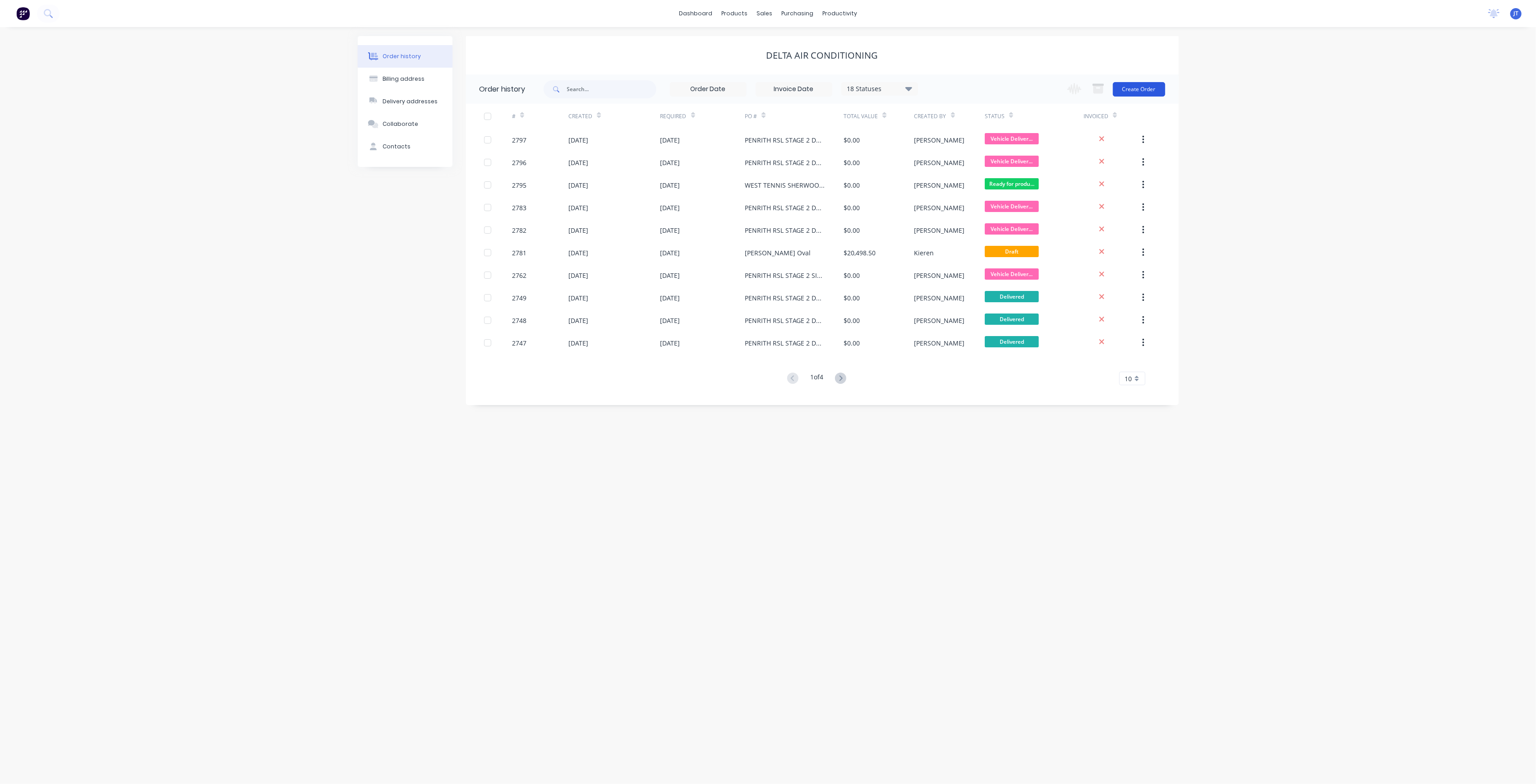
click at [1145, 83] on button "Create Order" at bounding box center [1139, 89] width 52 height 14
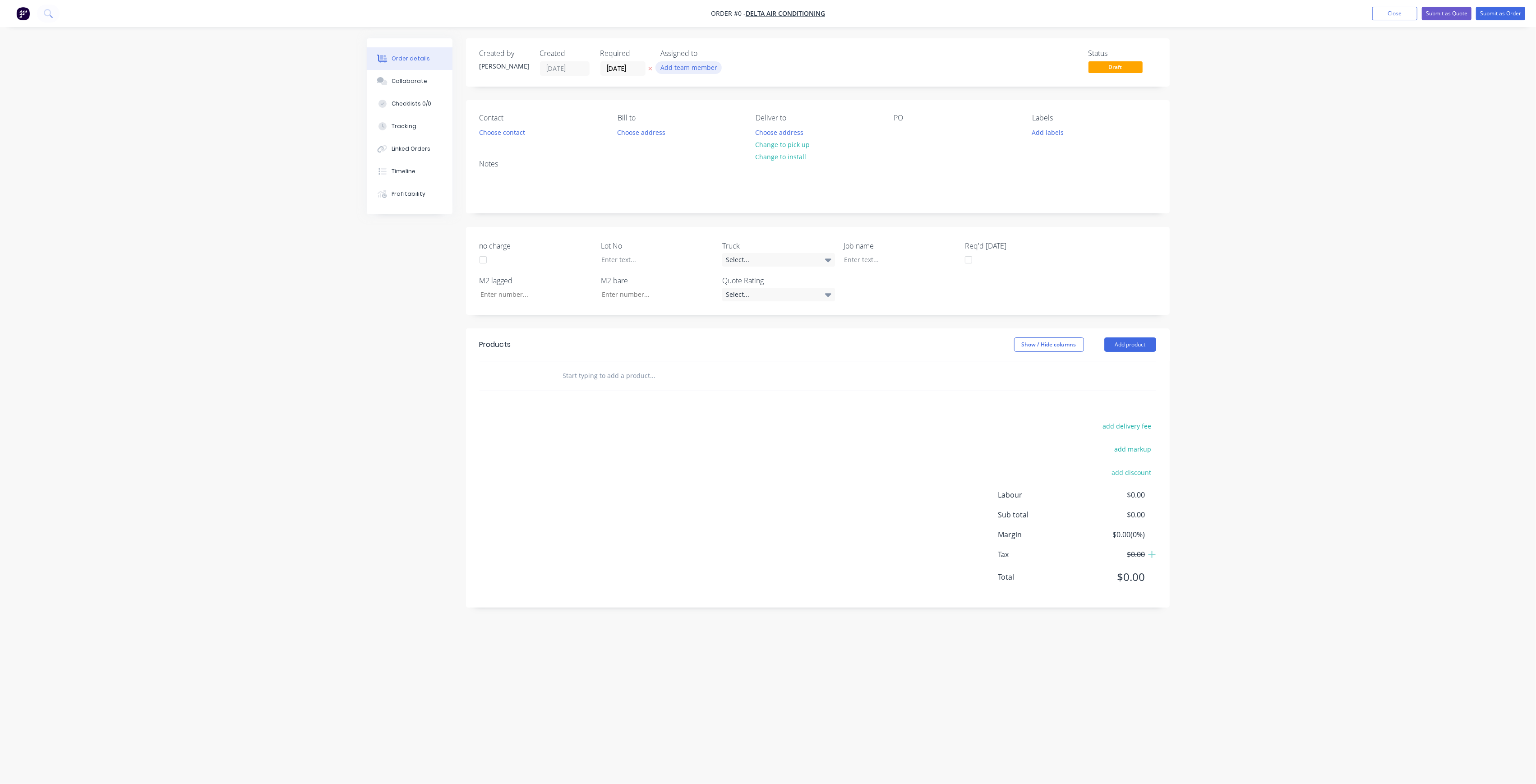
click at [698, 62] on button "Add team member" at bounding box center [688, 67] width 66 height 12
click at [724, 113] on div "[PERSON_NAME] (You)" at bounding box center [733, 117] width 90 height 10
click at [741, 174] on button "[PERSON_NAME]" at bounding box center [728, 181] width 135 height 18
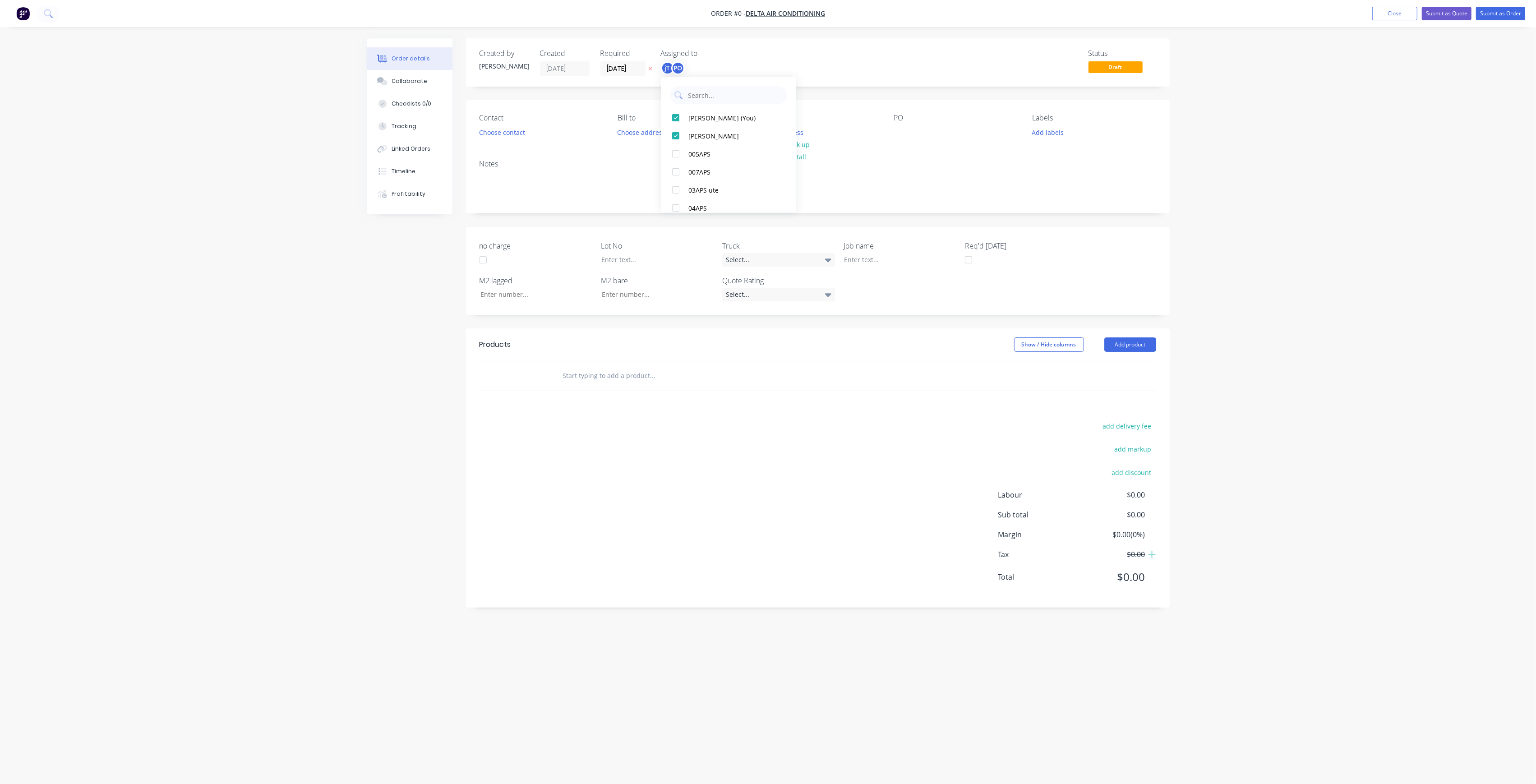
click at [784, 73] on div "Order details Collaborate Checklists 0/0 Tracking Linked Orders Timeline Profit…" at bounding box center [768, 374] width 821 height 673
click at [789, 134] on button "Choose address" at bounding box center [779, 132] width 58 height 12
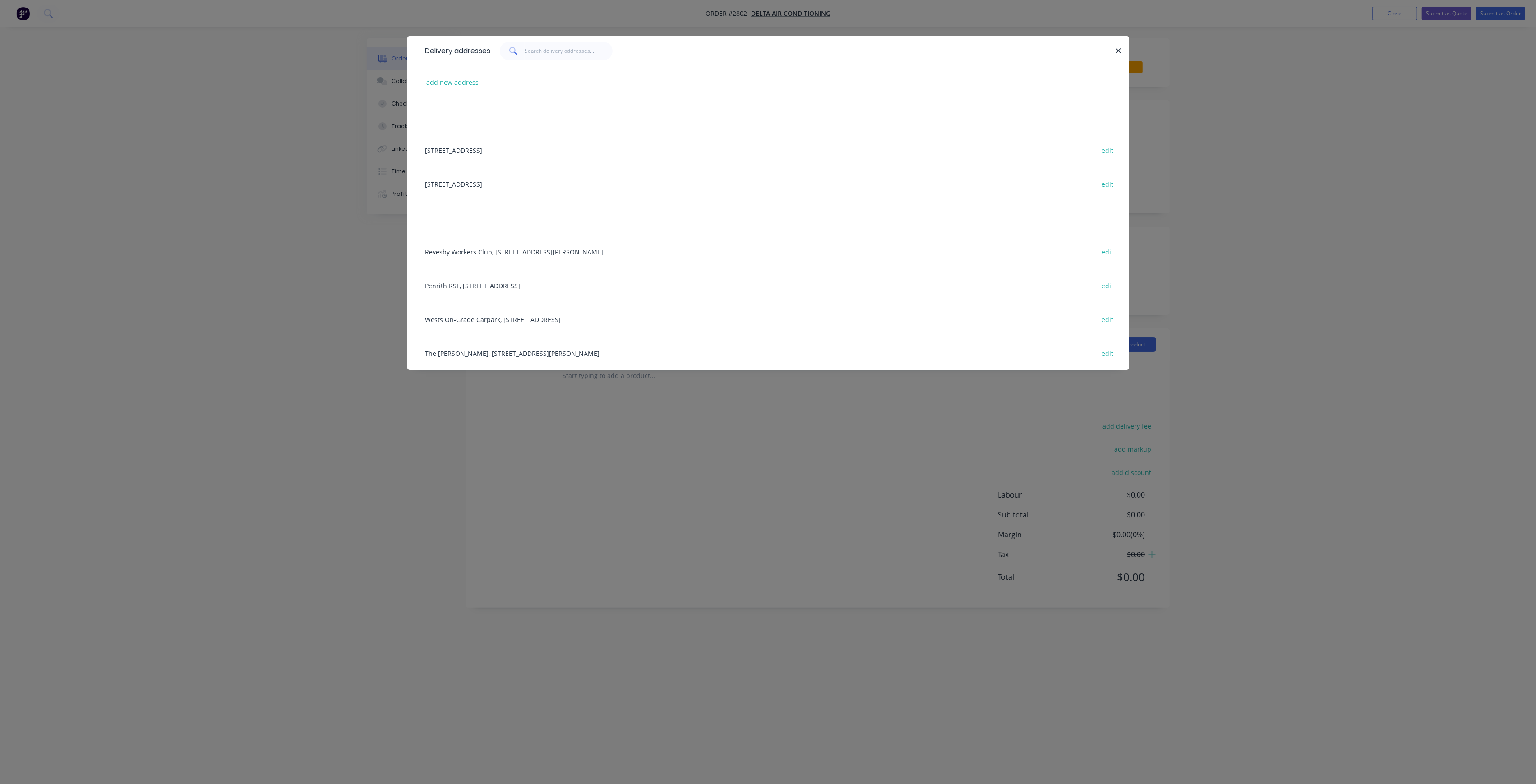
drag, startPoint x: 515, startPoint y: 287, endPoint x: 630, endPoint y: 266, distance: 116.9
click at [516, 286] on div "Penrith RSL, [STREET_ADDRESS] edit" at bounding box center [768, 285] width 695 height 34
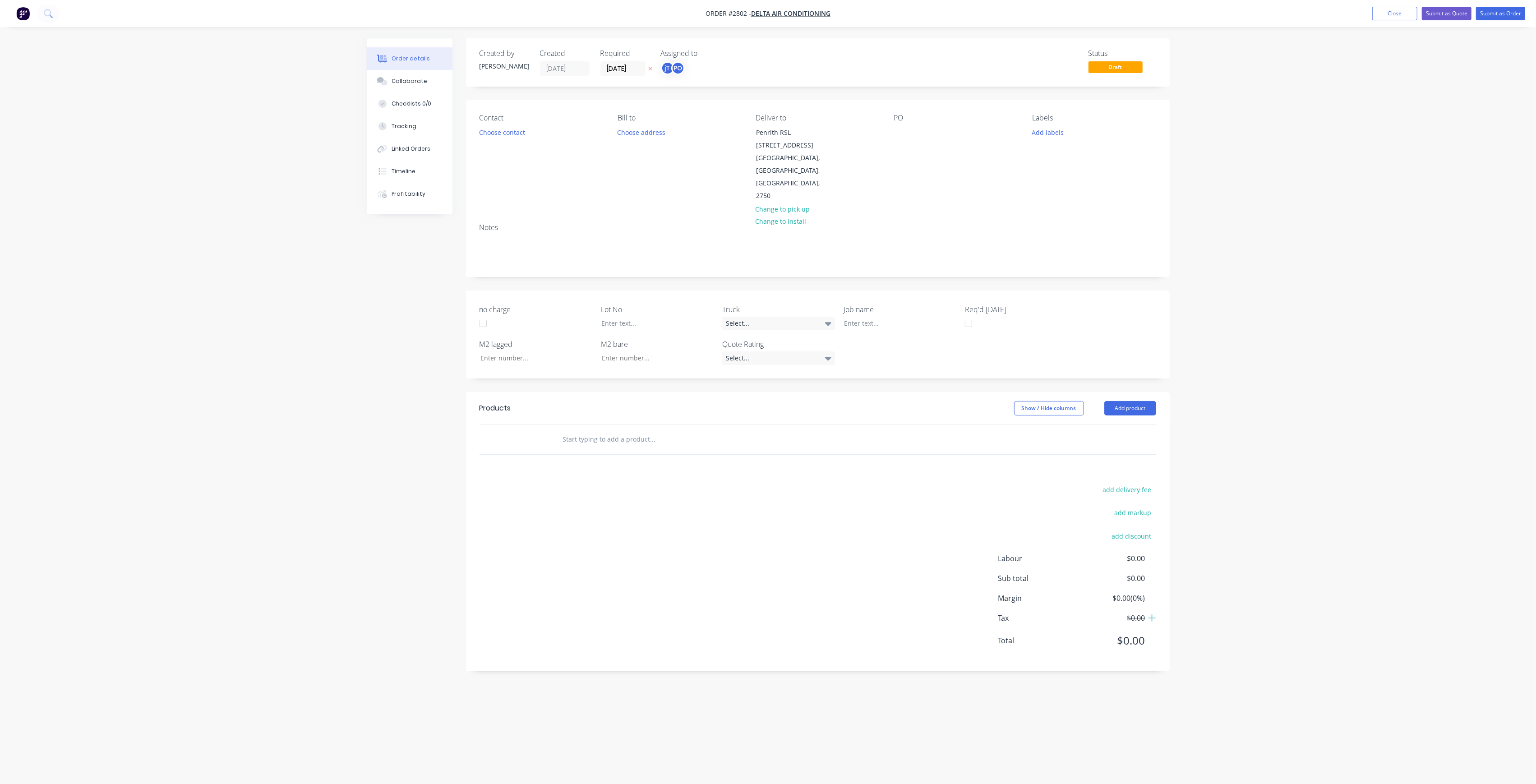
click at [900, 141] on div "PO" at bounding box center [955, 158] width 123 height 89
click at [897, 134] on div at bounding box center [901, 132] width 14 height 13
drag, startPoint x: 952, startPoint y: 154, endPoint x: 866, endPoint y: 132, distance: 88.8
click at [866, 132] on div "Contact Choose contact [PERSON_NAME] to Choose address Deliver to [GEOGRAPHIC_D…" at bounding box center [818, 158] width 704 height 116
copy div "PENRITH RSL STAGE 2 SITE MEASURE BARRELS"
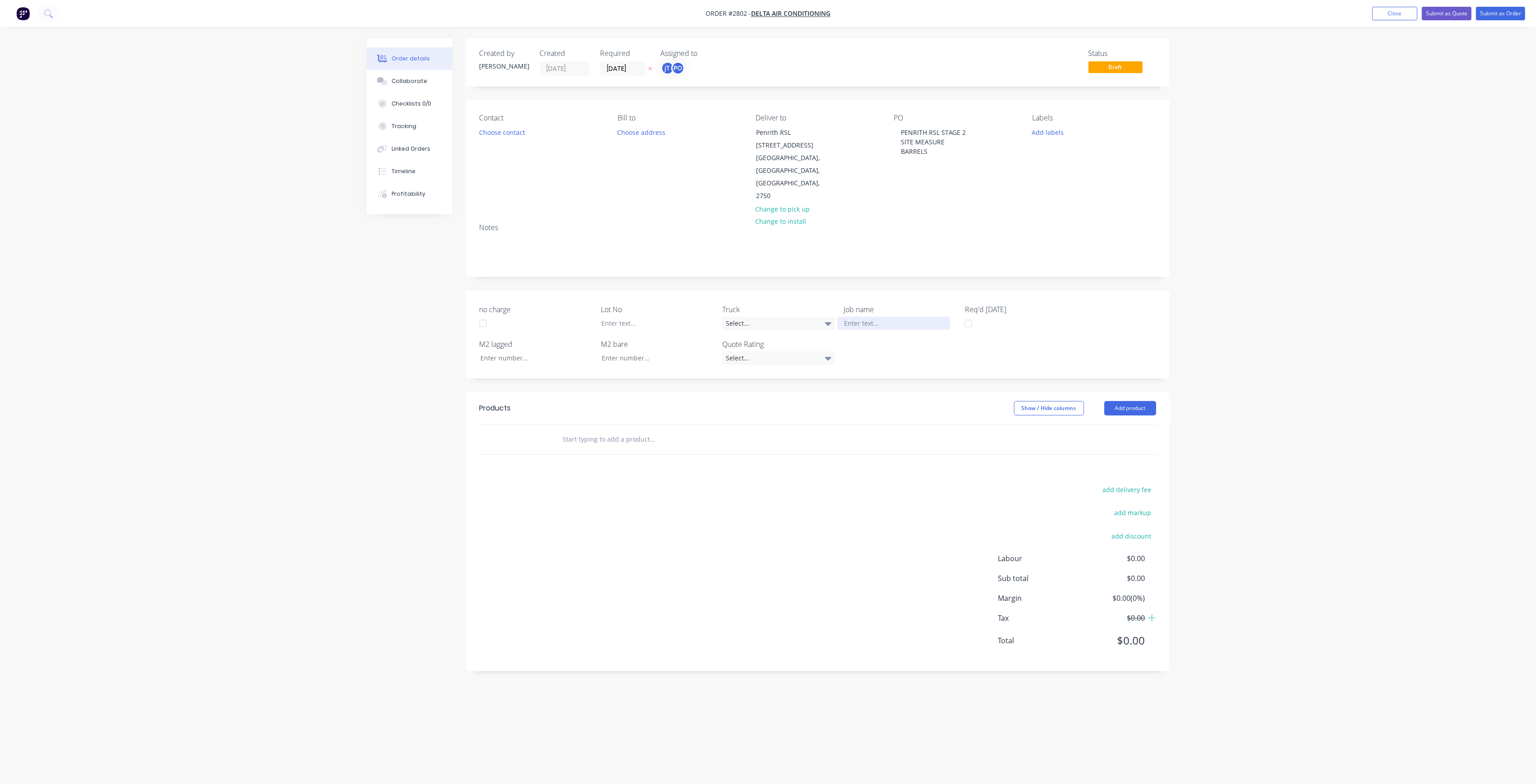
click at [887, 317] on div at bounding box center [893, 323] width 113 height 13
paste div
click at [910, 317] on div "PENRITH RSL STAGE 2 SITE MEASURE BARRELS" at bounding box center [893, 328] width 113 height 23
drag, startPoint x: 886, startPoint y: 296, endPoint x: 900, endPoint y: 295, distance: 14.0
click at [887, 317] on div "PENRITH RSL STAGE 2 SITE MEASURE BARRELS" at bounding box center [893, 328] width 113 height 23
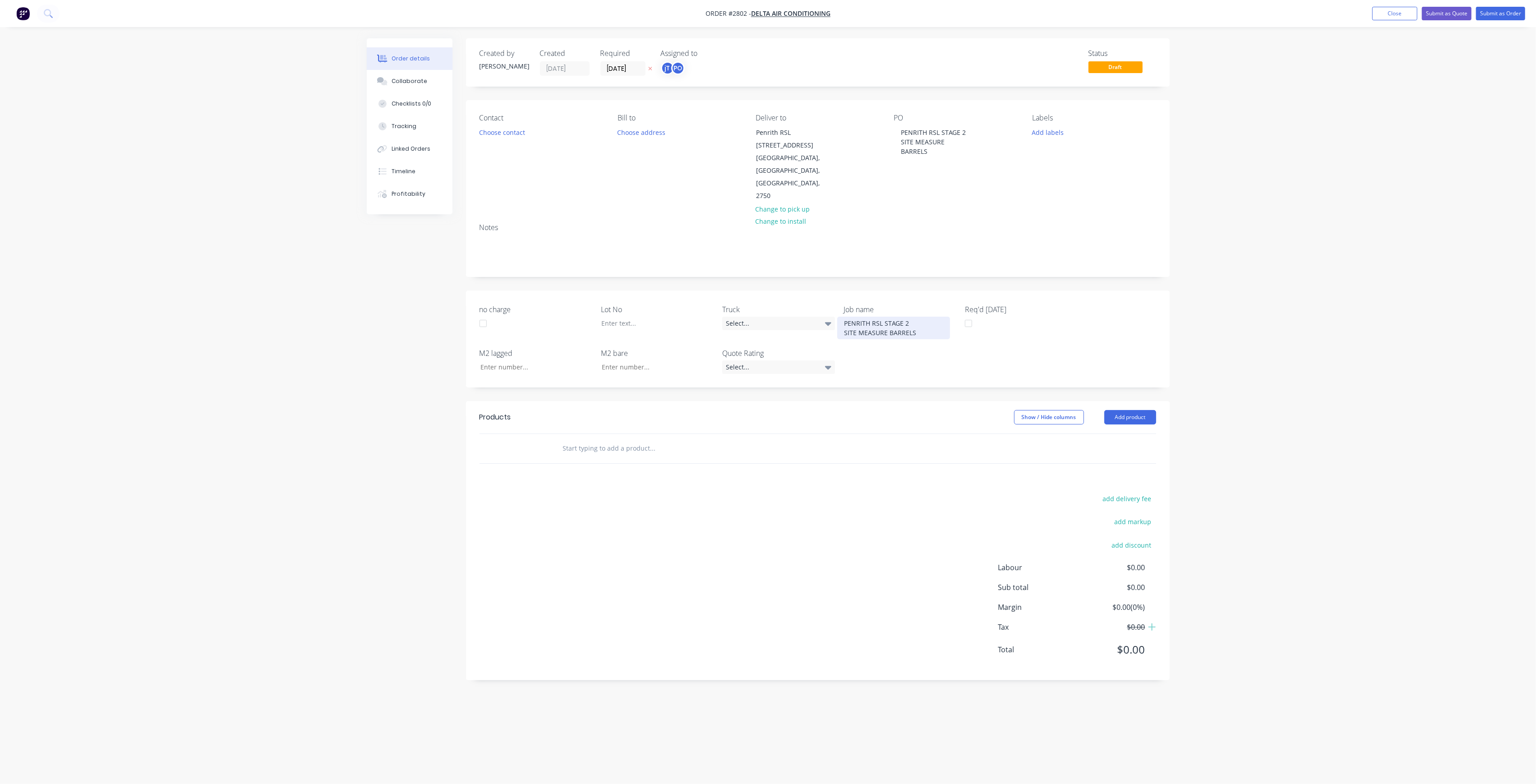
click at [890, 317] on div "PENRITH RSL STAGE 2 SITE MEASURE BARRELS" at bounding box center [893, 328] width 113 height 23
click at [1055, 136] on button "Add labels" at bounding box center [1048, 132] width 42 height 12
click at [1070, 162] on input "text" at bounding box center [1107, 159] width 94 height 18
type input "LOT-349"
click at [1079, 212] on div "LOT-349" at bounding box center [1071, 213] width 29 height 10
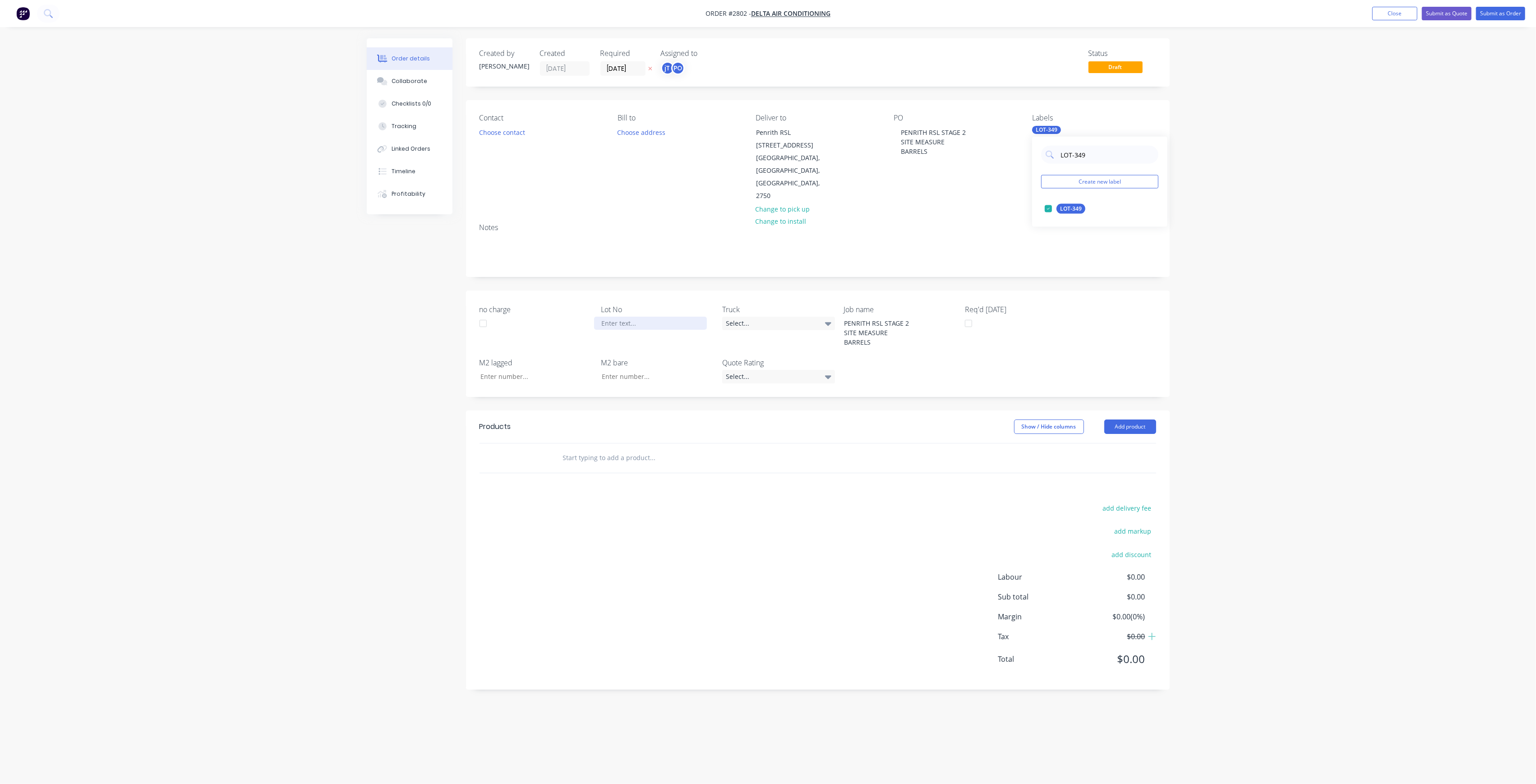
click at [624, 317] on div at bounding box center [650, 323] width 113 height 13
click at [1054, 123] on div "Labels LOT-349" at bounding box center [1094, 158] width 123 height 89
click at [1053, 129] on div "LOT-349" at bounding box center [1046, 130] width 29 height 8
click at [1090, 144] on div "LOT-349 Create new label LOT-349 edit" at bounding box center [1100, 181] width 135 height 90
click at [1092, 149] on input "LOT-349" at bounding box center [1107, 154] width 94 height 18
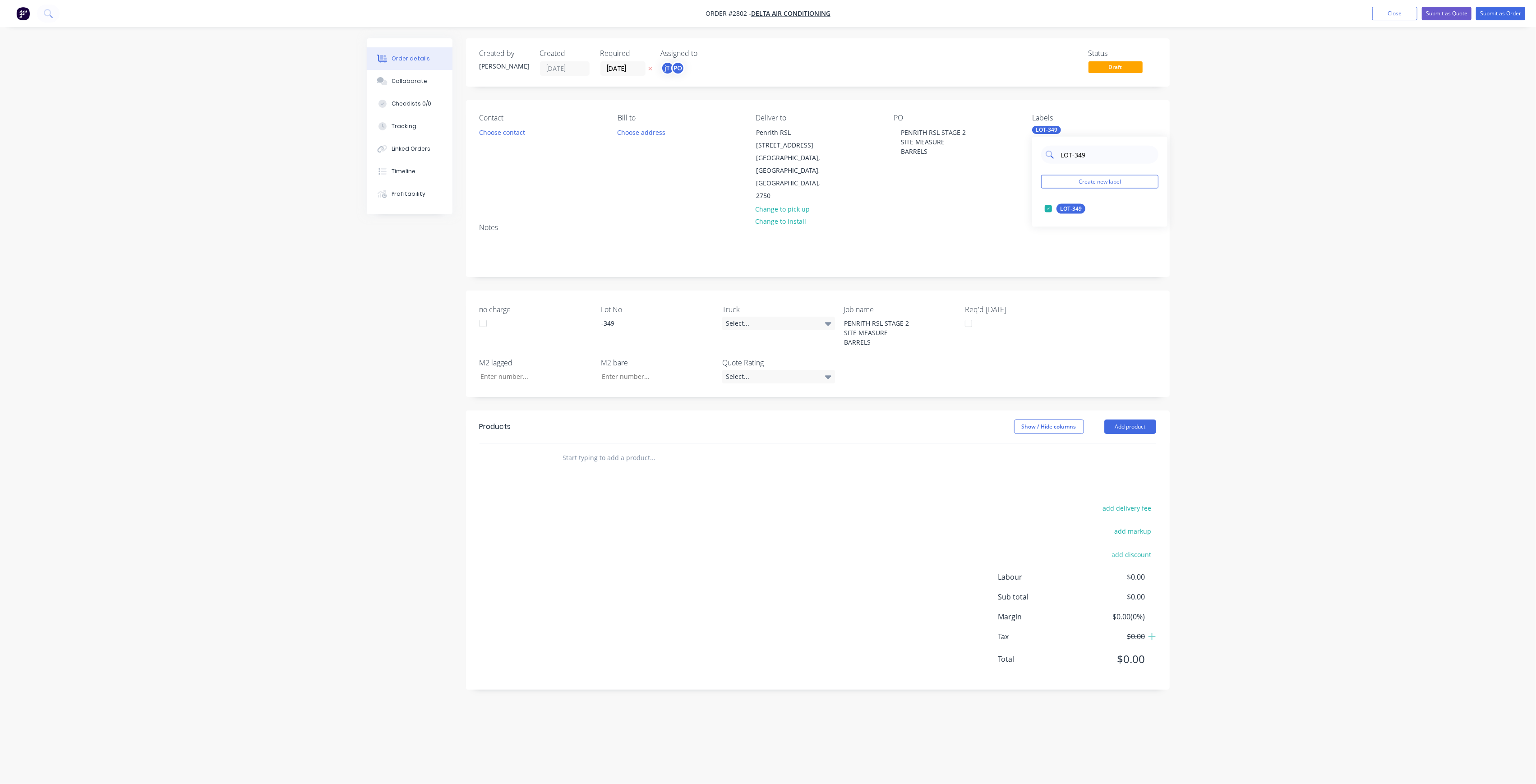
click at [1092, 149] on input "LOT-349" at bounding box center [1107, 154] width 94 height 18
type input "MAIN"
click at [1086, 204] on div "Main Contract" at bounding box center [1079, 209] width 45 height 10
drag, startPoint x: 1172, startPoint y: 217, endPoint x: 1180, endPoint y: 219, distance: 8.2
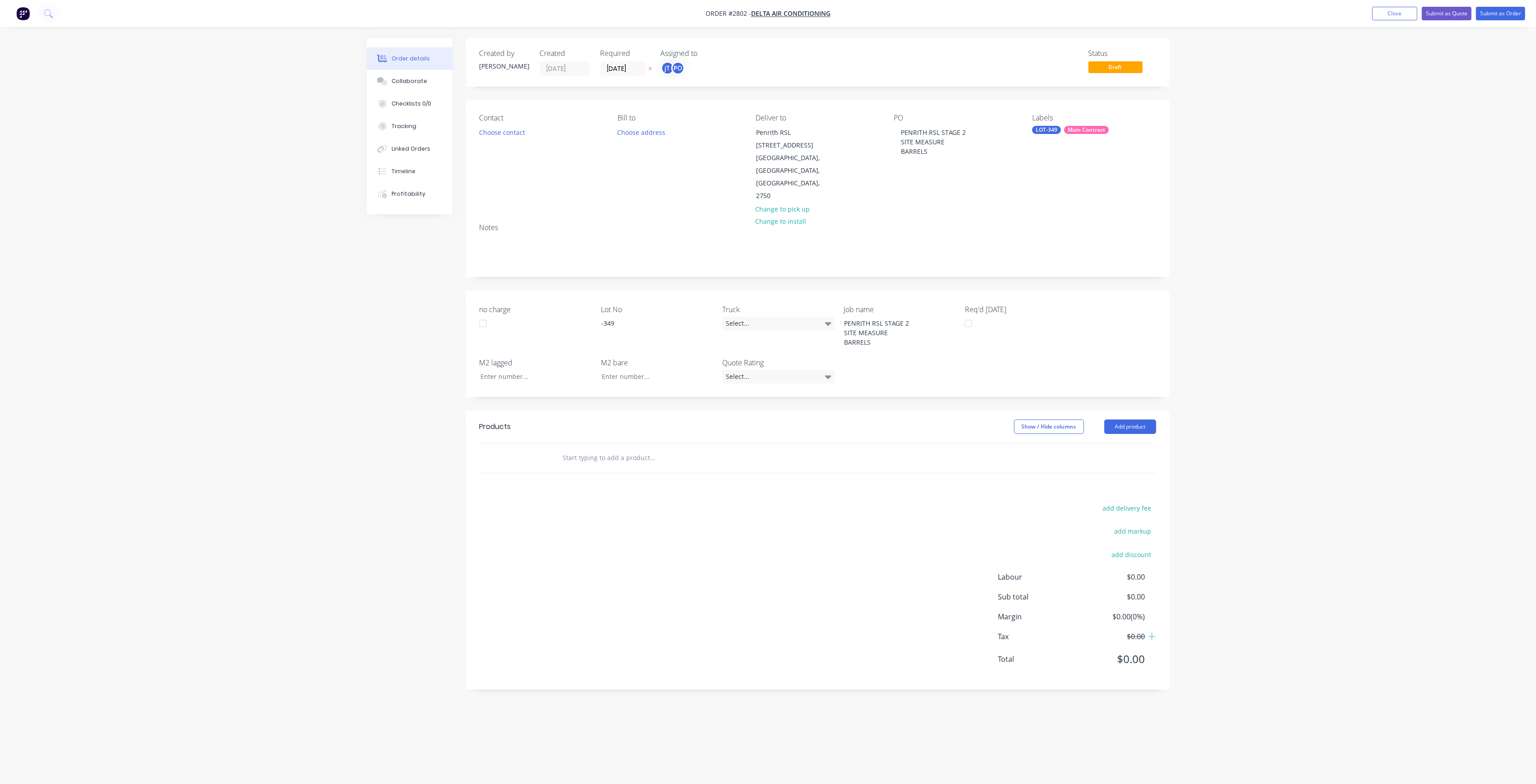
click at [1173, 217] on div "Order details Collaborate Checklists 0/0 Tracking Linked Orders Timeline Profit…" at bounding box center [768, 374] width 821 height 673
click at [647, 436] on div "Products Show / Hide columns Add product add delivery fee add markup add discou…" at bounding box center [818, 550] width 704 height 279
click at [645, 449] on input "text" at bounding box center [652, 458] width 181 height 18
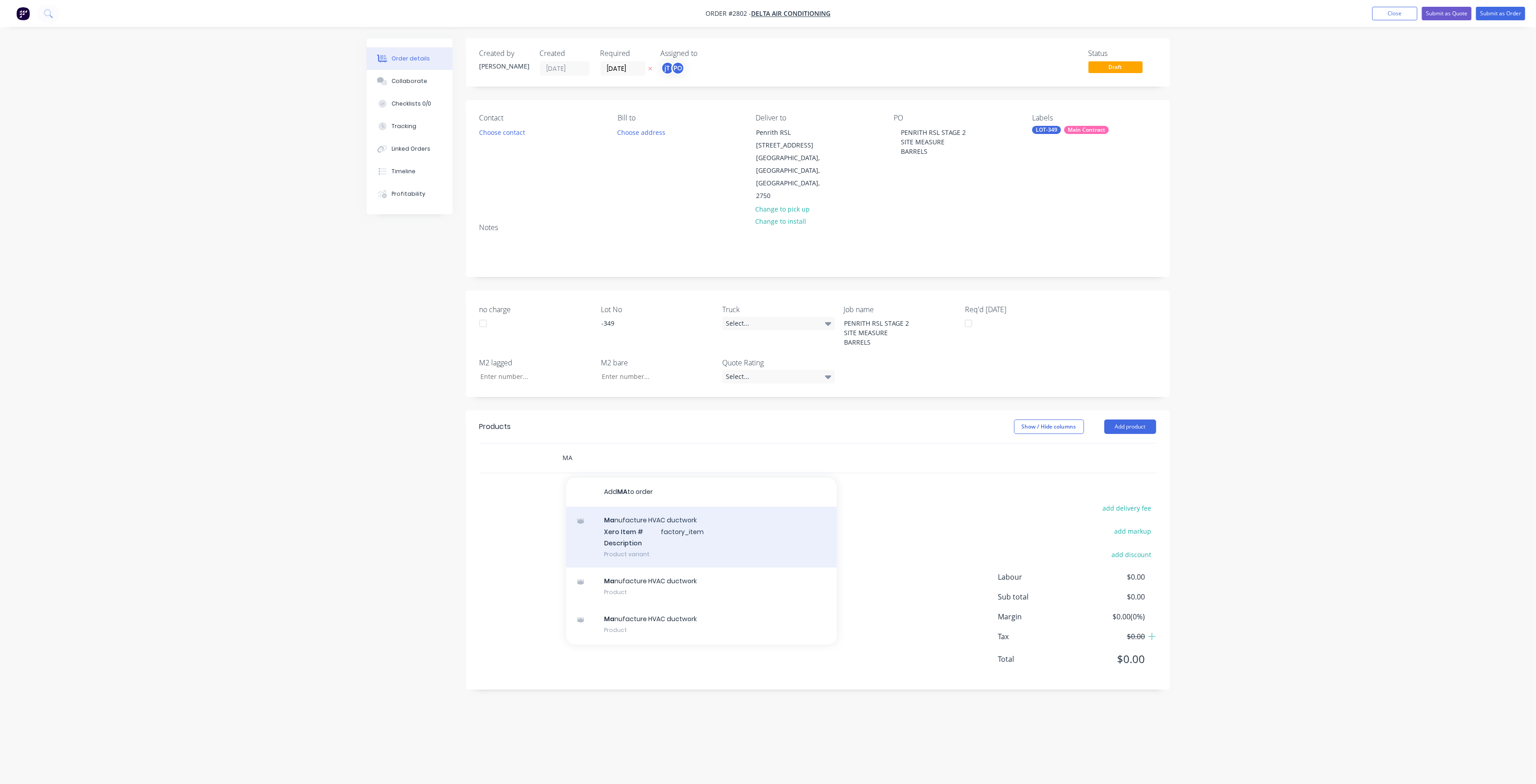
type input "MA"
click at [630, 507] on div "Ma nufacture HVAC ductwork Xero Item # factory_item Description Product variant" at bounding box center [701, 537] width 271 height 61
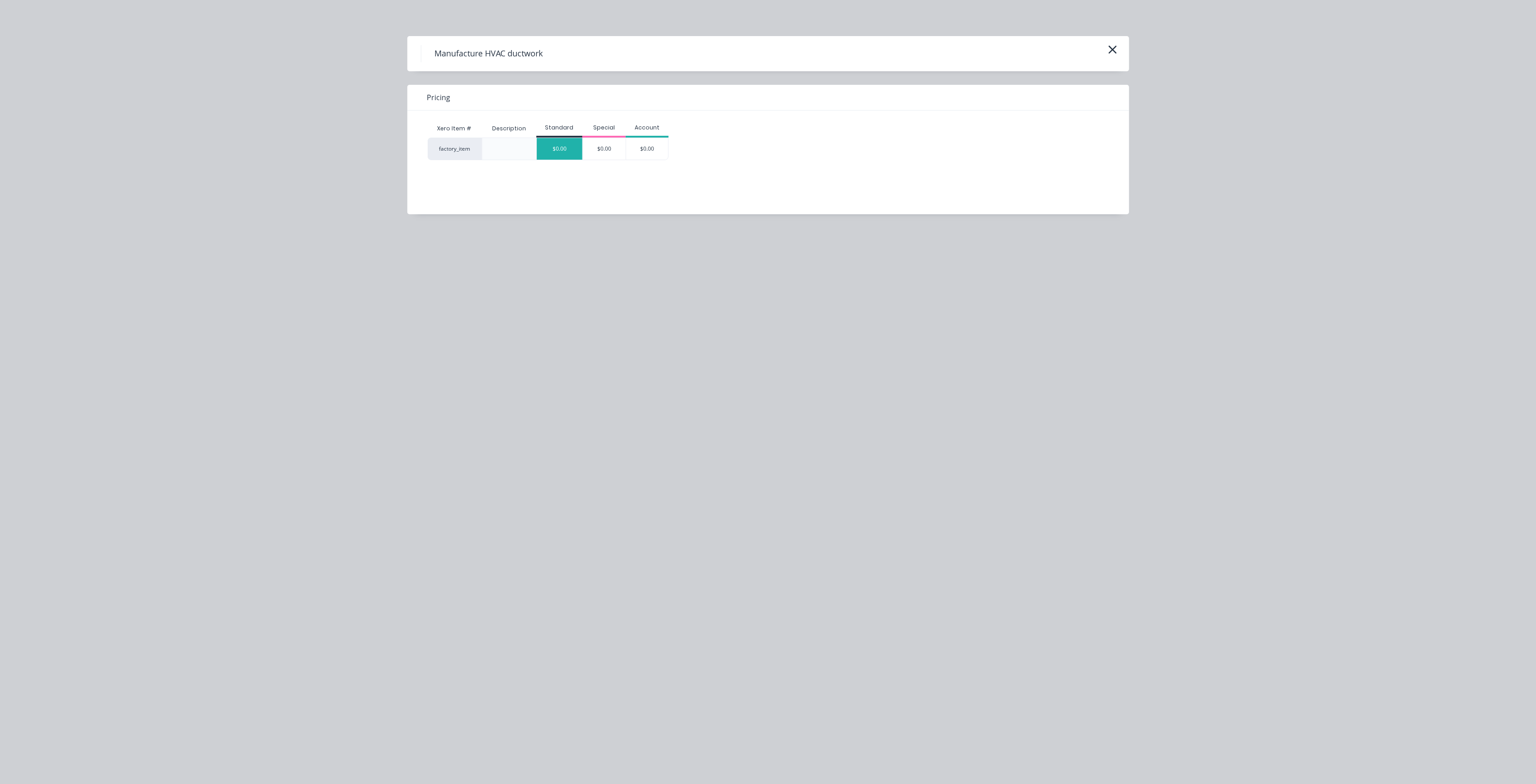
click at [574, 147] on div "$0.00" at bounding box center [559, 148] width 45 height 21
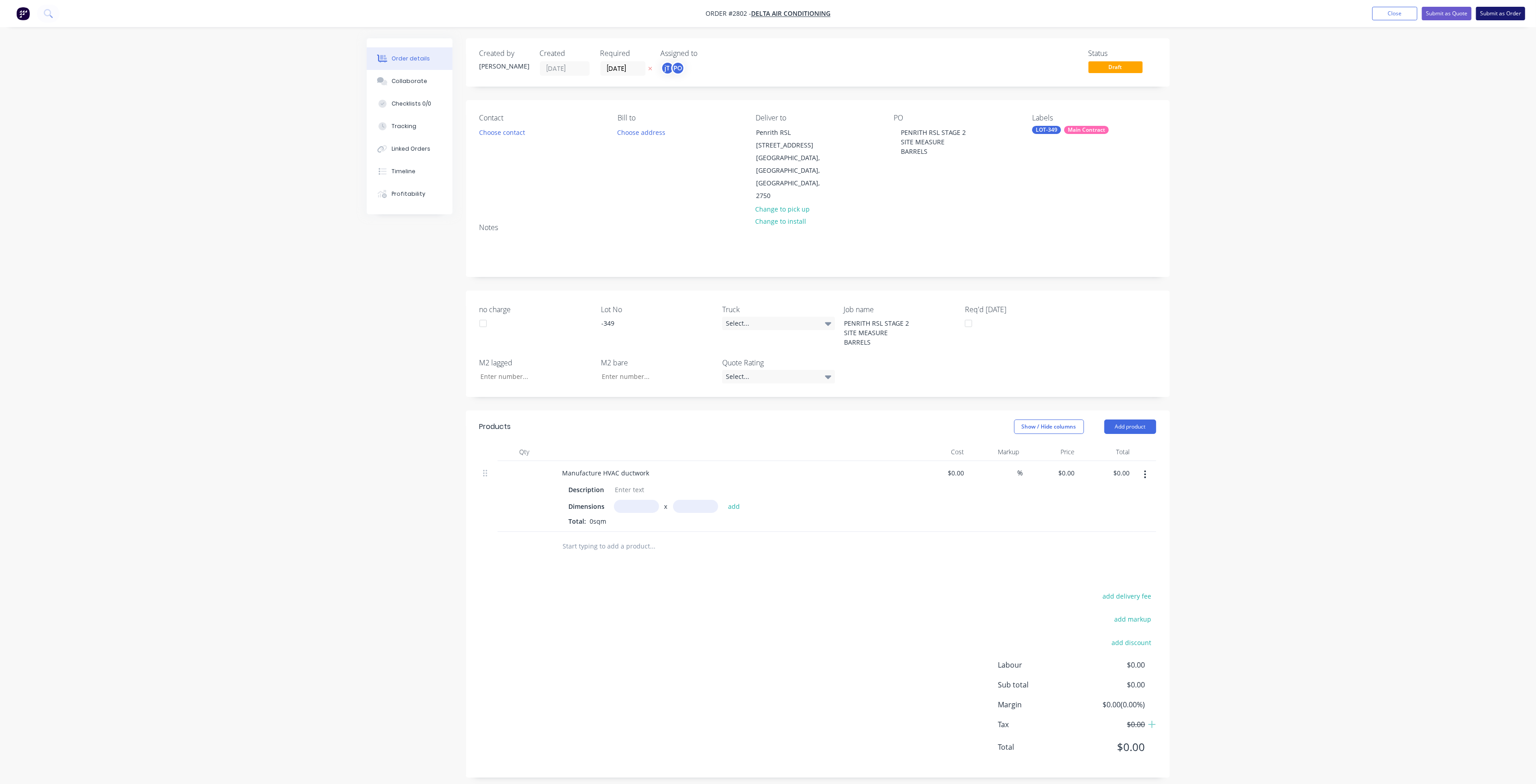
click at [1500, 16] on button "Submit as Order" at bounding box center [1500, 13] width 49 height 14
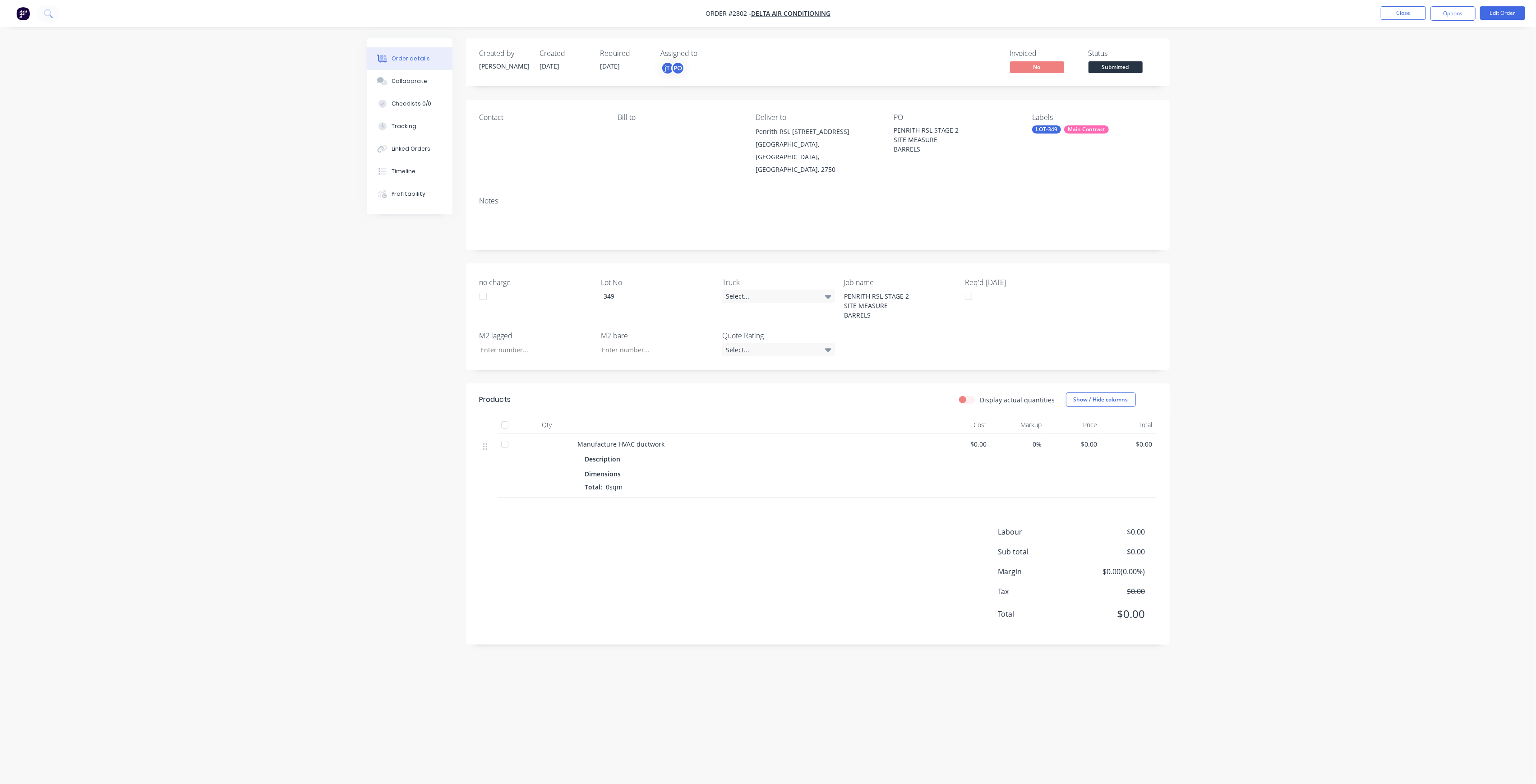
click at [1121, 69] on span "Submitted" at bounding box center [1116, 67] width 54 height 11
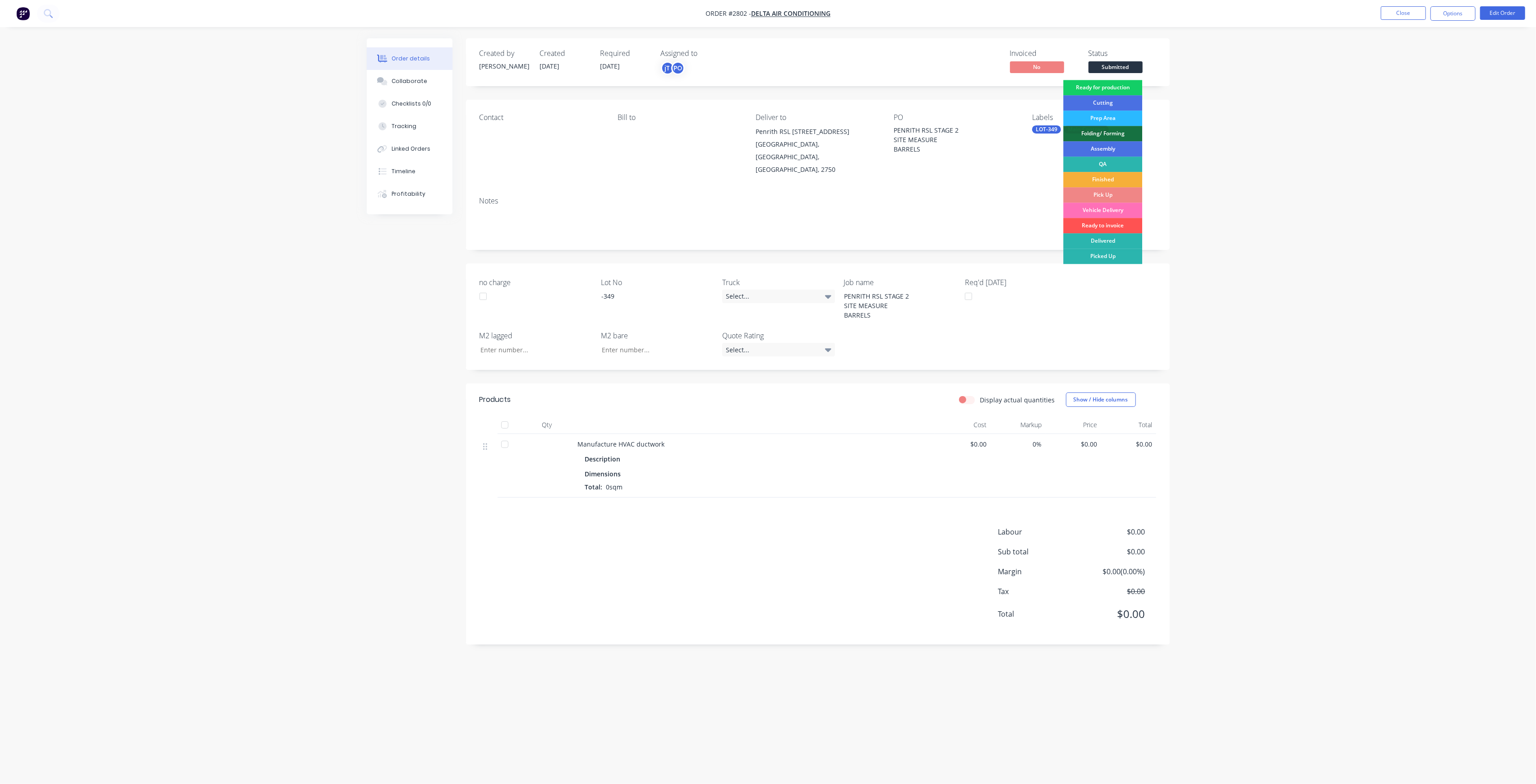
click at [1127, 87] on div "Ready for production" at bounding box center [1103, 88] width 79 height 16
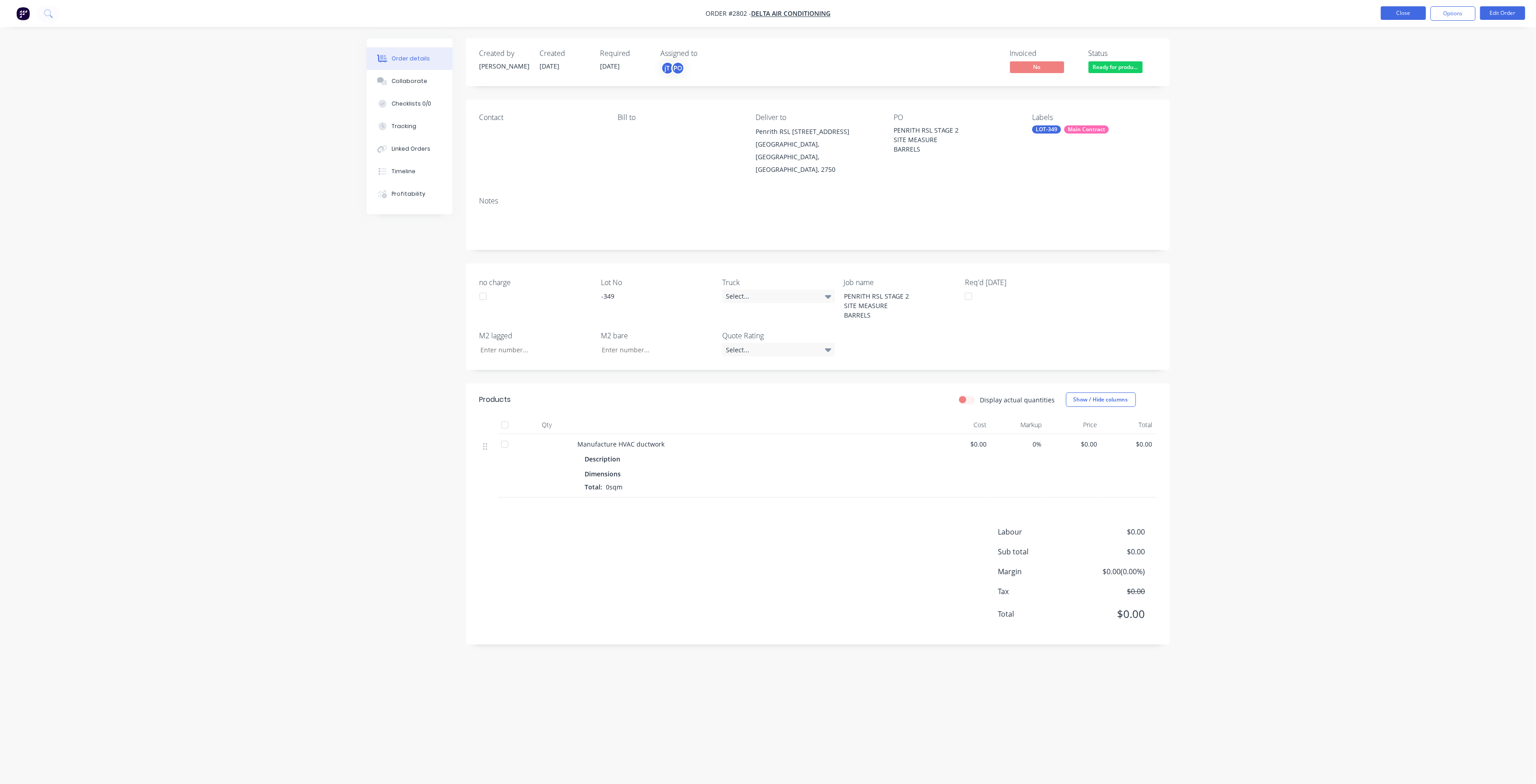
click at [1389, 14] on button "Close" at bounding box center [1404, 13] width 45 height 14
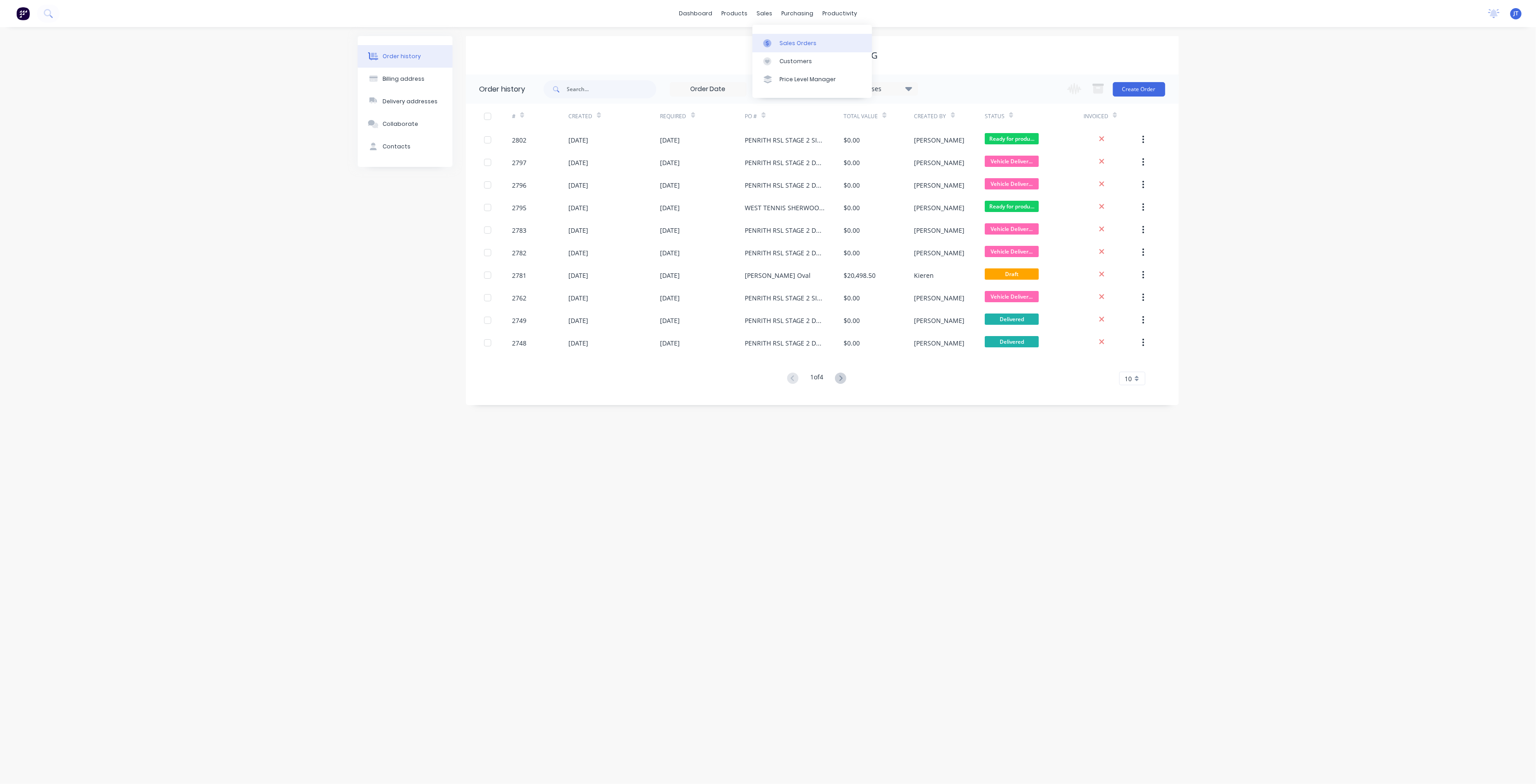
click at [786, 42] on div "Sales Orders" at bounding box center [798, 44] width 37 height 8
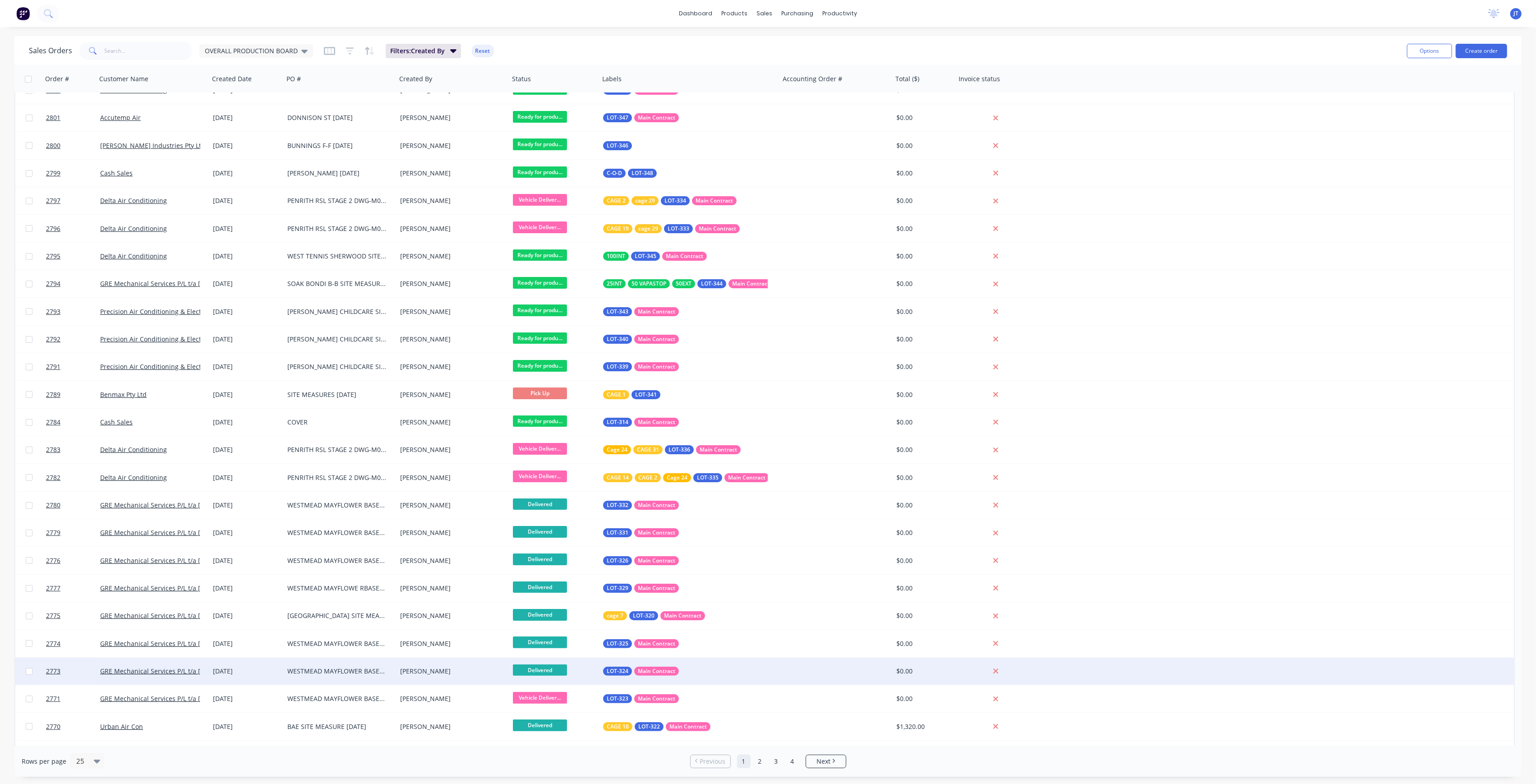
scroll to position [38, 0]
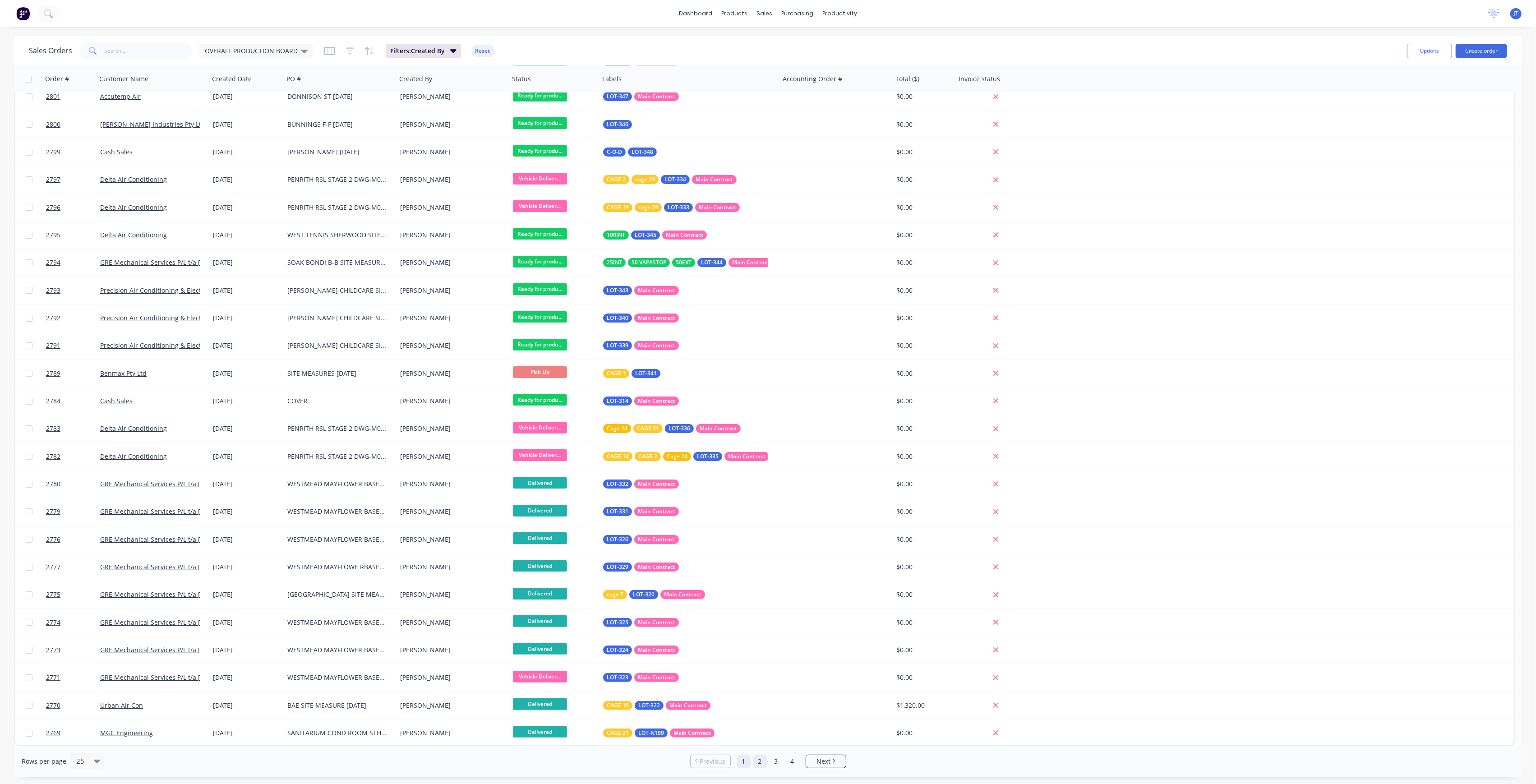
click at [763, 762] on link "2" at bounding box center [760, 761] width 14 height 14
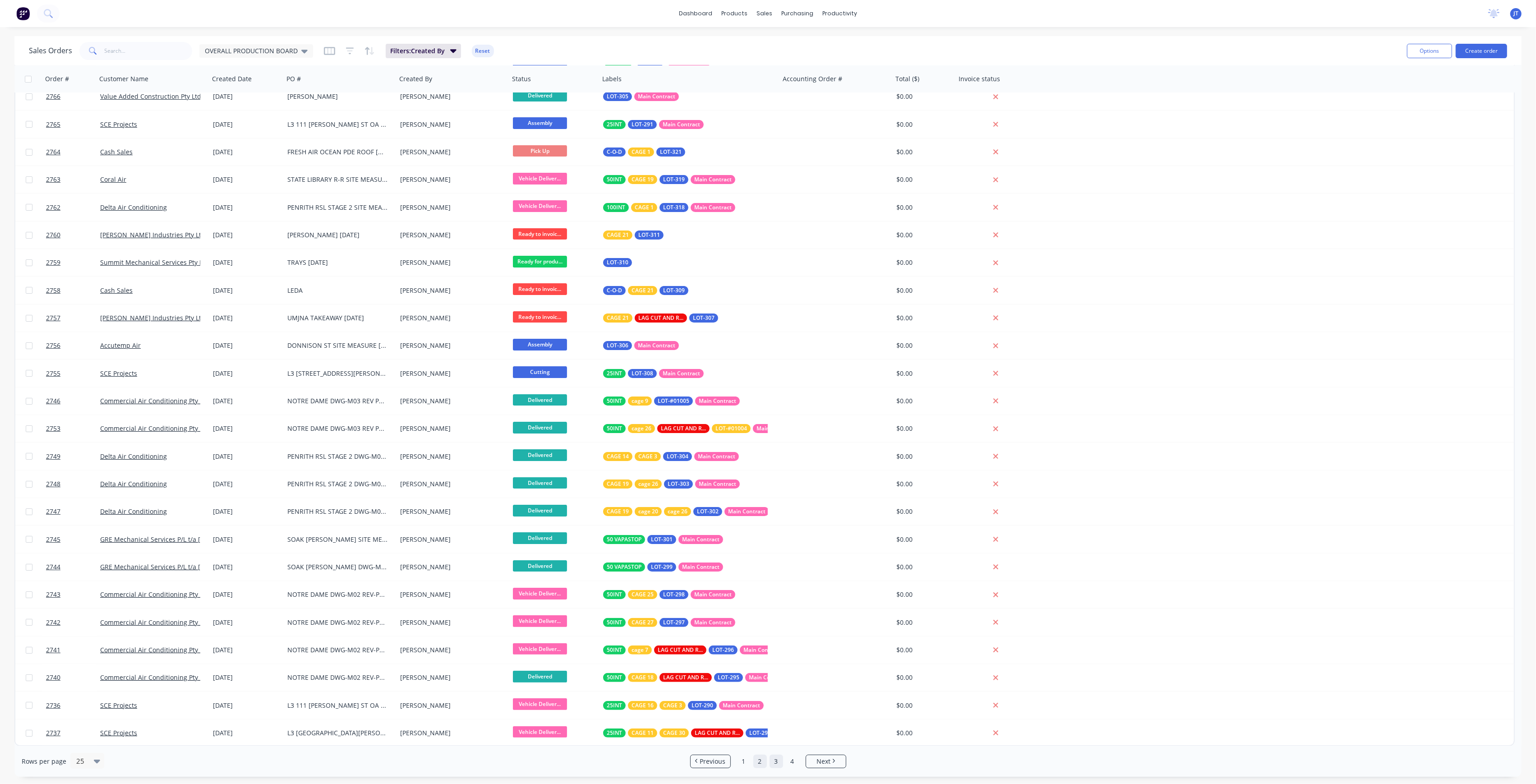
click at [780, 756] on link "3" at bounding box center [776, 761] width 14 height 14
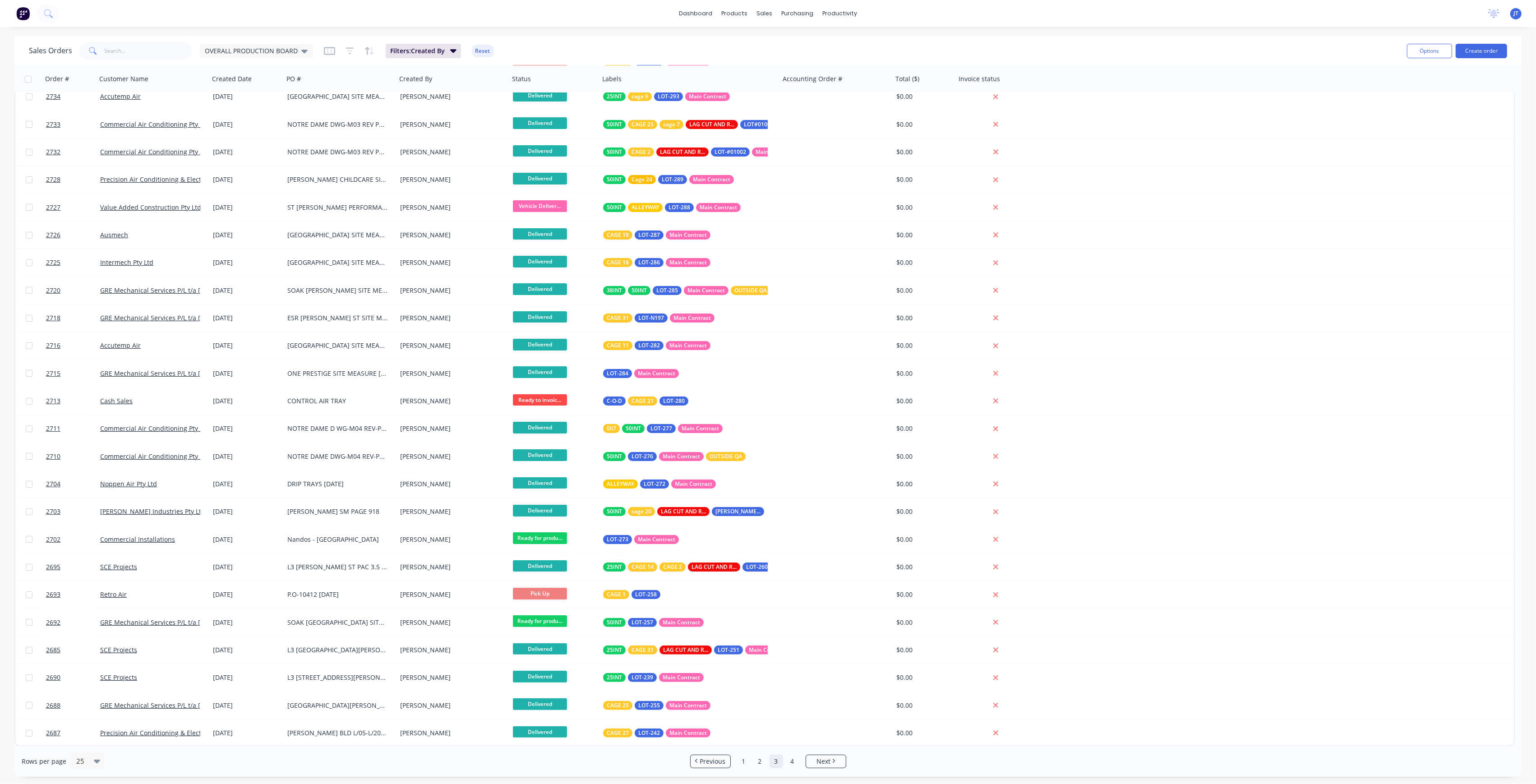
click at [735, 758] on ul "Previous 1 2 3 4 Next" at bounding box center [768, 761] width 163 height 14
click at [738, 760] on link "1" at bounding box center [744, 761] width 14 height 14
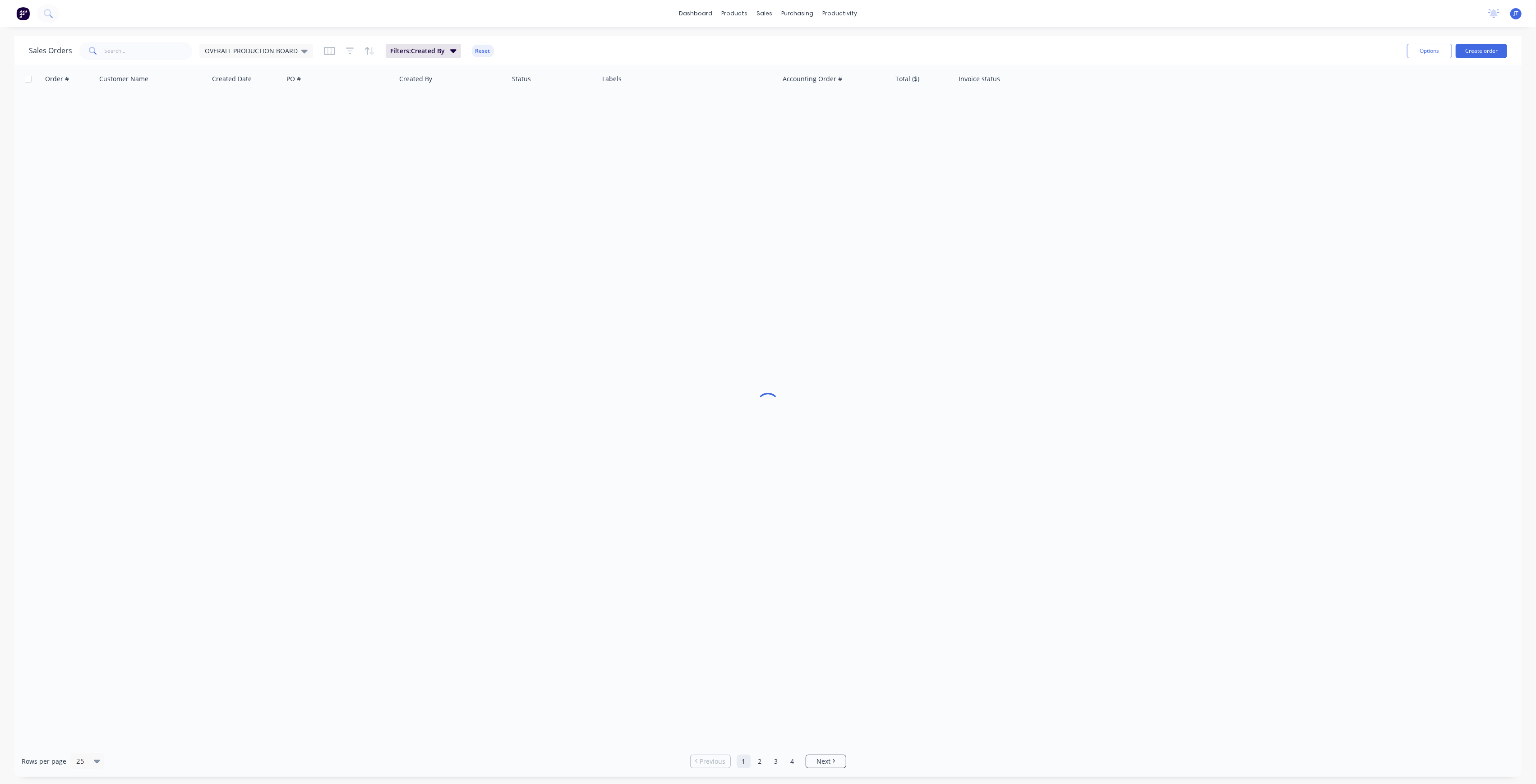
scroll to position [0, 0]
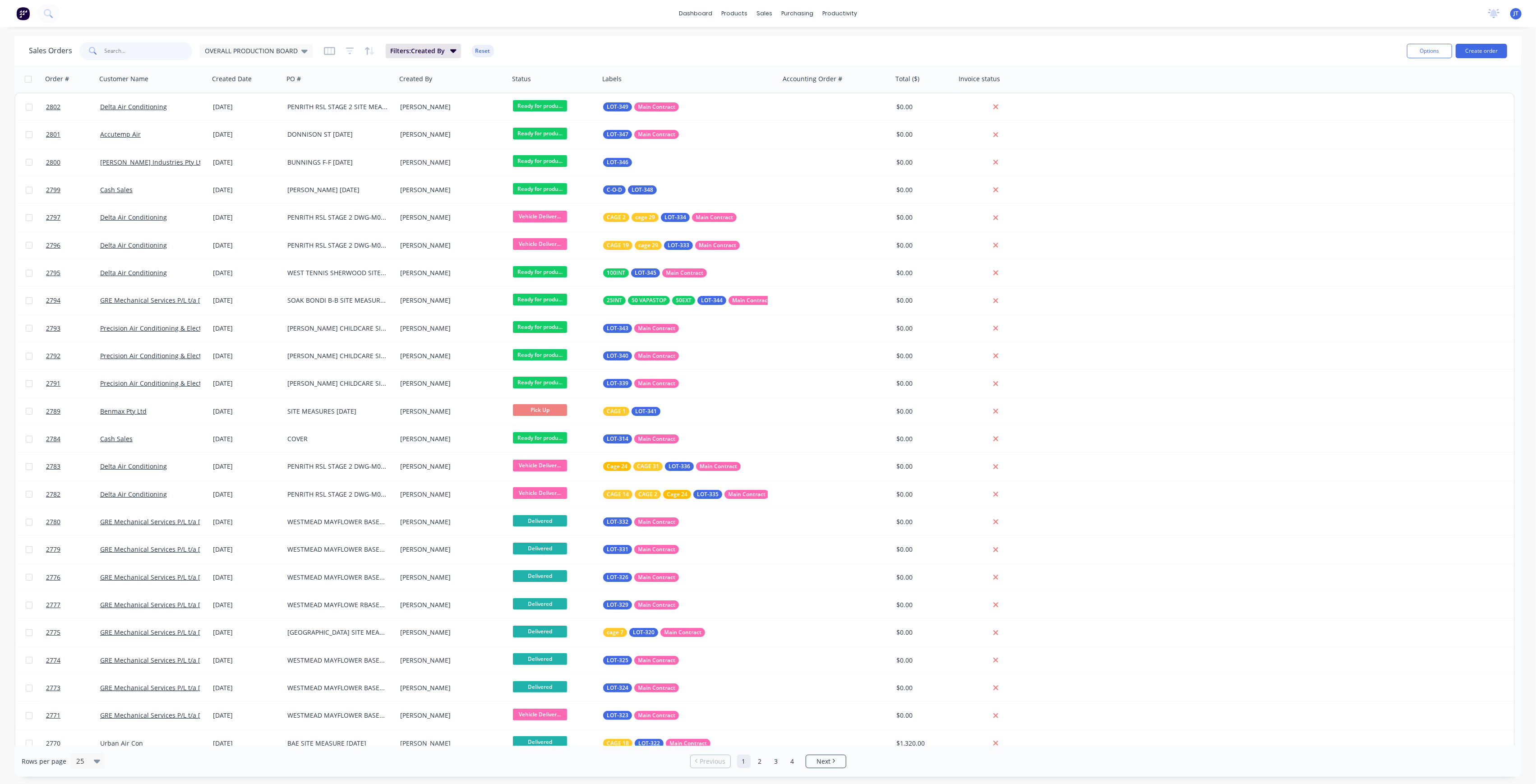
click at [131, 57] on input "text" at bounding box center [149, 51] width 88 height 18
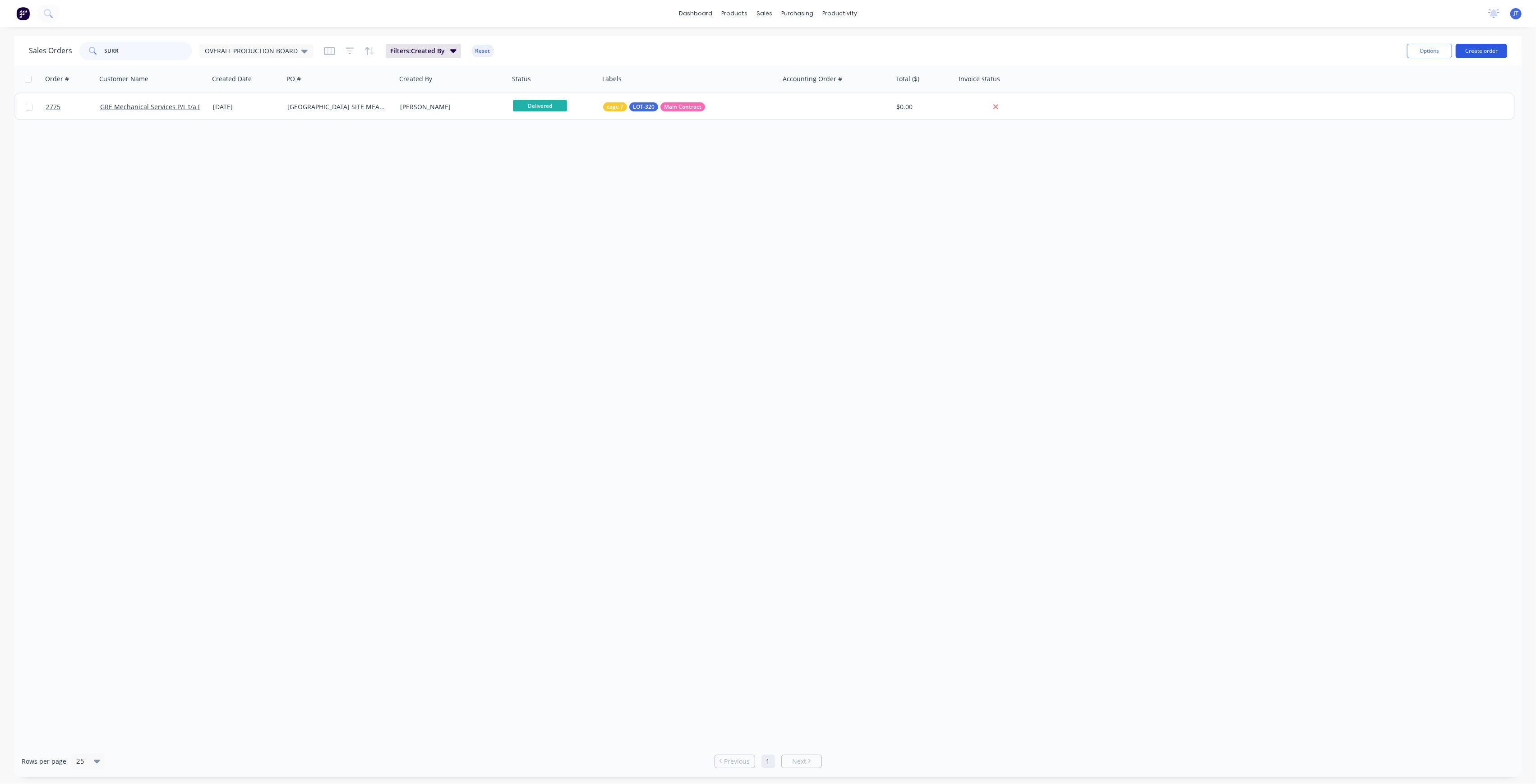
type input "SURR"
click at [1491, 51] on button "Create order" at bounding box center [1481, 51] width 51 height 14
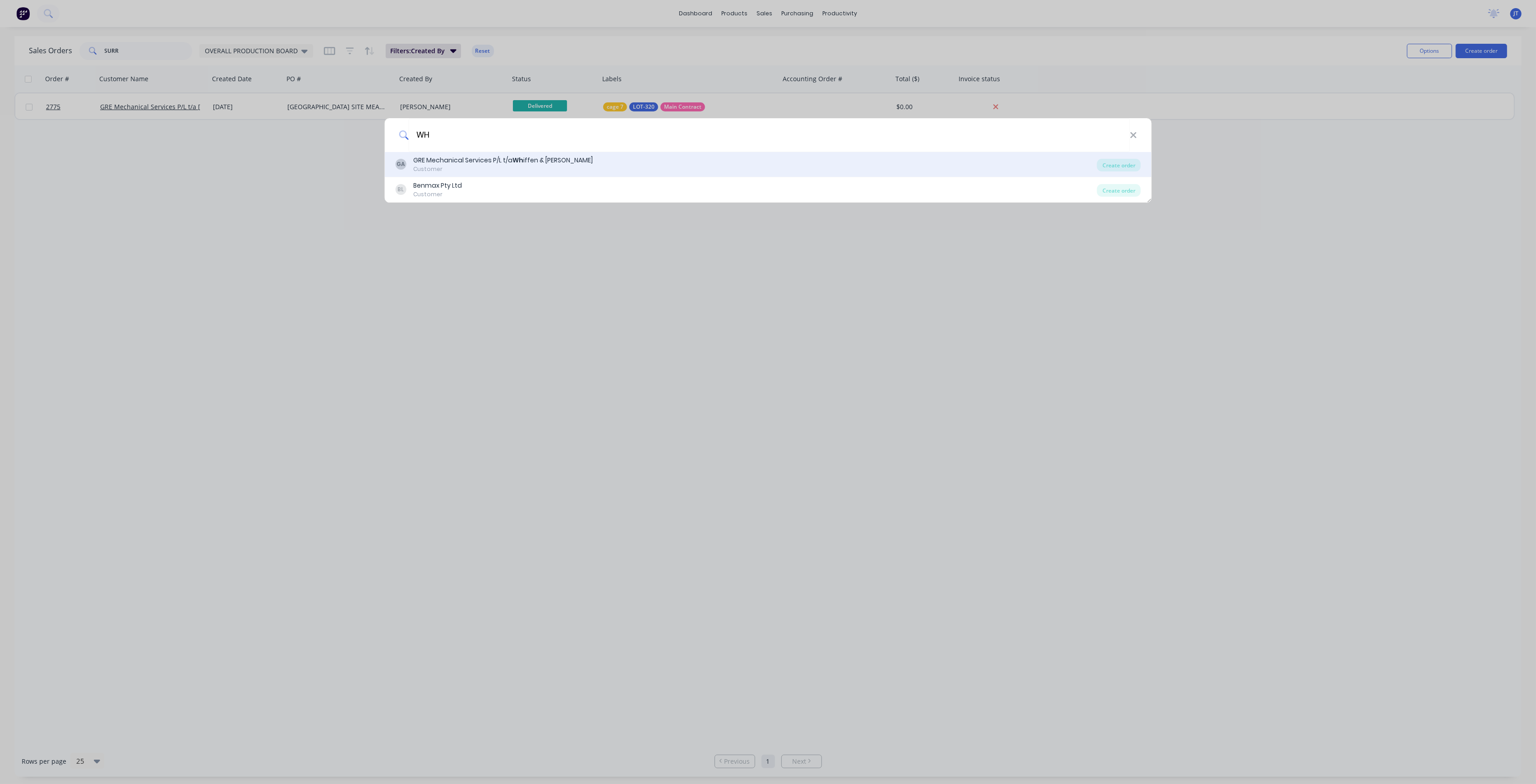
type input "WH"
click at [488, 153] on div "GA GRE Mechanical Services P/L t/a Wh iffen & [PERSON_NAME] Customer Create ord…" at bounding box center [768, 165] width 767 height 25
click at [500, 153] on div "GA GRE Mechanical Services P/L t/a Wh iffen & [PERSON_NAME] Customer Create ord…" at bounding box center [768, 165] width 767 height 25
click at [540, 162] on div "GRE Mechanical Services P/L t/a Wh iffen & [PERSON_NAME]" at bounding box center [503, 160] width 179 height 10
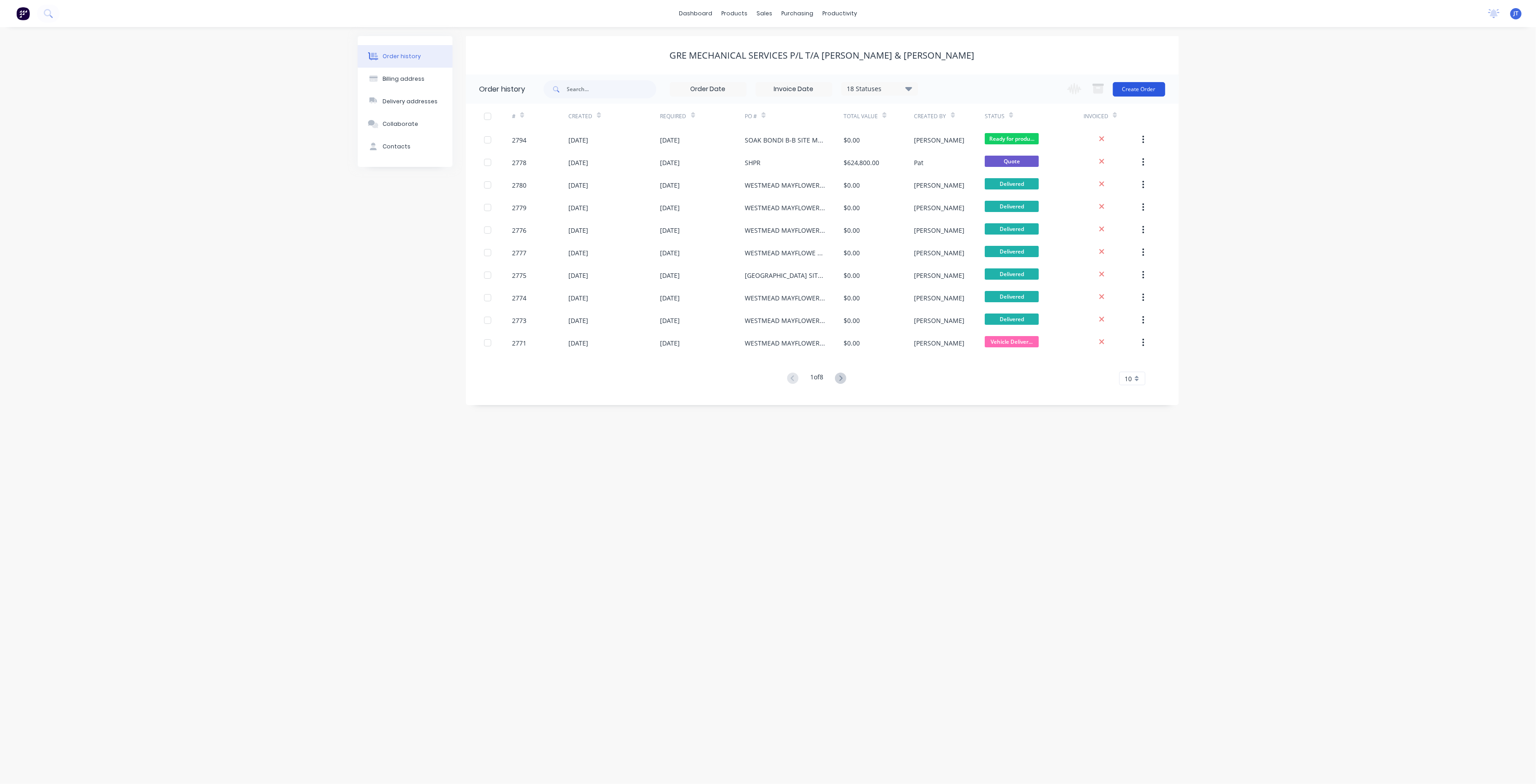
click at [1129, 89] on button "Create Order" at bounding box center [1139, 89] width 52 height 14
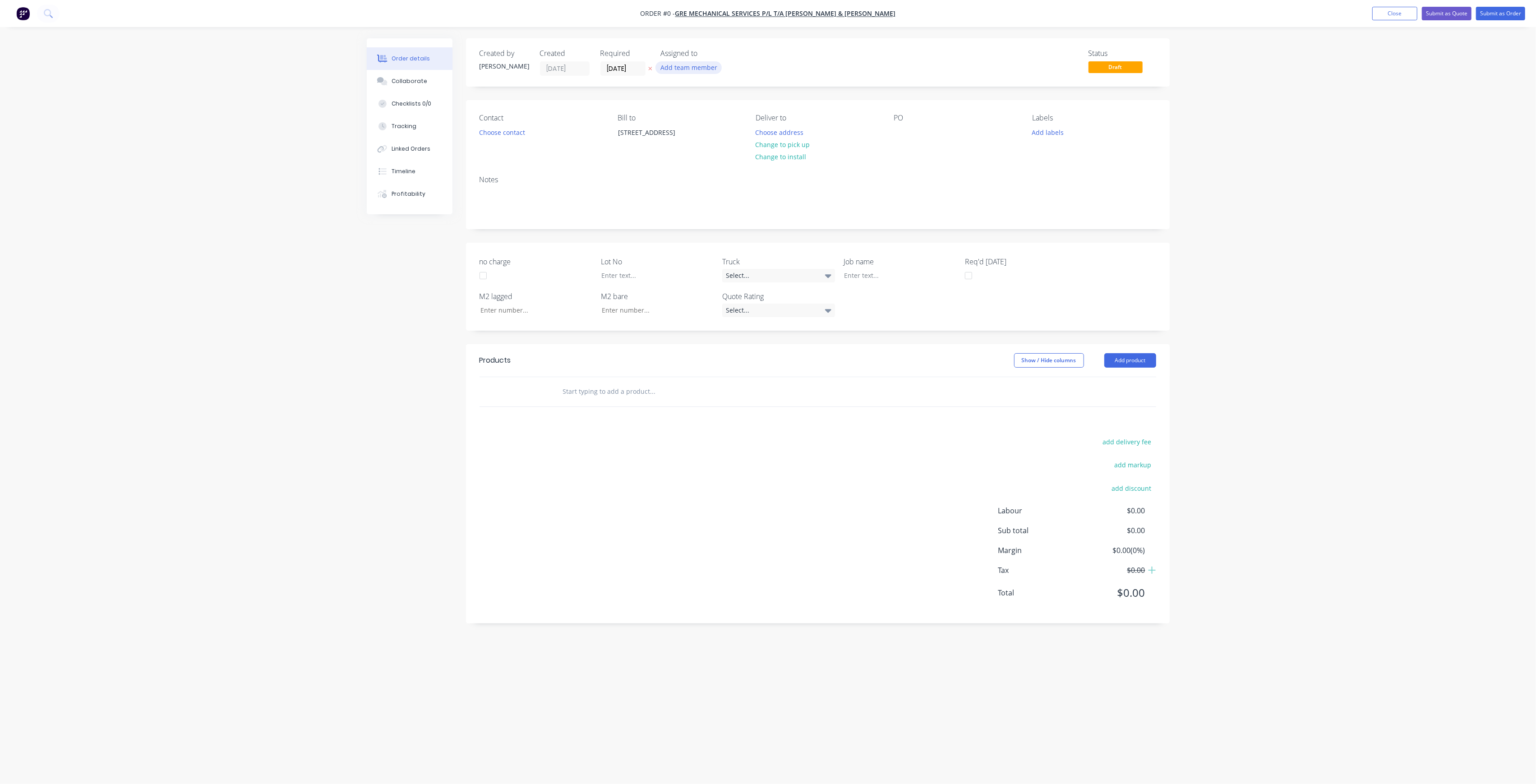
click at [679, 63] on button "Add team member" at bounding box center [688, 67] width 66 height 12
click at [727, 125] on button "[PERSON_NAME] (You)" at bounding box center [728, 117] width 135 height 18
click at [740, 175] on button "[PERSON_NAME]" at bounding box center [728, 181] width 135 height 18
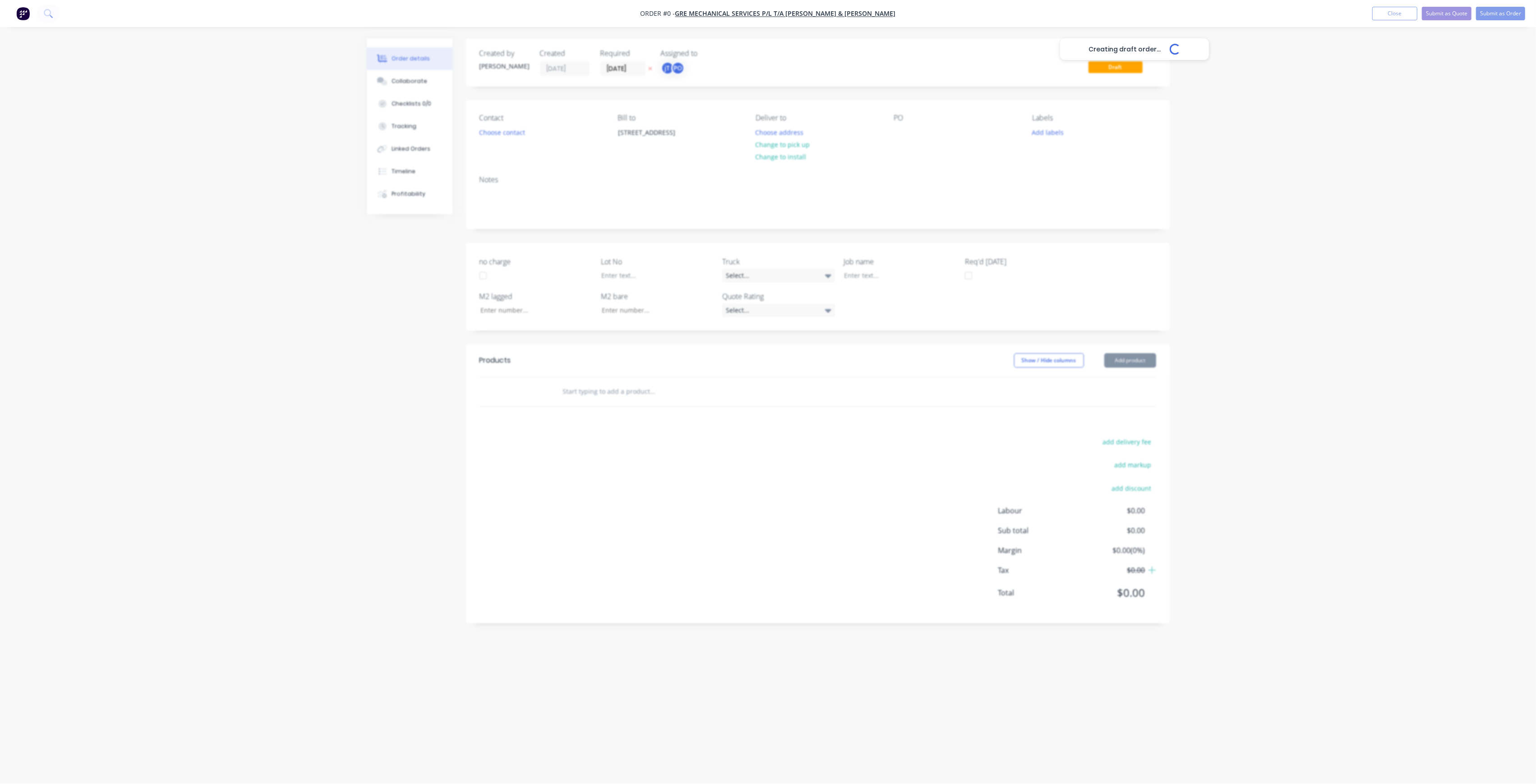
click at [819, 88] on div "Creating draft order... Loading... Order details Collaborate Checklists 0/0 Tra…" at bounding box center [768, 374] width 821 height 673
click at [798, 132] on button "Choose address" at bounding box center [779, 132] width 58 height 12
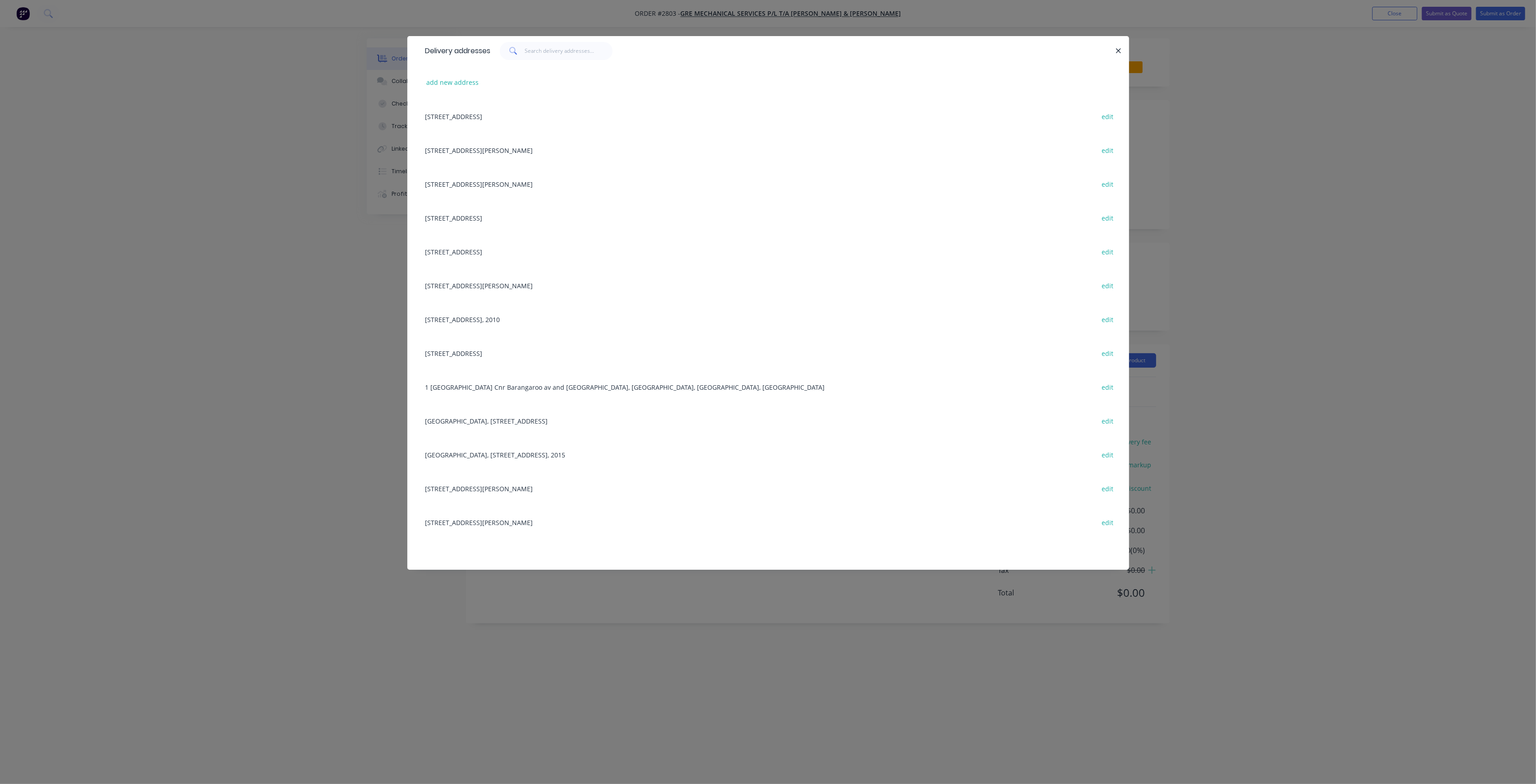
click at [513, 320] on div "[STREET_ADDRESS], 2010 edit" at bounding box center [768, 319] width 695 height 34
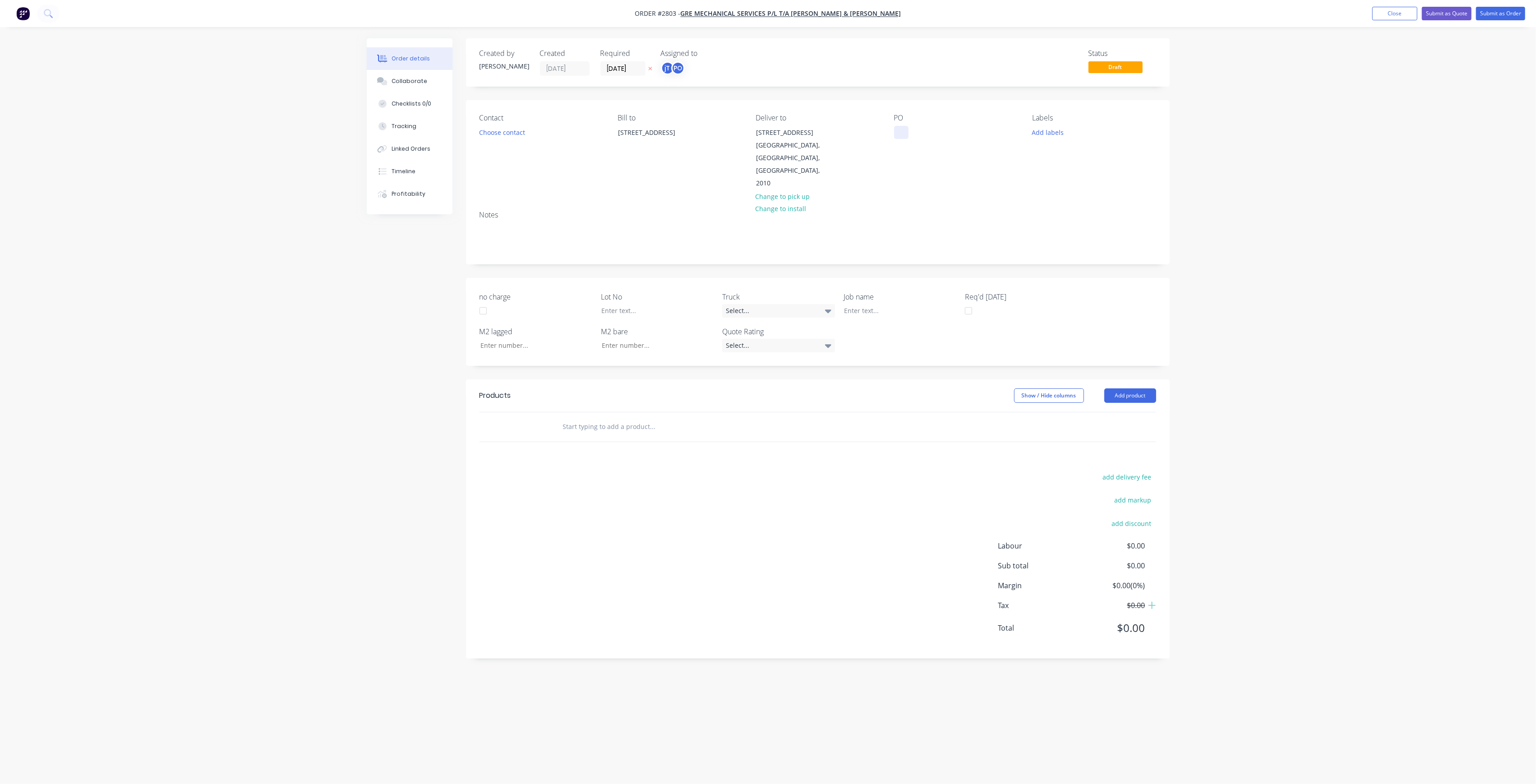
drag, startPoint x: 900, startPoint y: 134, endPoint x: 950, endPoint y: 140, distance: 50.4
click at [900, 134] on div at bounding box center [901, 132] width 14 height 13
click at [917, 141] on div "[GEOGRAPHIC_DATA]" at bounding box center [932, 137] width 77 height 23
click at [1052, 134] on button "Add labels" at bounding box center [1048, 132] width 42 height 12
click at [1085, 188] on button "Create new label" at bounding box center [1100, 185] width 117 height 14
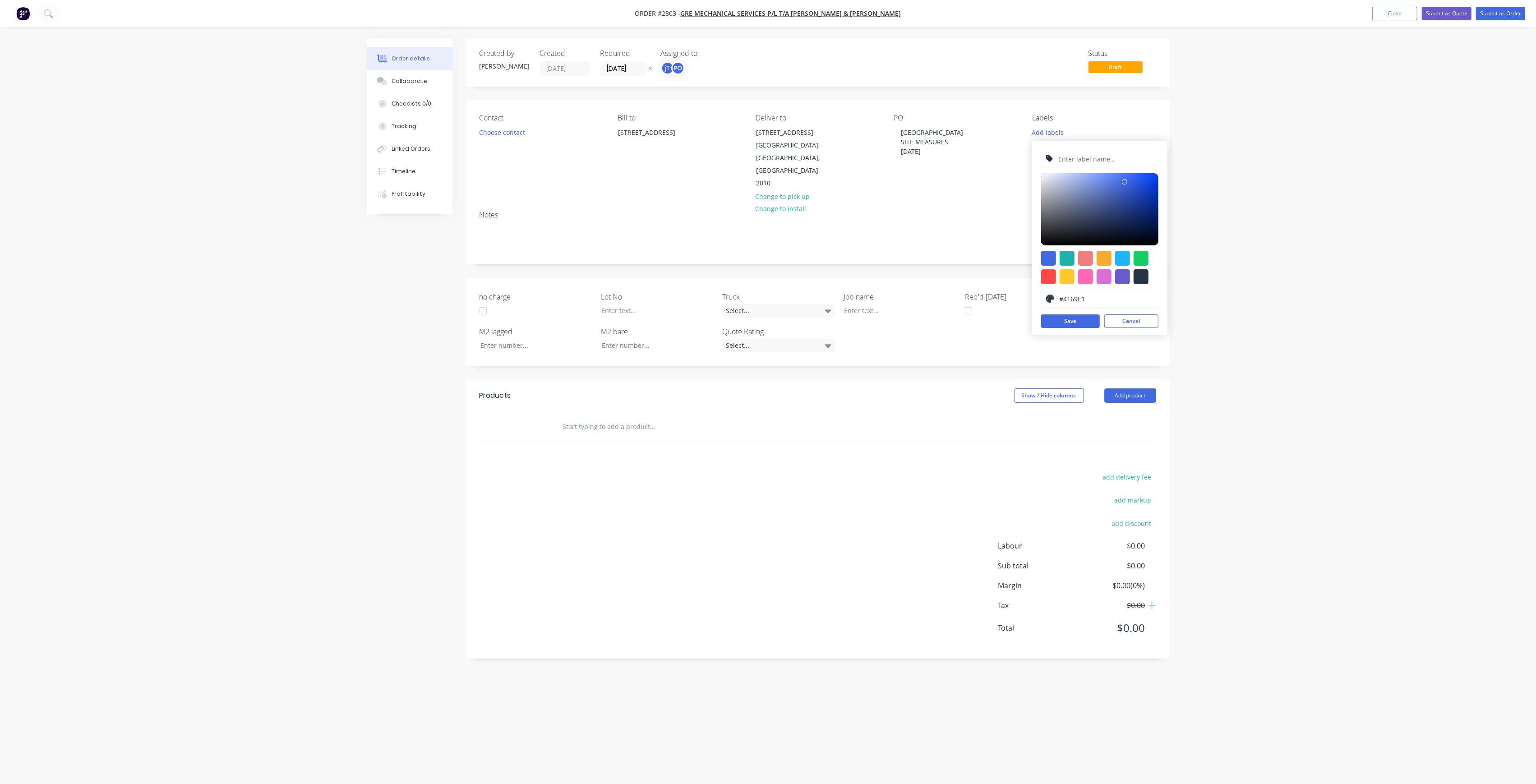
click at [1086, 162] on input "text" at bounding box center [1105, 159] width 96 height 17
type input "LOT-350"
click at [1078, 332] on div "LOT-350 #4169E1 hex #4169E1 Save Cancel" at bounding box center [1100, 237] width 135 height 194
click at [1076, 323] on button "Save" at bounding box center [1070, 321] width 58 height 14
click at [1089, 152] on input "LOT-350" at bounding box center [1105, 159] width 96 height 17
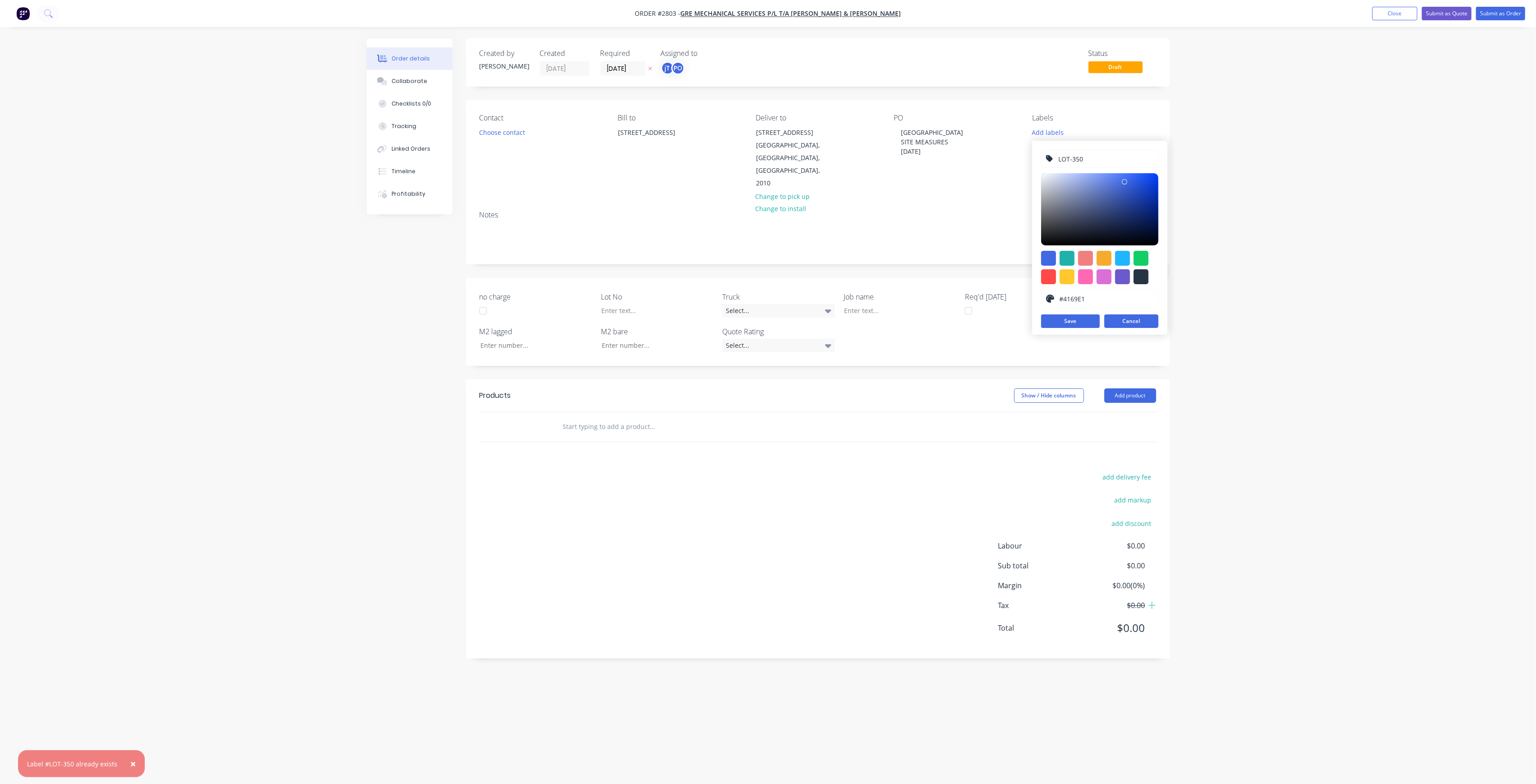
click at [1142, 321] on button "Cancel" at bounding box center [1131, 321] width 54 height 14
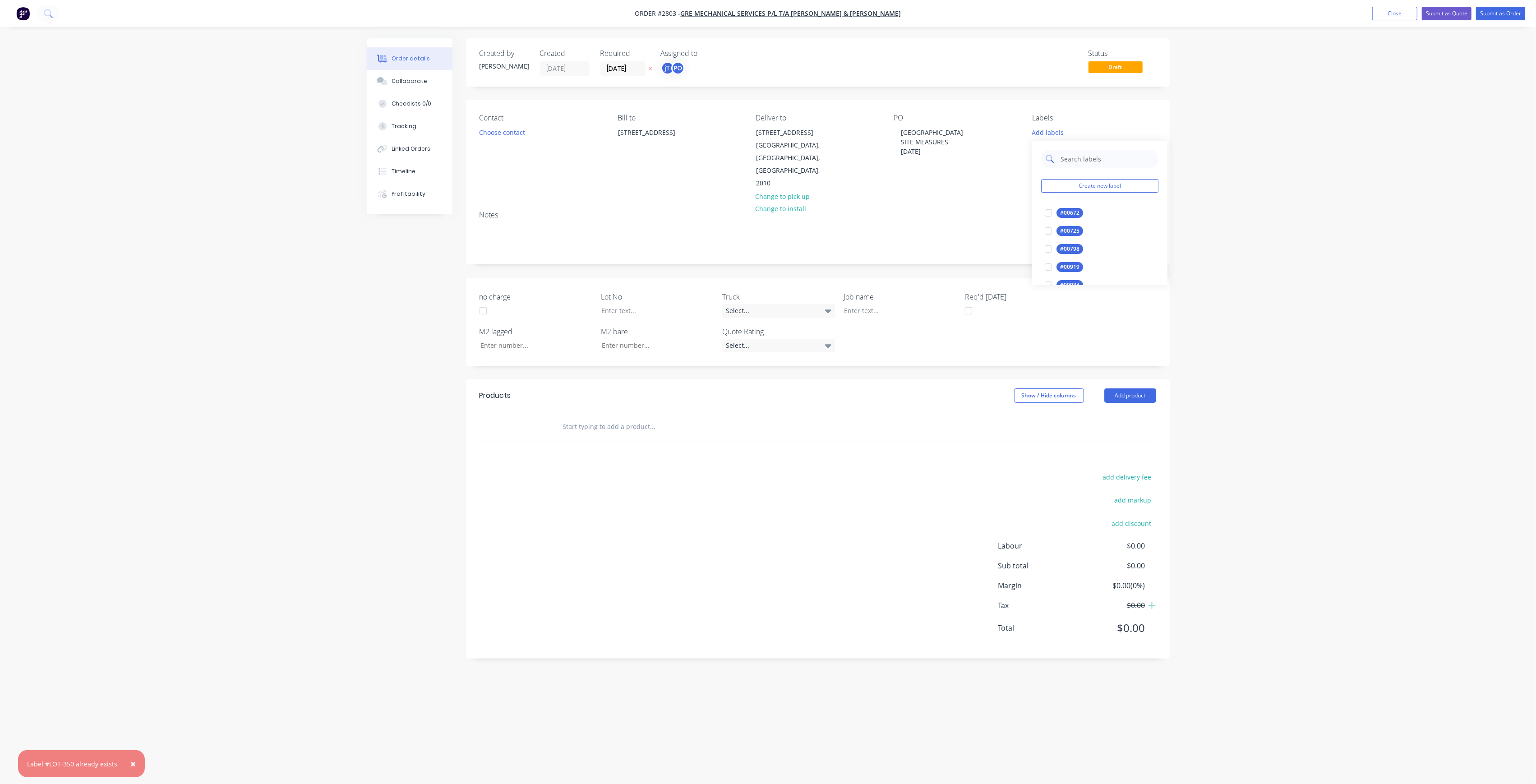
click at [1114, 164] on input "text" at bounding box center [1107, 159] width 94 height 18
click at [1074, 210] on div "LOT-350" at bounding box center [1071, 213] width 29 height 10
click at [1100, 152] on input "LOT-350" at bounding box center [1107, 154] width 94 height 18
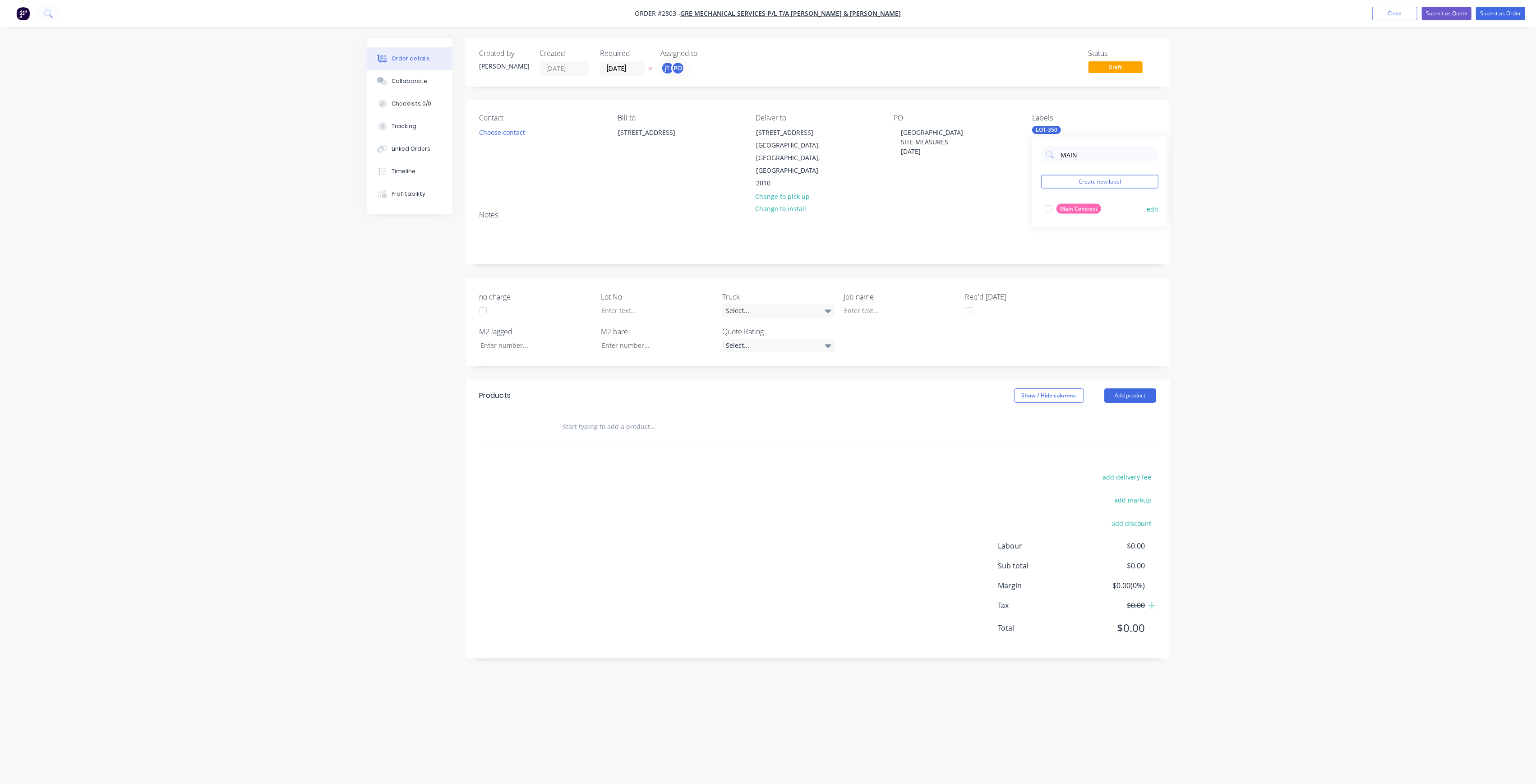
type input "MAIN"
click at [1081, 210] on div "Main Contract" at bounding box center [1079, 209] width 45 height 10
click at [1083, 159] on input "MAIN" at bounding box center [1107, 154] width 94 height 18
drag, startPoint x: 1419, startPoint y: 199, endPoint x: 1306, endPoint y: 203, distance: 113.1
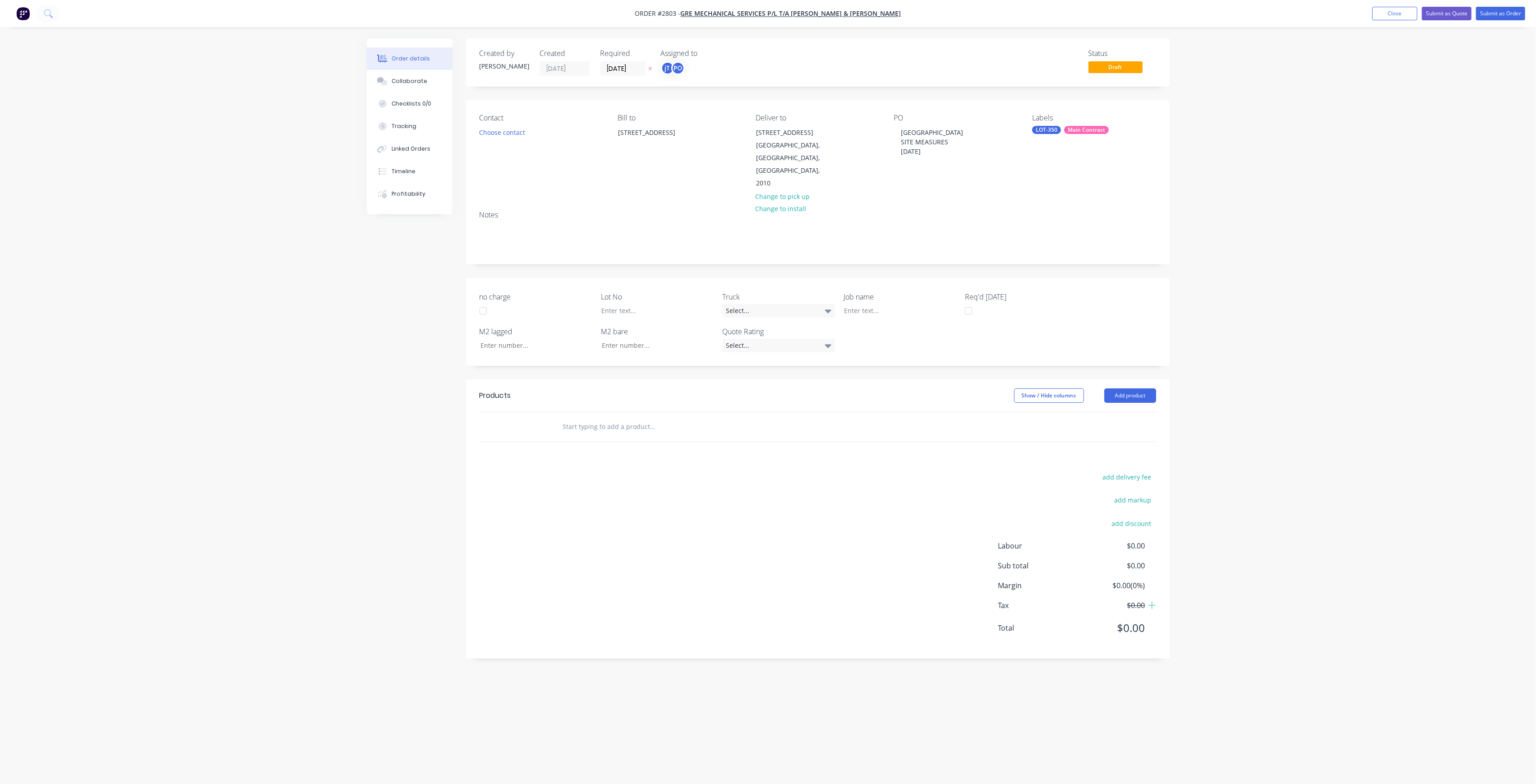
click at [1419, 199] on div "Order details Collaborate Checklists 0/0 Tracking Linked Orders Timeline Profit…" at bounding box center [768, 392] width 1536 height 784
click at [867, 304] on div at bounding box center [893, 311] width 113 height 13
click at [655, 304] on div at bounding box center [650, 311] width 113 height 13
click at [668, 436] on input "text" at bounding box center [652, 445] width 181 height 18
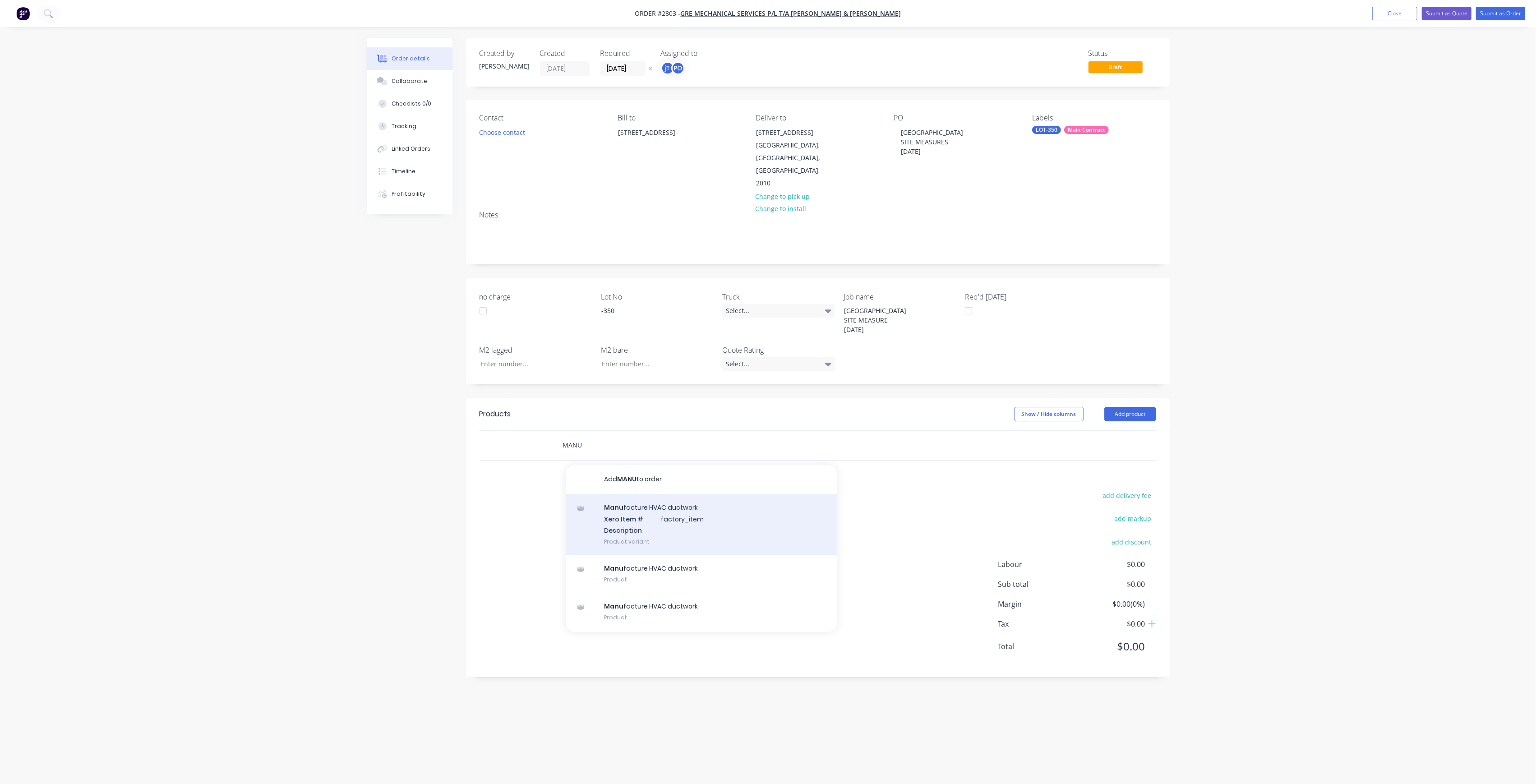
type input "MANU"
click at [640, 494] on div "Manu facture HVAC ductwork Xero Item # factory_item Description Product variant" at bounding box center [701, 524] width 271 height 61
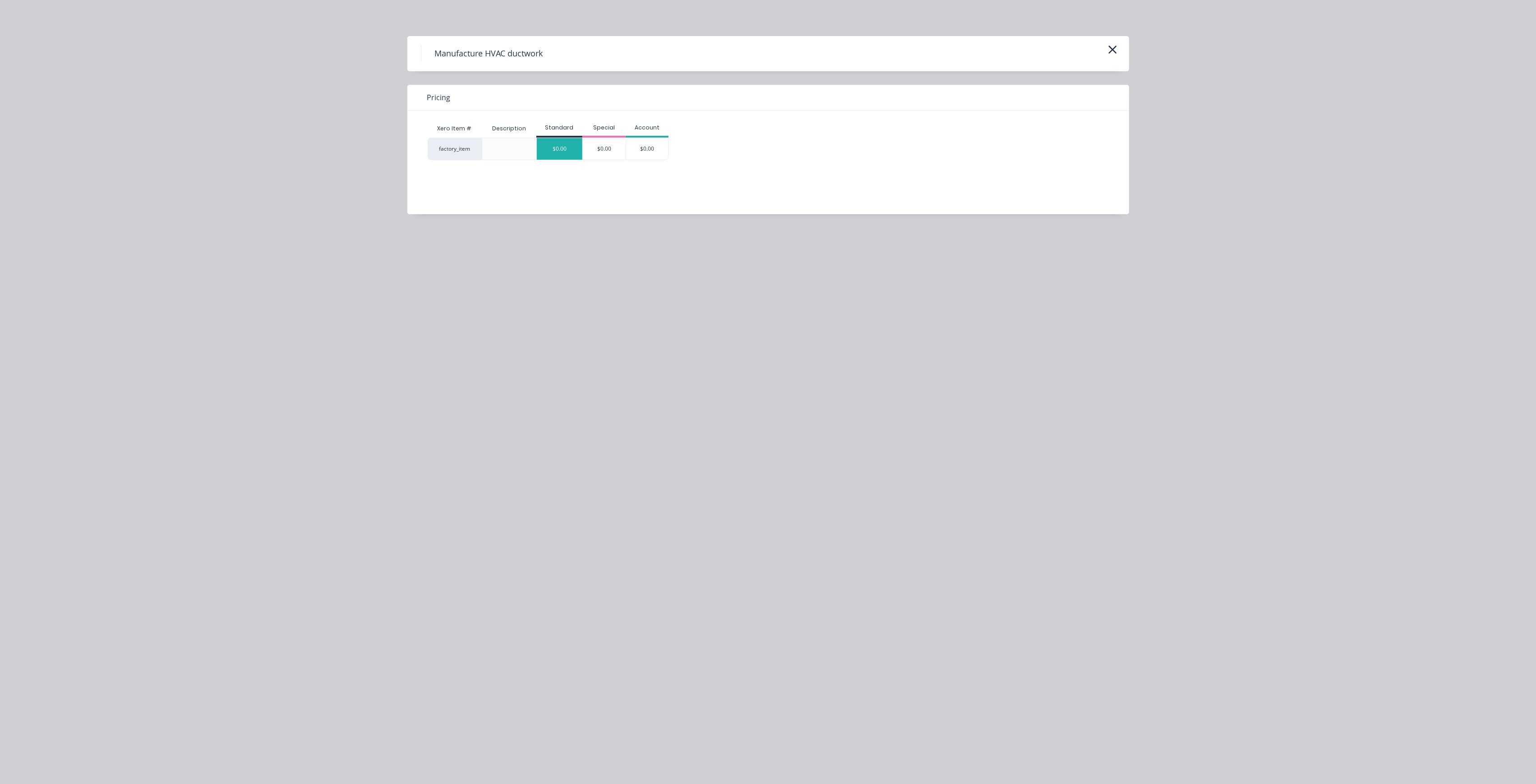
click at [553, 159] on div "$0.00" at bounding box center [559, 148] width 45 height 21
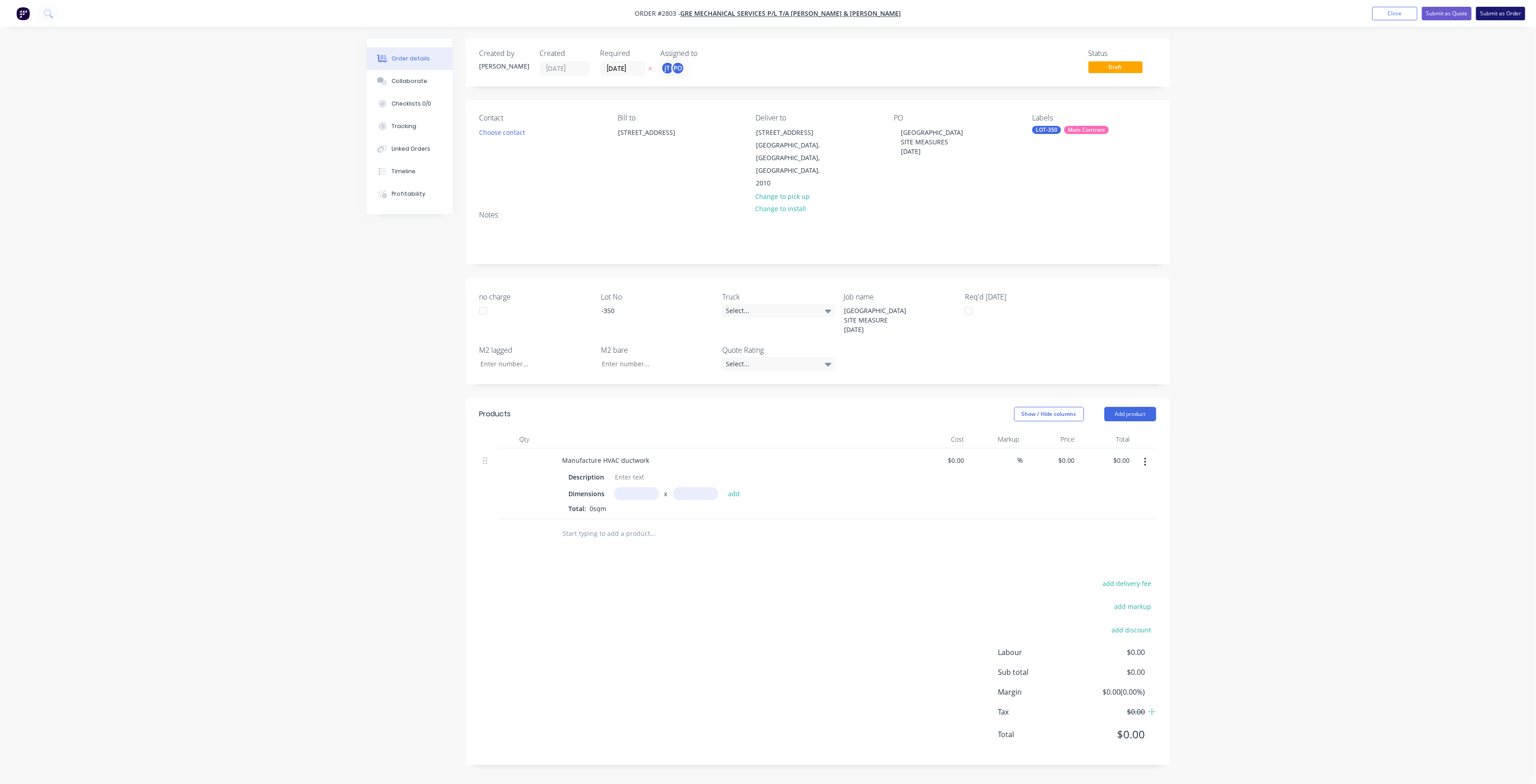
click at [1479, 13] on button "Submit as Order" at bounding box center [1500, 13] width 49 height 14
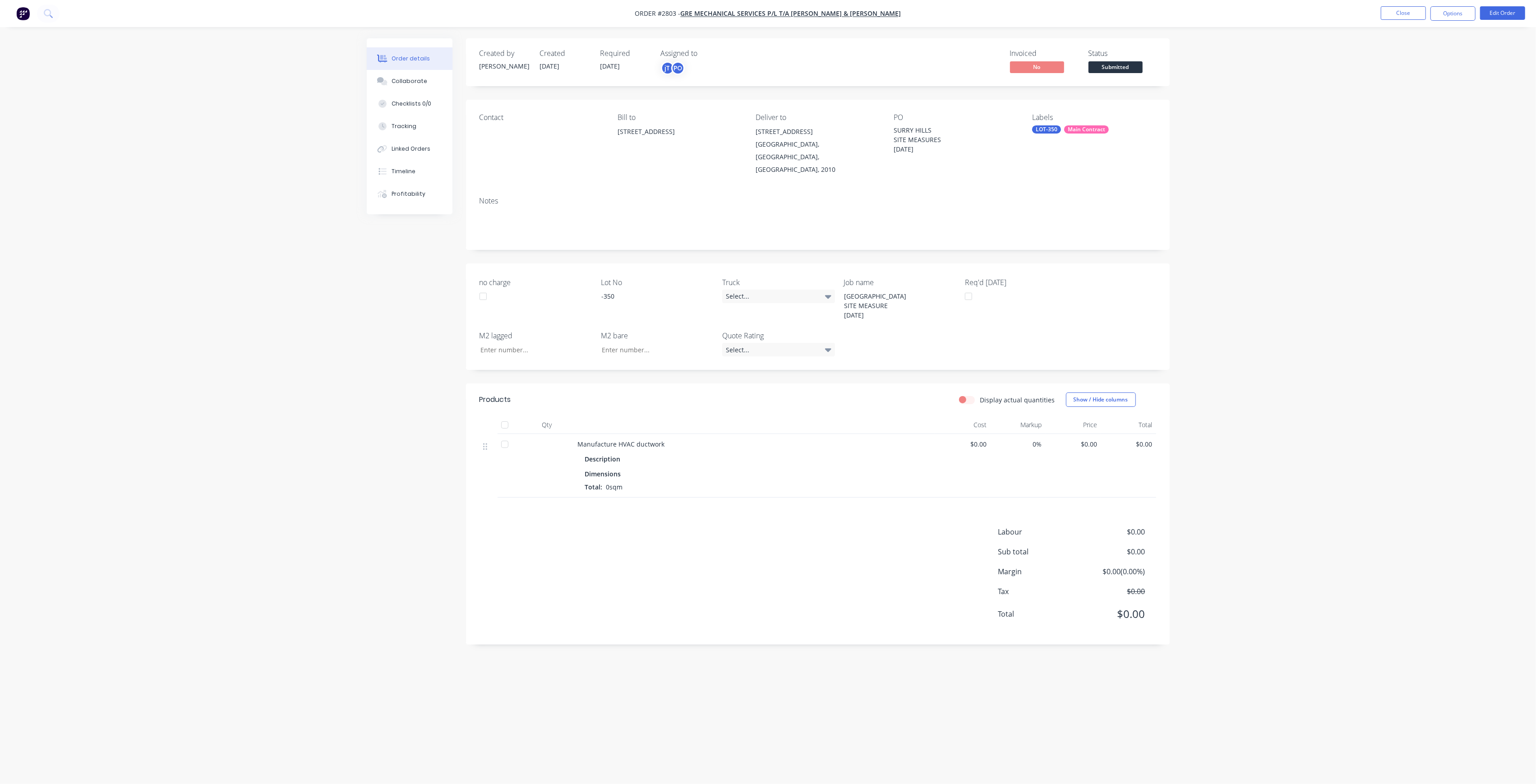
click at [1115, 69] on span "Submitted" at bounding box center [1116, 67] width 54 height 11
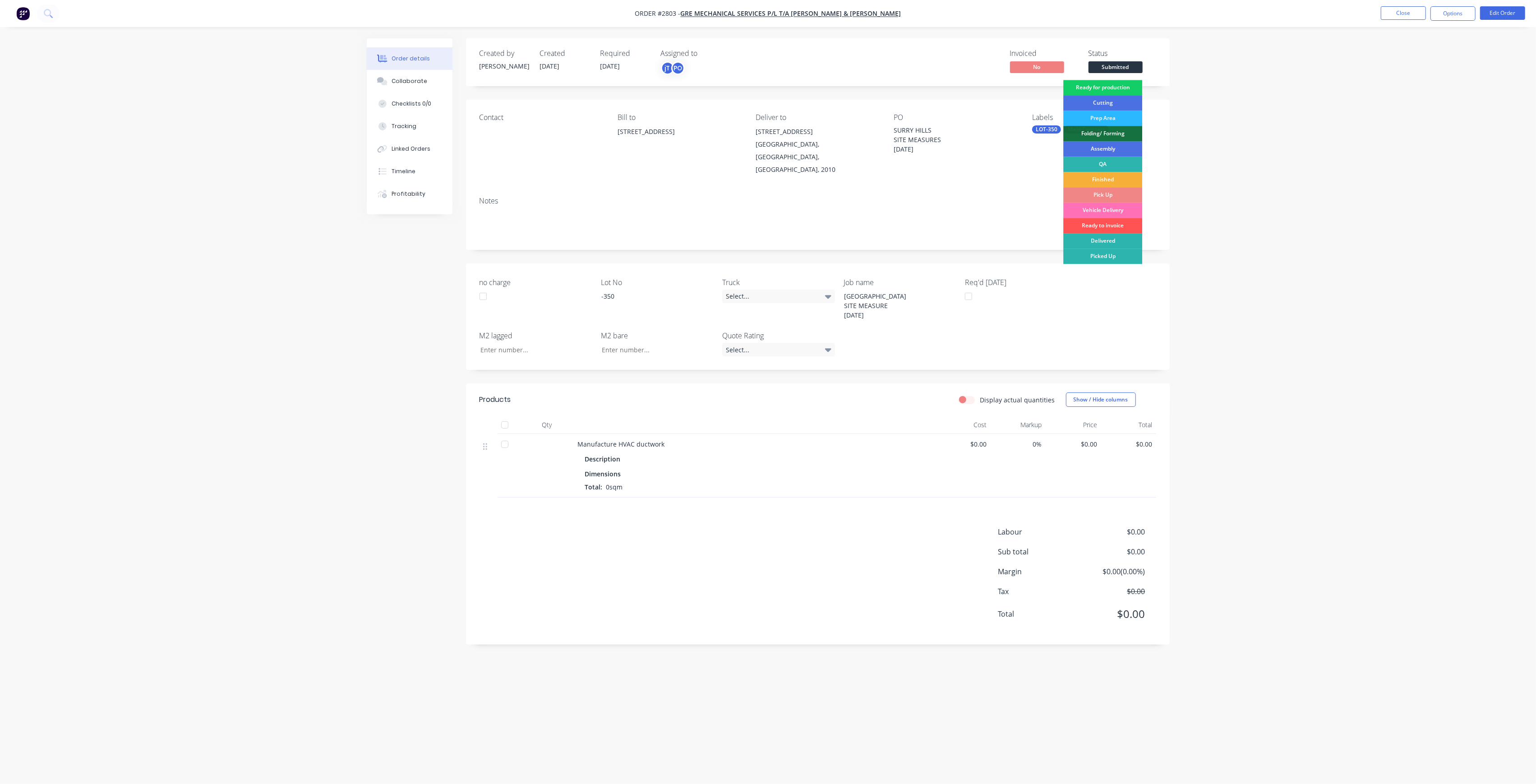
click at [1138, 91] on div "Ready for production" at bounding box center [1103, 88] width 79 height 16
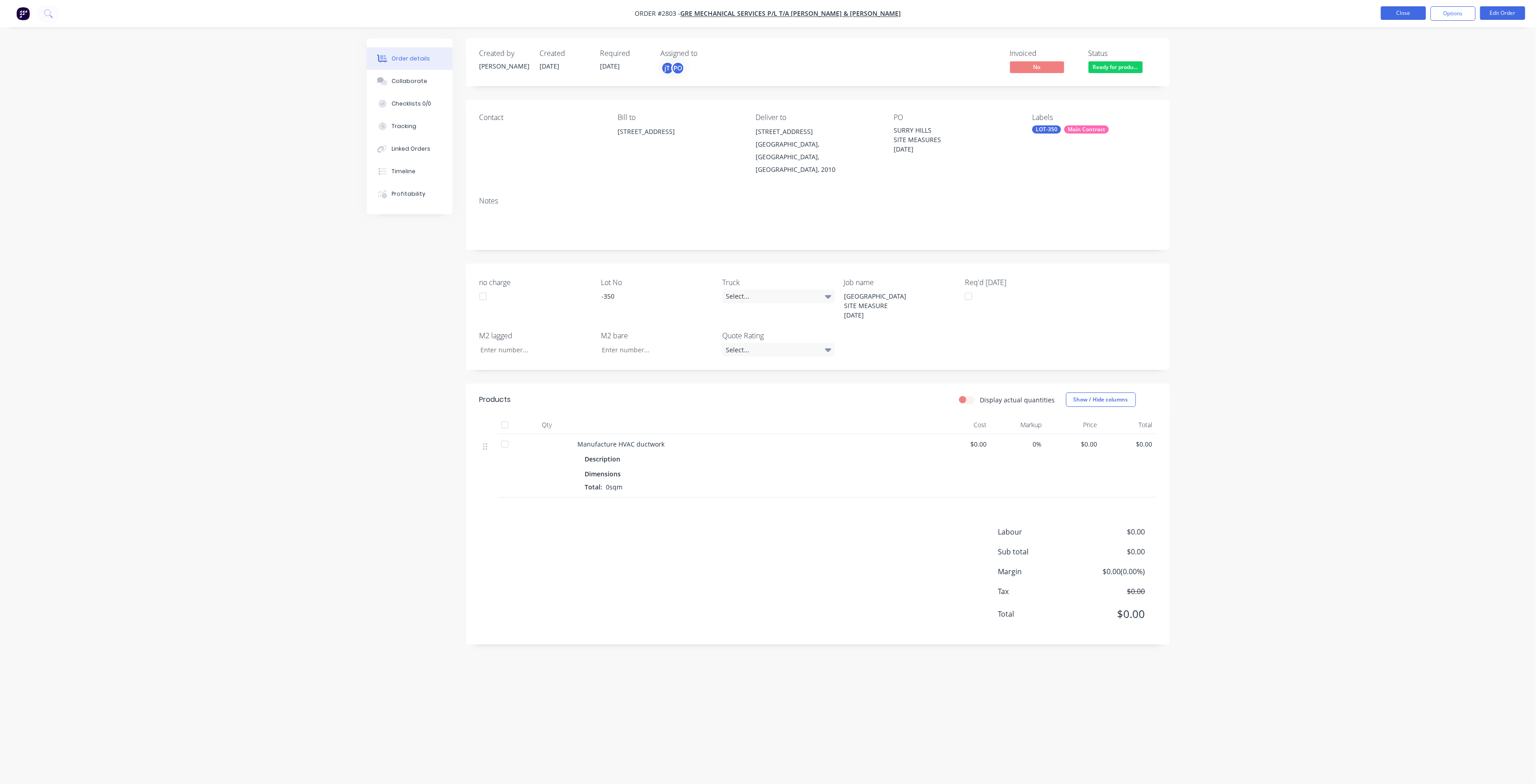
click at [1420, 11] on button "Close" at bounding box center [1404, 13] width 45 height 14
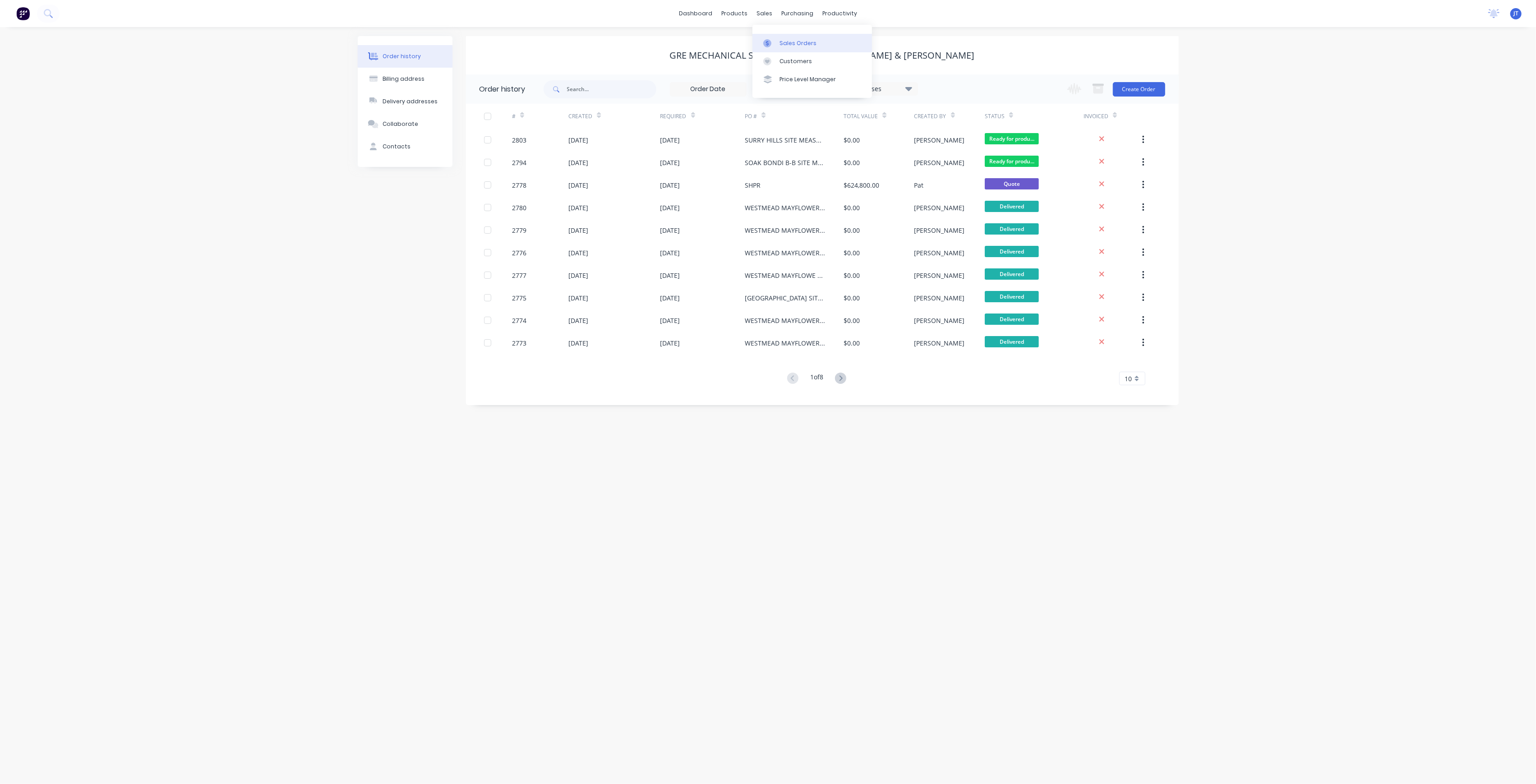
click at [775, 42] on div at bounding box center [770, 44] width 14 height 8
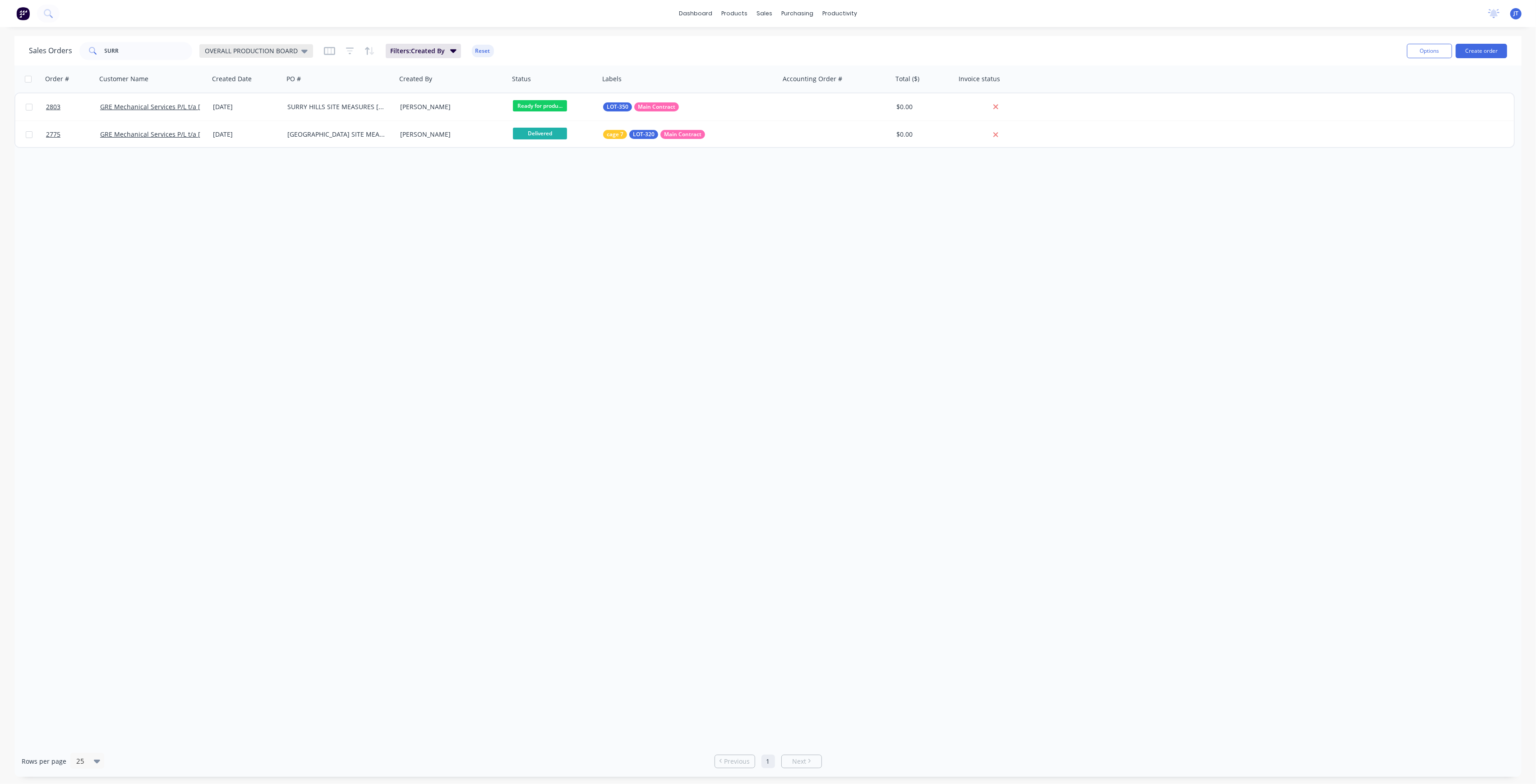
click at [293, 52] on span "OVERALL PRODUCTION BOARD" at bounding box center [251, 51] width 93 height 10
click at [234, 125] on button "None" at bounding box center [253, 127] width 103 height 10
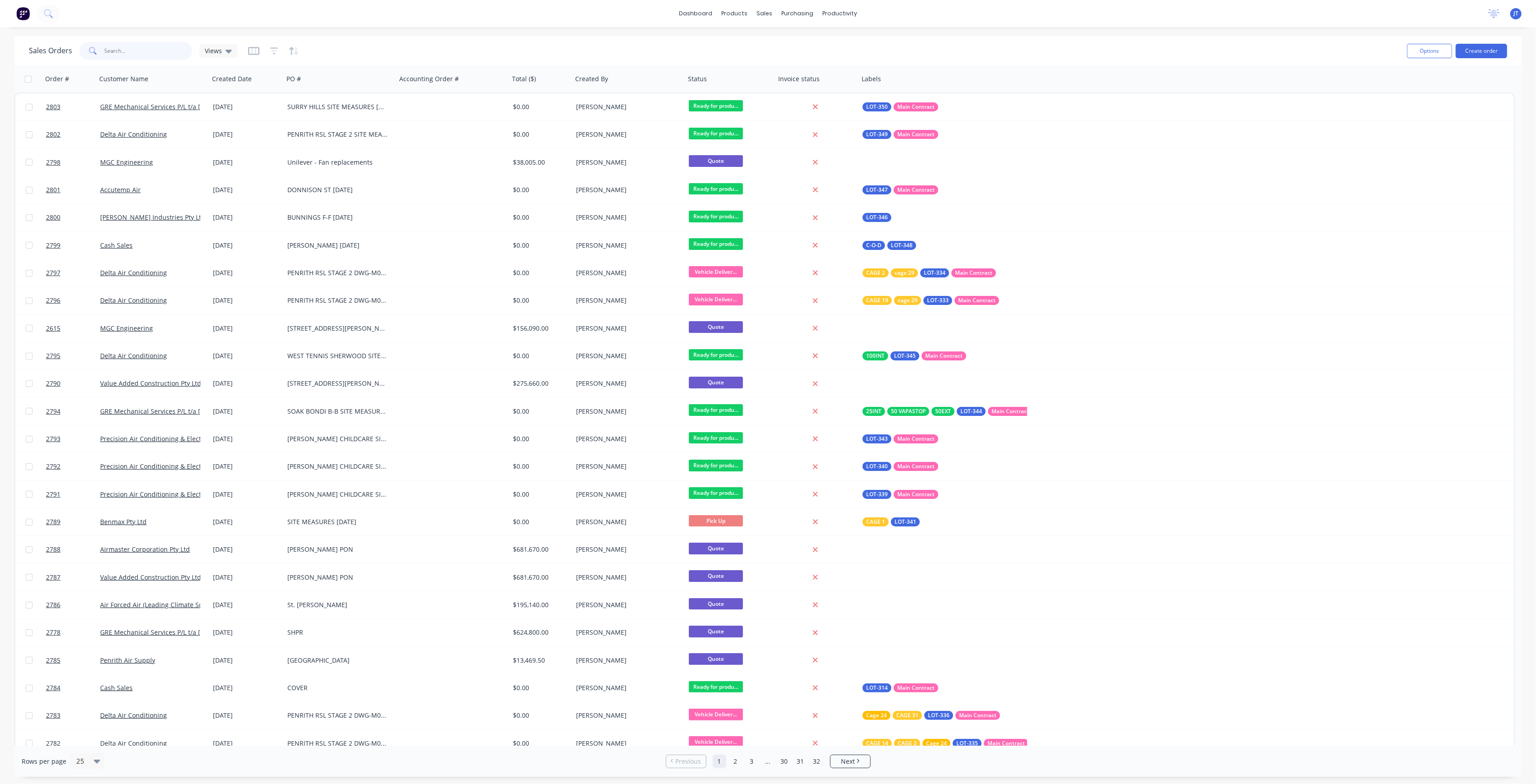
click at [174, 49] on input "SURR" at bounding box center [149, 51] width 88 height 18
type input "S"
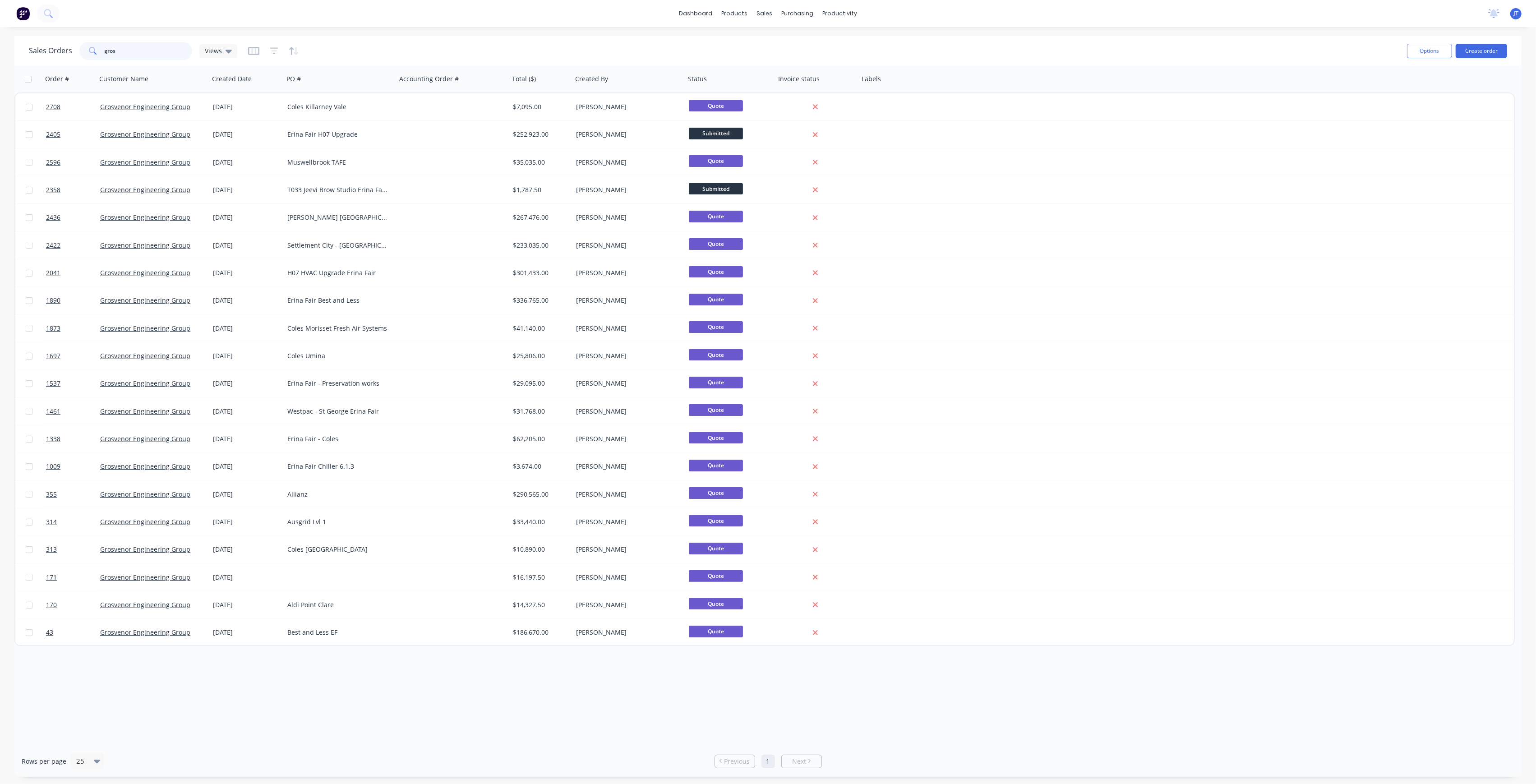
click at [160, 57] on input "gros" at bounding box center [149, 51] width 88 height 18
type input "g"
